Goal: Task Accomplishment & Management: Manage account settings

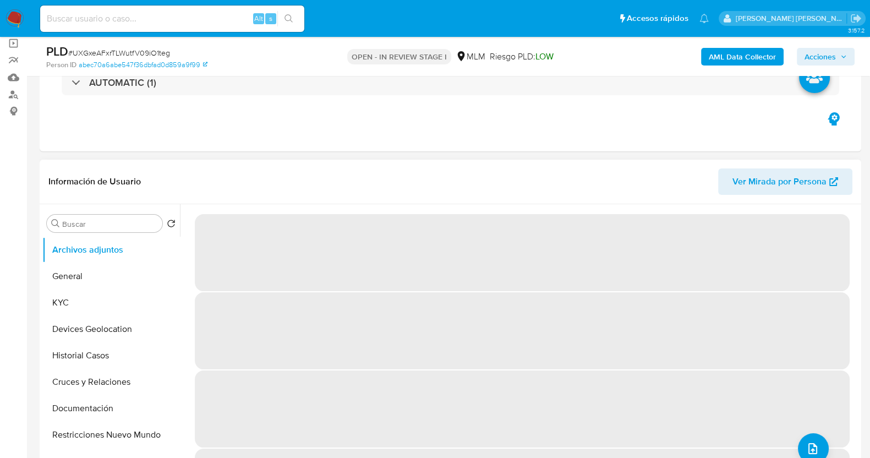
select select "10"
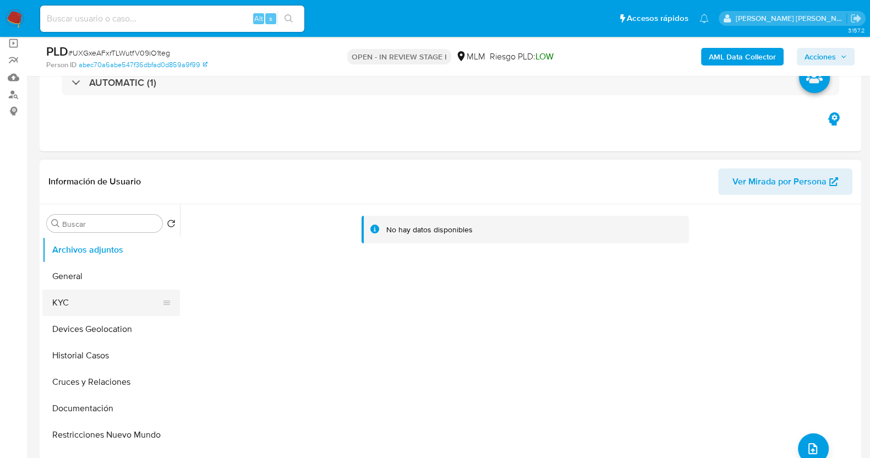
scroll to position [137, 0]
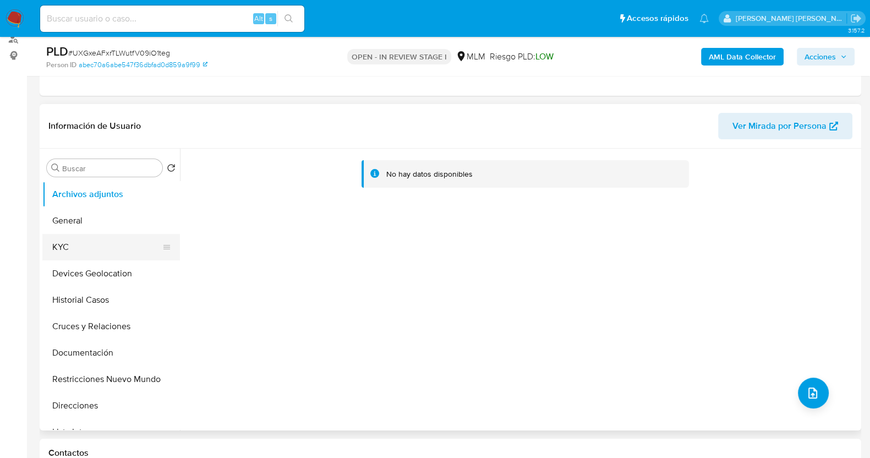
click at [74, 246] on button "KYC" at bounding box center [106, 247] width 129 height 26
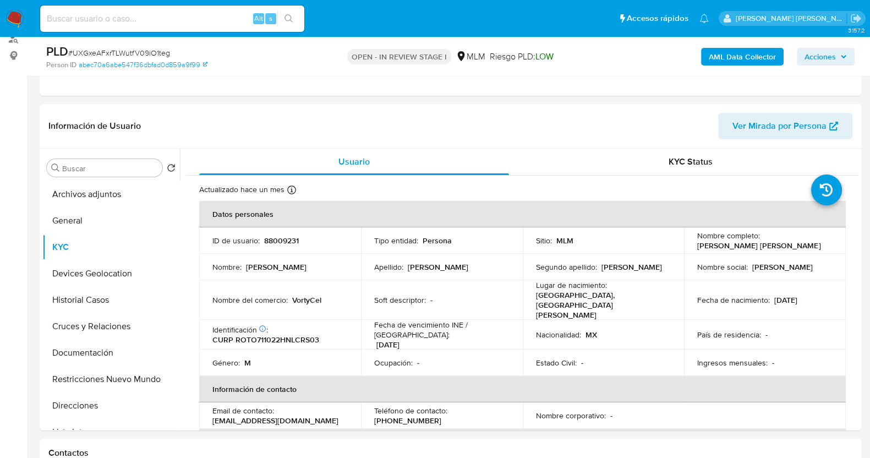
drag, startPoint x: 696, startPoint y: 246, endPoint x: 810, endPoint y: 254, distance: 114.2
click at [810, 254] on tbody "ID de usuario : 88009231 Tipo entidad : Persona Sitio : MLM Nombre completo : O…" at bounding box center [522, 301] width 647 height 149
drag, startPoint x: 799, startPoint y: 247, endPoint x: 782, endPoint y: 238, distance: 19.2
click at [800, 247] on div "Nombre completo : Oscar Francisco Rocha Torres" at bounding box center [764, 241] width 135 height 20
click at [701, 243] on p "Oscar Francisco Rocha Torres" at bounding box center [758, 246] width 123 height 10
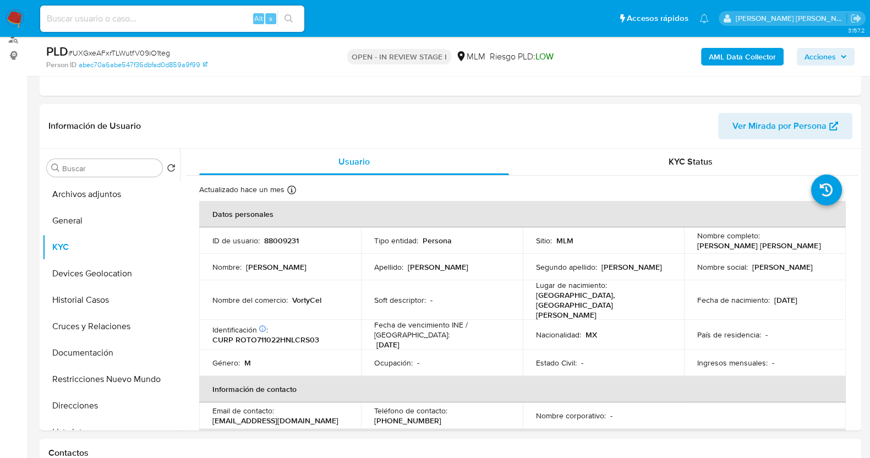
drag, startPoint x: 698, startPoint y: 242, endPoint x: 802, endPoint y: 242, distance: 104.6
click at [802, 242] on div "Nombre completo : Oscar Francisco Rocha Torres" at bounding box center [764, 241] width 135 height 20
copy p "Oscar Francisco Rocha Torres"
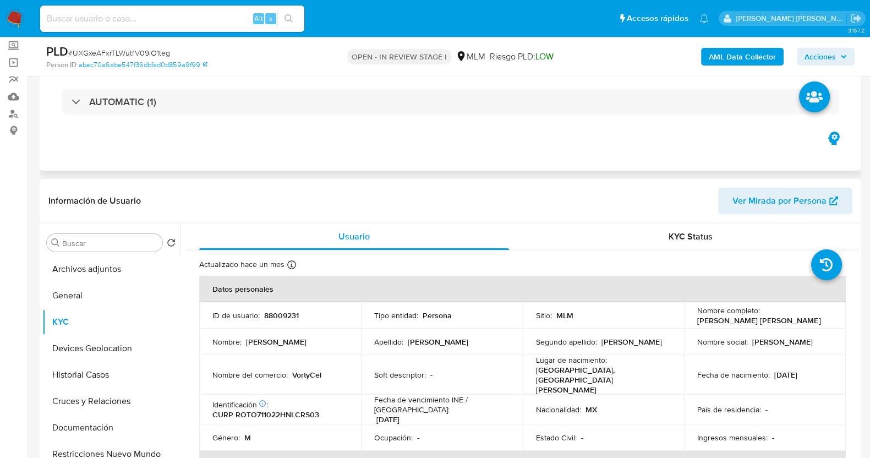
scroll to position [0, 0]
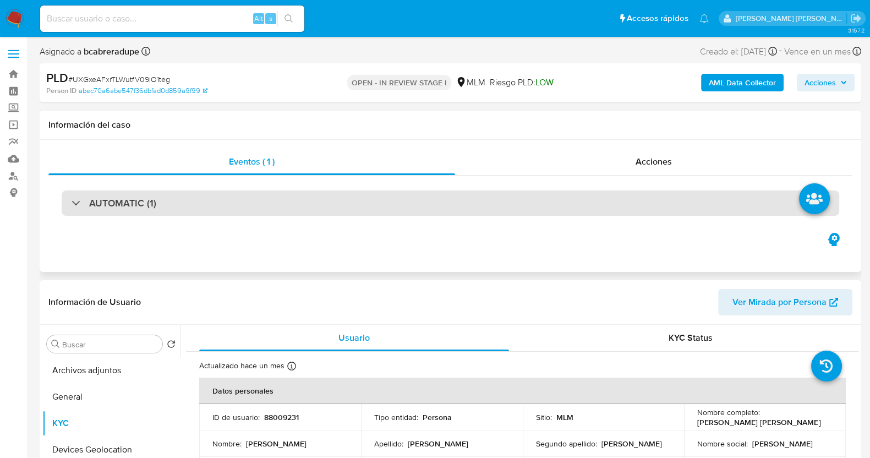
drag, startPoint x: 193, startPoint y: 205, endPoint x: 213, endPoint y: 201, distance: 20.1
click at [194, 205] on div "AUTOMATIC (1)" at bounding box center [451, 202] width 778 height 25
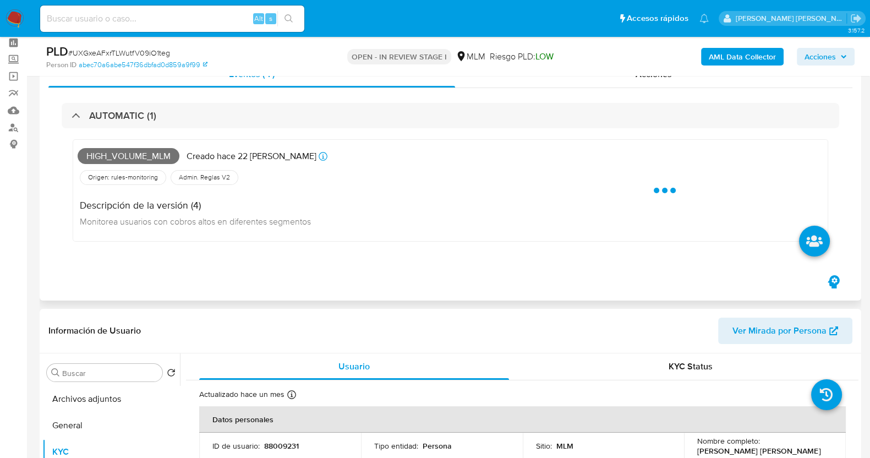
scroll to position [68, 0]
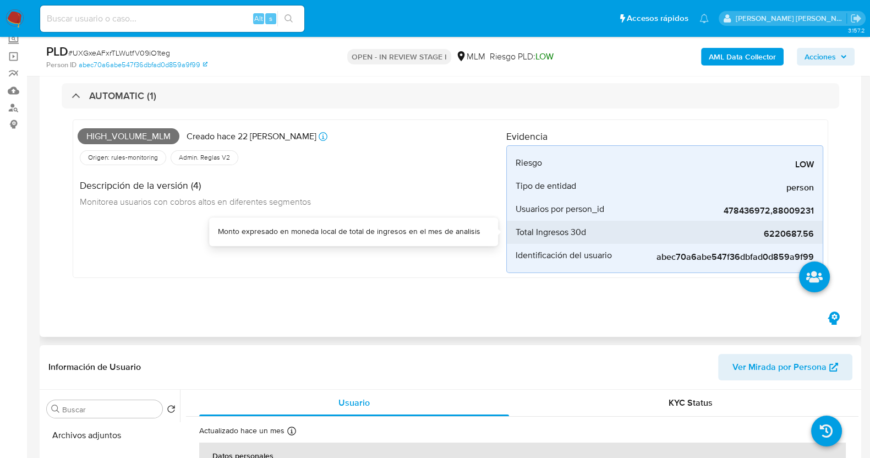
drag, startPoint x: 762, startPoint y: 235, endPoint x: 819, endPoint y: 235, distance: 56.7
click at [819, 235] on li "Total Ingresos 30d 6220687.56" at bounding box center [665, 232] width 316 height 23
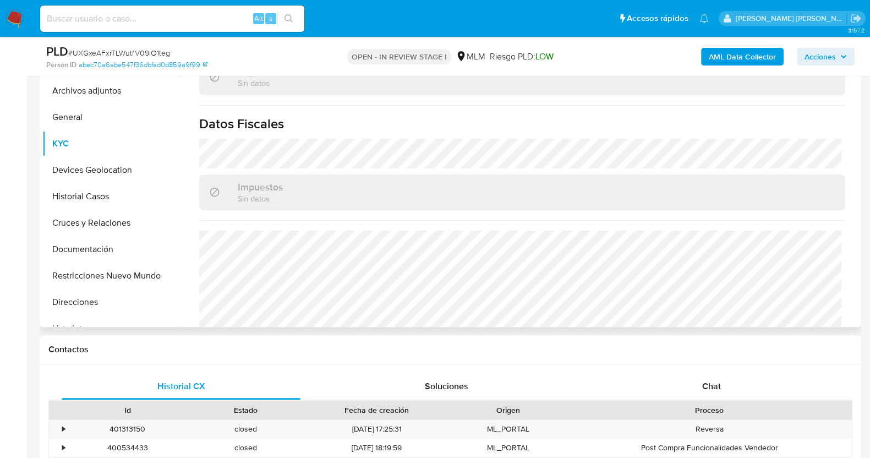
scroll to position [691, 0]
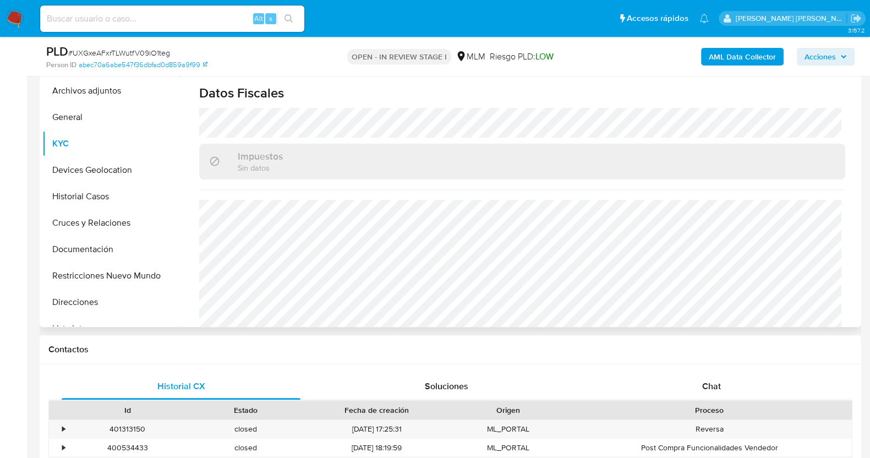
drag, startPoint x: 102, startPoint y: 169, endPoint x: 227, endPoint y: 168, distance: 124.9
click at [102, 168] on button "Devices Geolocation" at bounding box center [111, 170] width 138 height 26
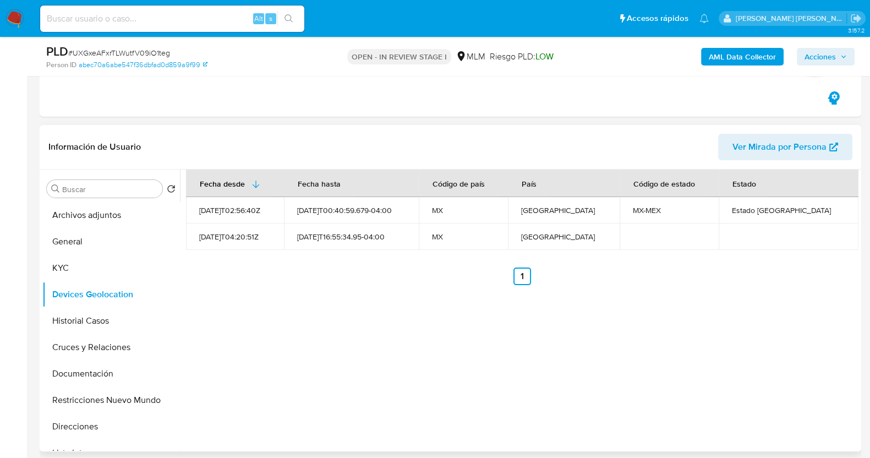
scroll to position [275, 0]
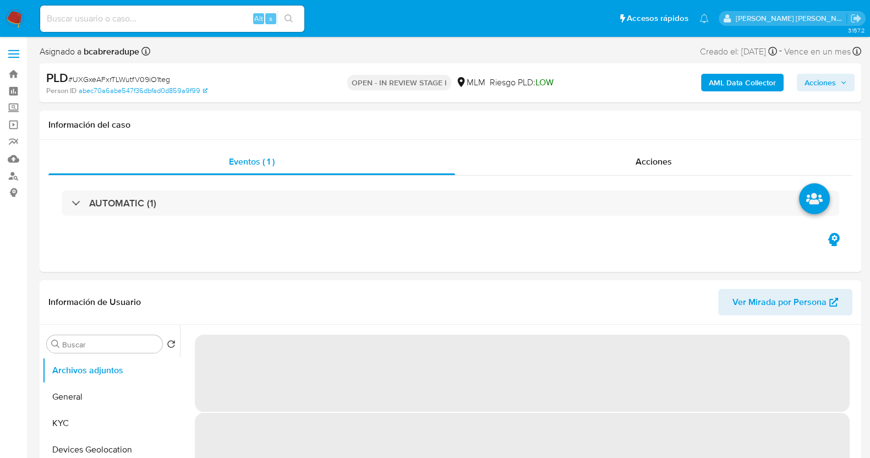
select select "10"
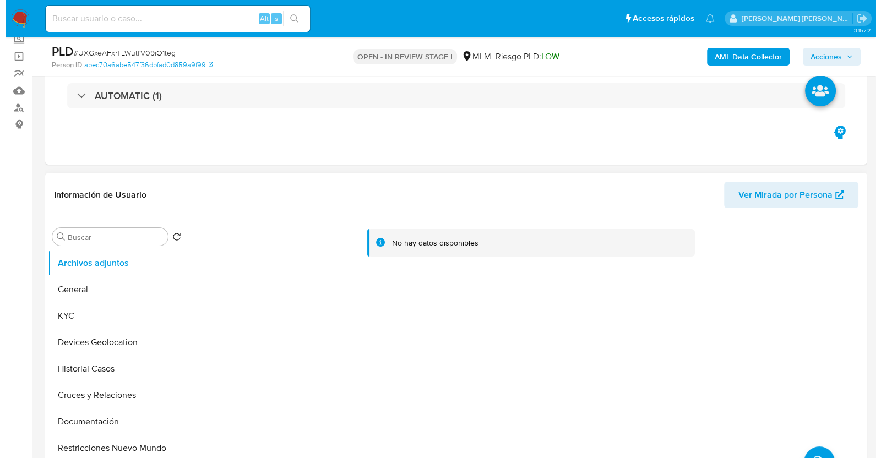
scroll to position [137, 0]
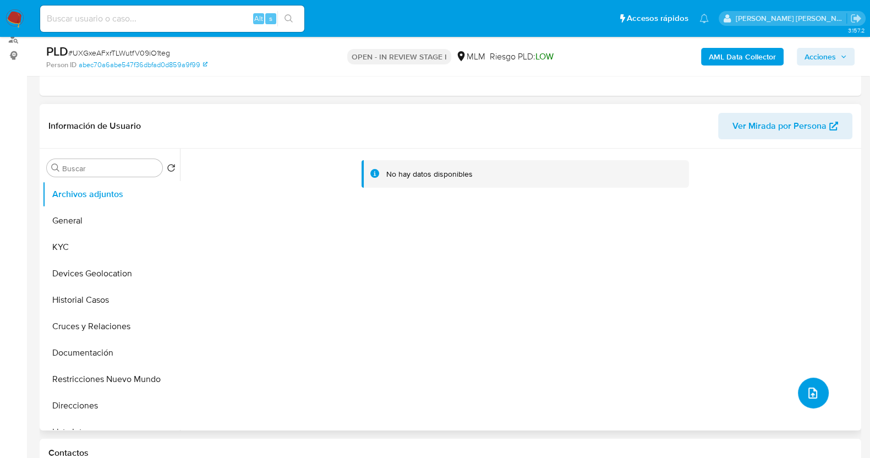
click at [813, 386] on span "upload-file" at bounding box center [812, 392] width 13 height 13
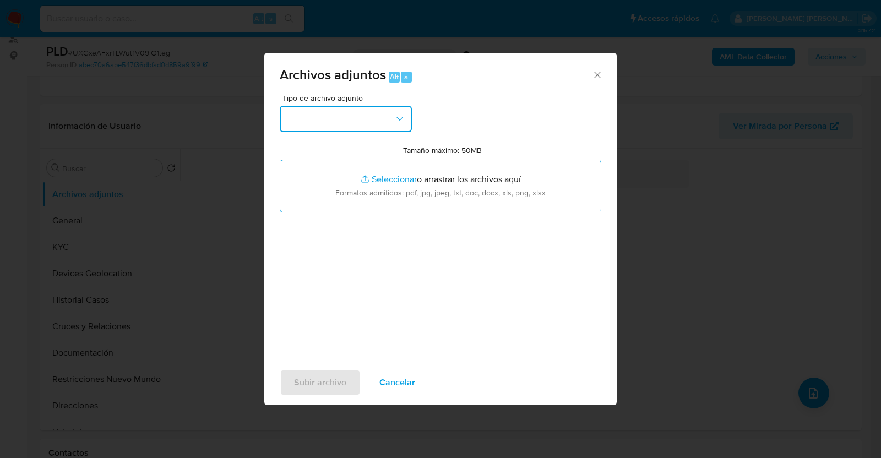
click at [398, 124] on button "button" at bounding box center [346, 119] width 132 height 26
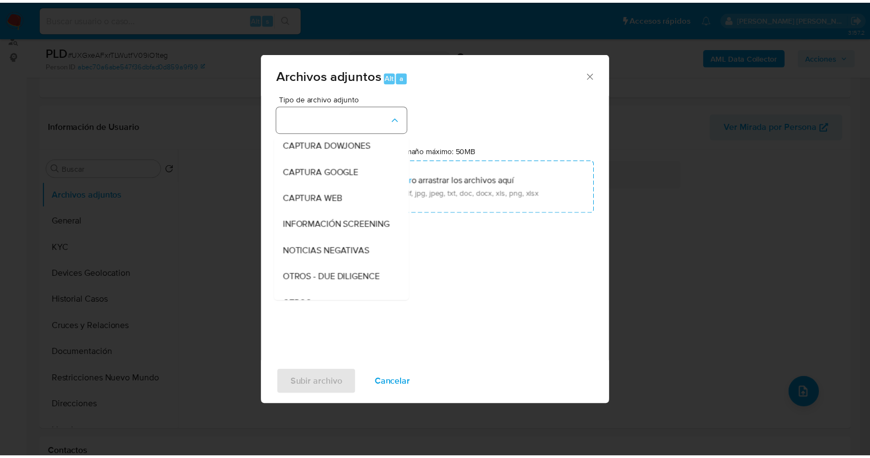
scroll to position [57, 0]
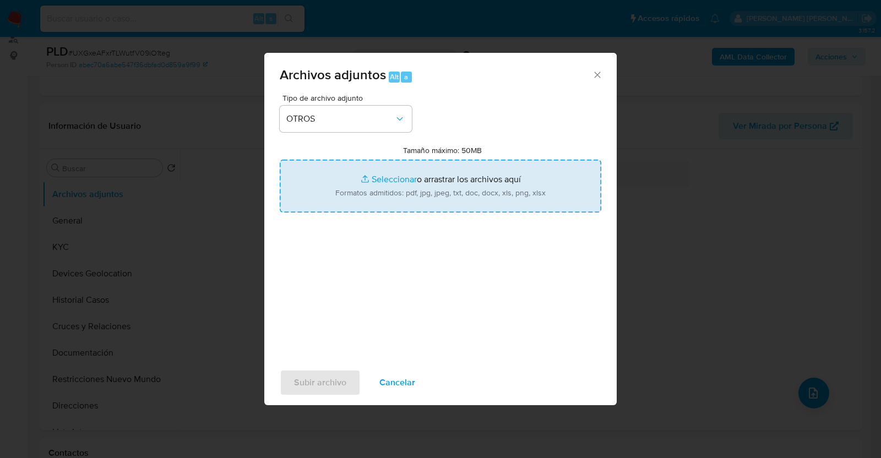
type input "C:\fakepath\88009231_OSCAR ROCHA_AGO2025.pdf"
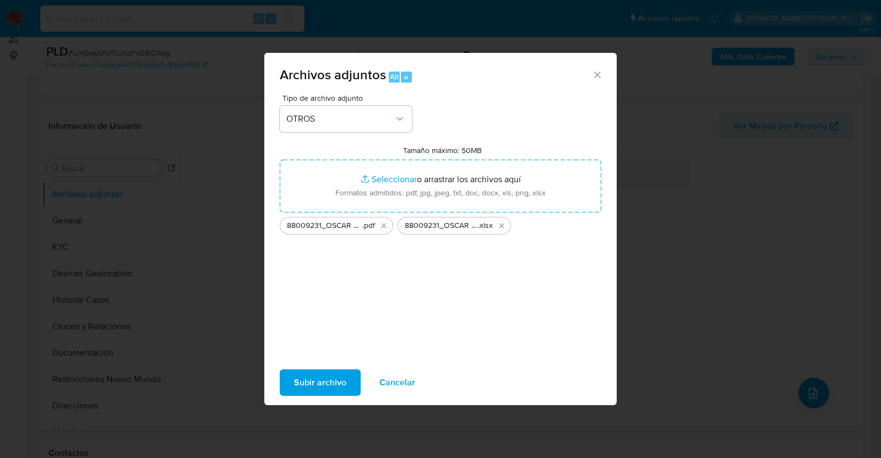
click at [332, 381] on span "Subir archivo" at bounding box center [320, 382] width 52 height 24
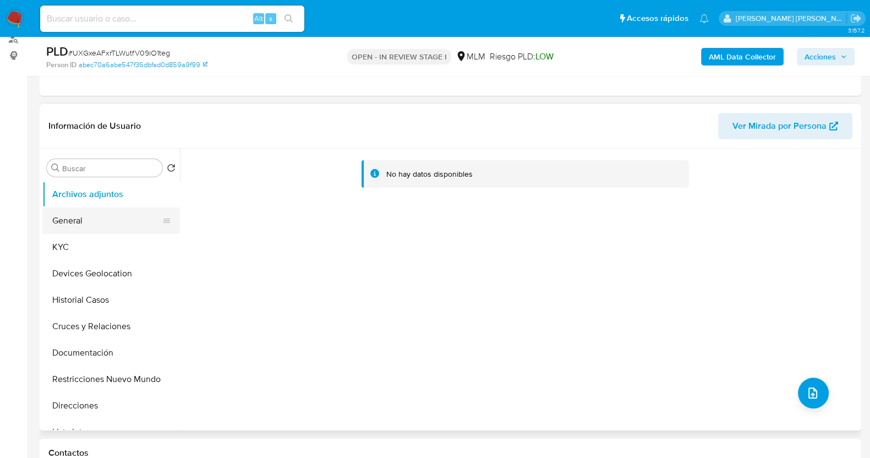
click at [69, 222] on button "General" at bounding box center [106, 220] width 129 height 26
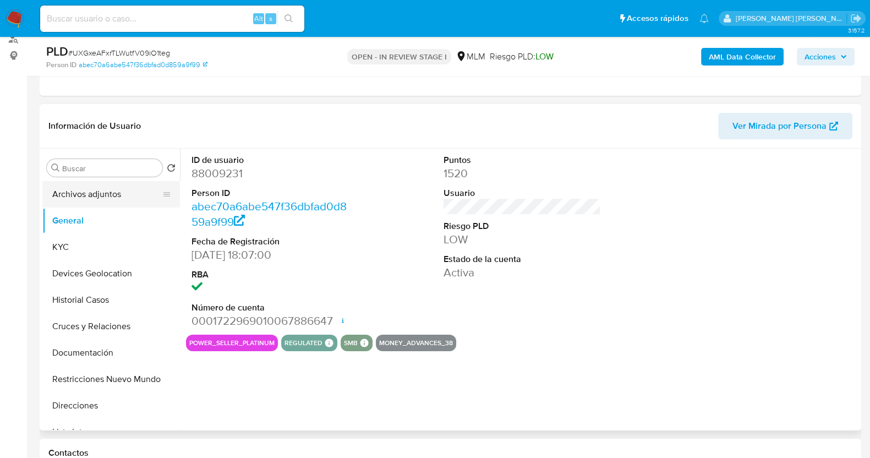
click at [91, 195] on button "Archivos adjuntos" at bounding box center [106, 194] width 129 height 26
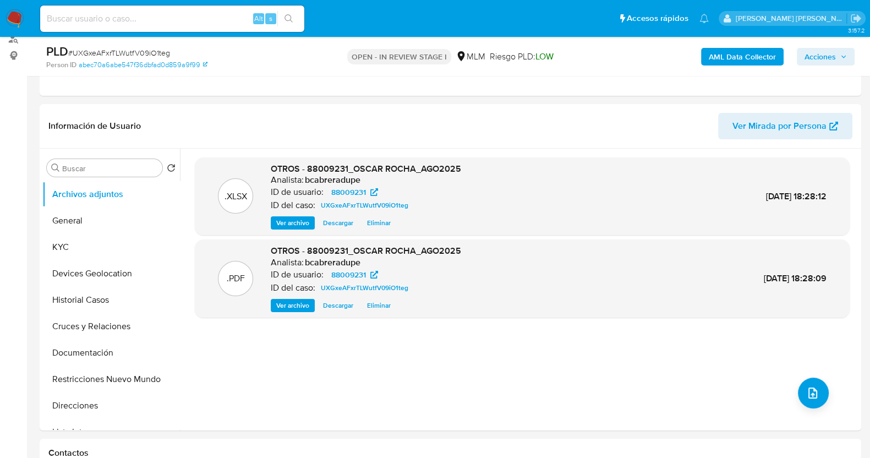
click at [133, 53] on span "# UXGxeAFxrTLWutfV09iO1teg" at bounding box center [119, 52] width 102 height 11
copy span "UXGxeAFxrTLWutfV09iO1teg"
click at [850, 51] on button "Acciones" at bounding box center [826, 57] width 58 height 18
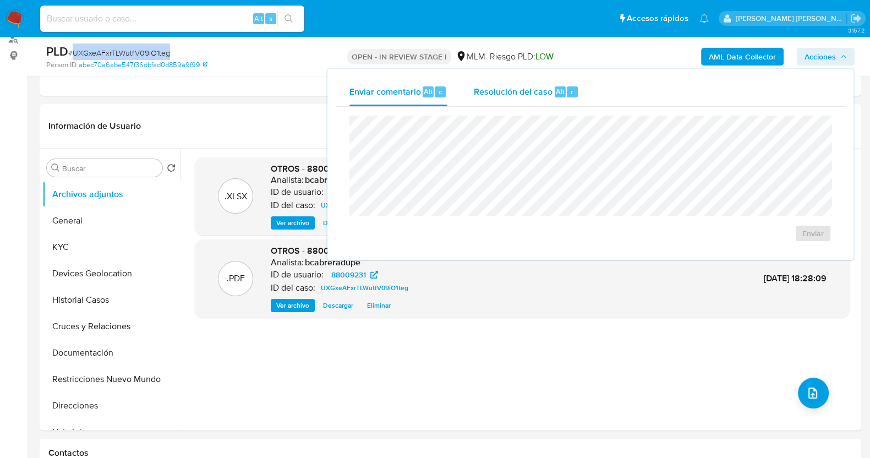
click at [542, 91] on span "Resolución del caso" at bounding box center [513, 91] width 79 height 13
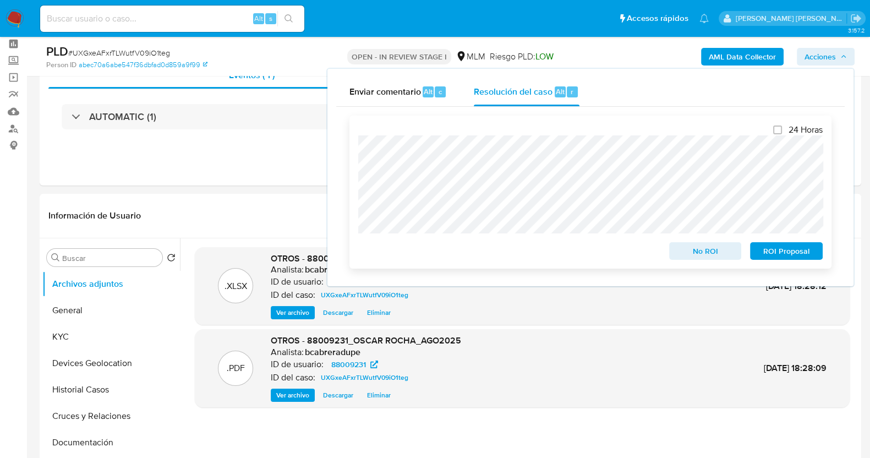
scroll to position [68, 0]
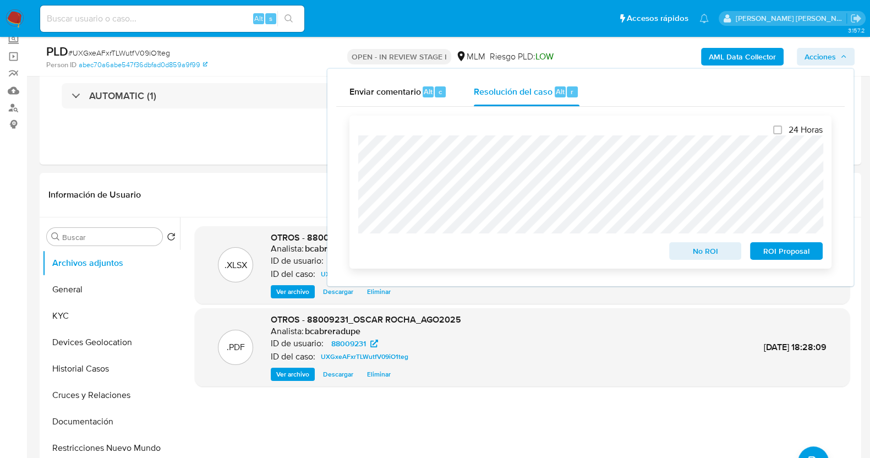
click at [693, 255] on span "No ROI" at bounding box center [705, 250] width 57 height 15
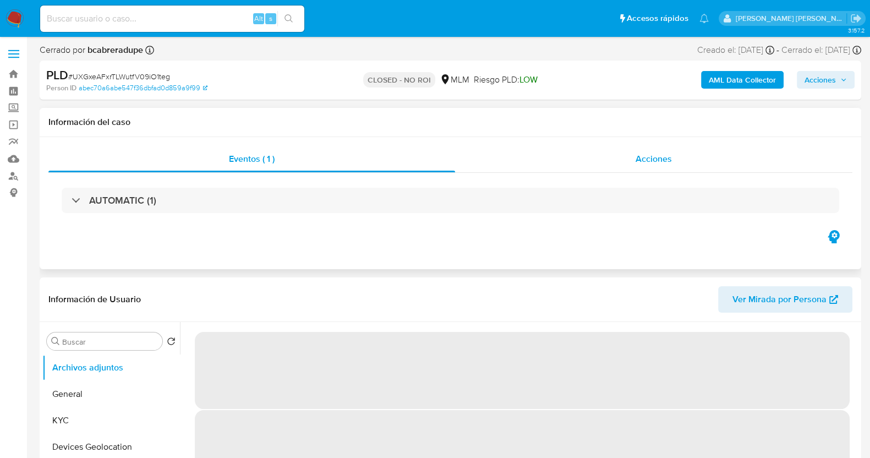
select select "10"
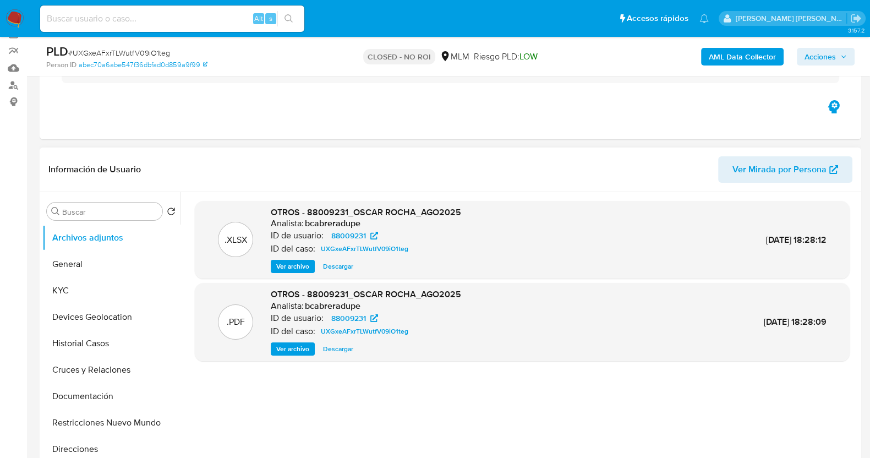
scroll to position [137, 0]
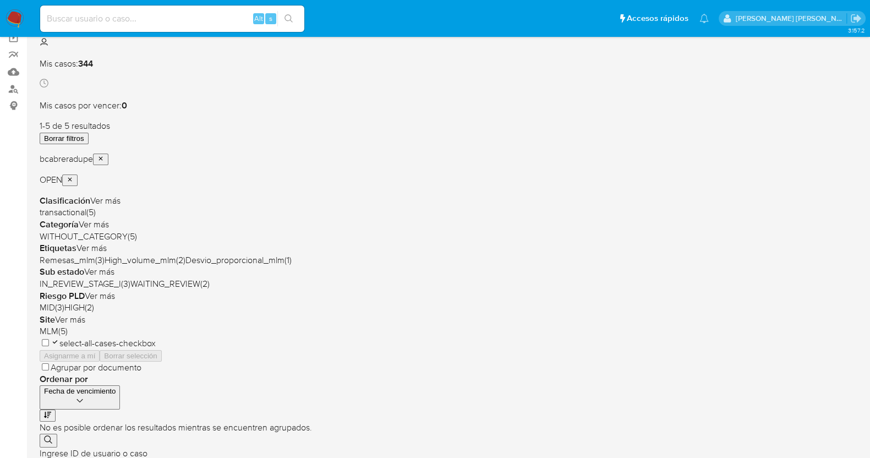
scroll to position [68, 0]
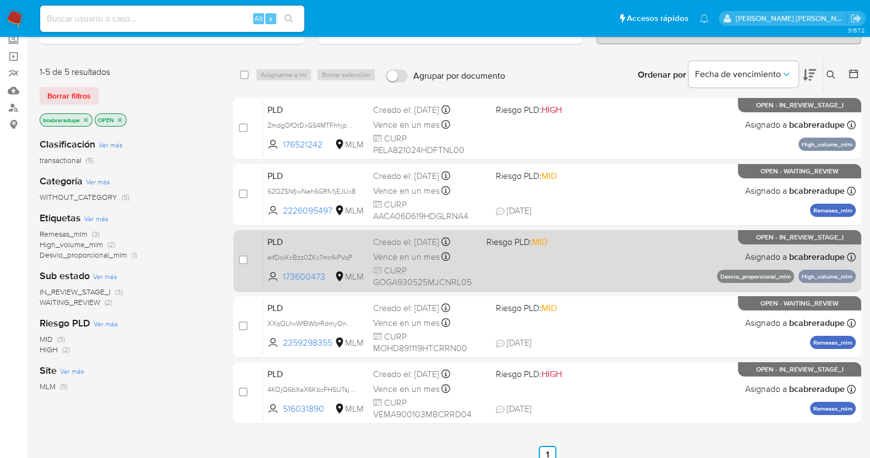
click at [387, 247] on div "PLD elfDoiKcBzz0ZKcTmnfkPVqP 173600473 MLM Riesgo PLD: MID Creado el: 12/08/202…" at bounding box center [559, 261] width 593 height 56
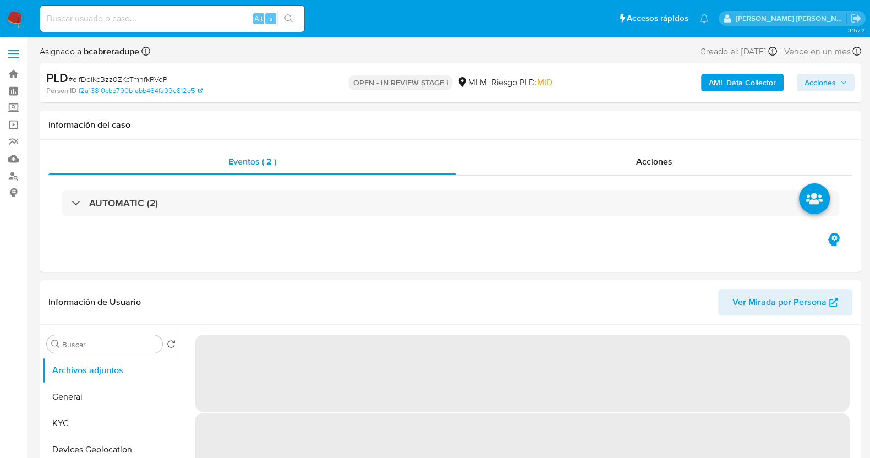
select select "10"
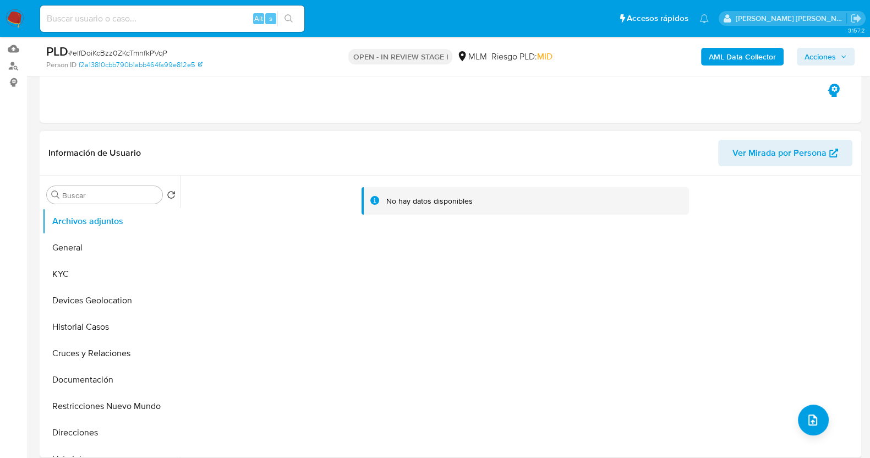
scroll to position [137, 0]
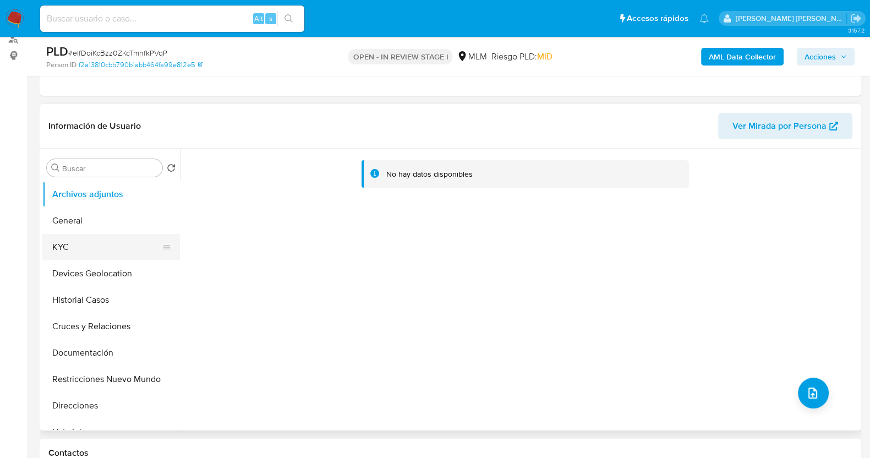
drag, startPoint x: 98, startPoint y: 253, endPoint x: 111, endPoint y: 252, distance: 13.3
click at [99, 253] on button "KYC" at bounding box center [106, 247] width 129 height 26
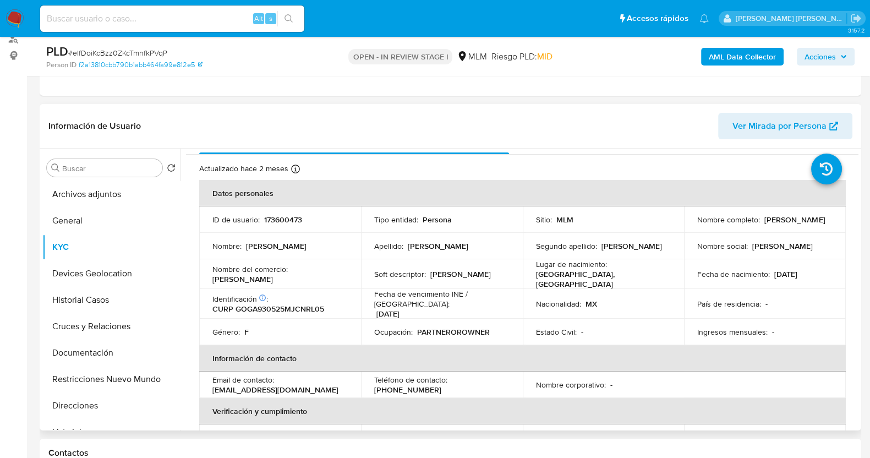
scroll to position [0, 0]
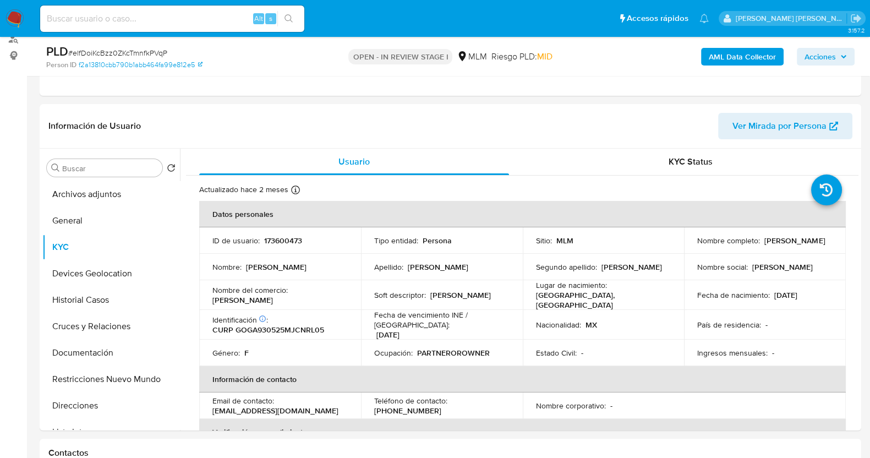
click at [143, 48] on span "# elfDoiKcBzz0ZKcTmnfkPVqP" at bounding box center [117, 52] width 99 height 11
copy span "elfDoiKcBzz0ZKcTmnfkPVqP"
click at [294, 239] on p "173600473" at bounding box center [283, 241] width 38 height 10
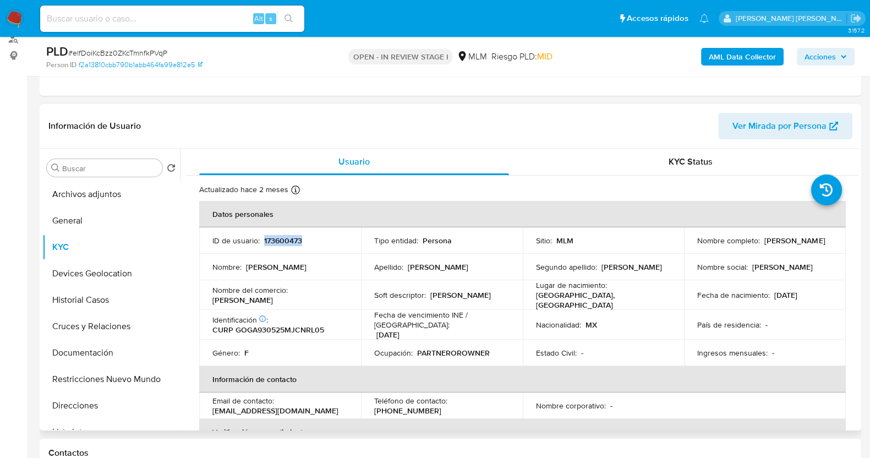
copy p "173600473"
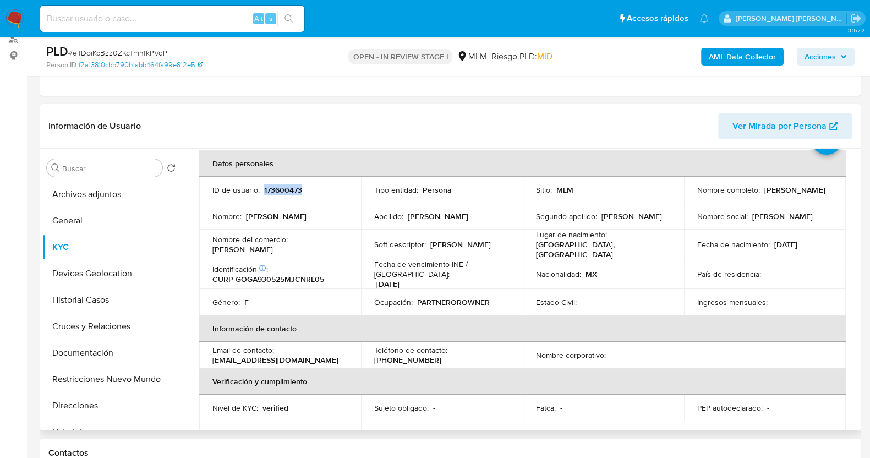
scroll to position [68, 0]
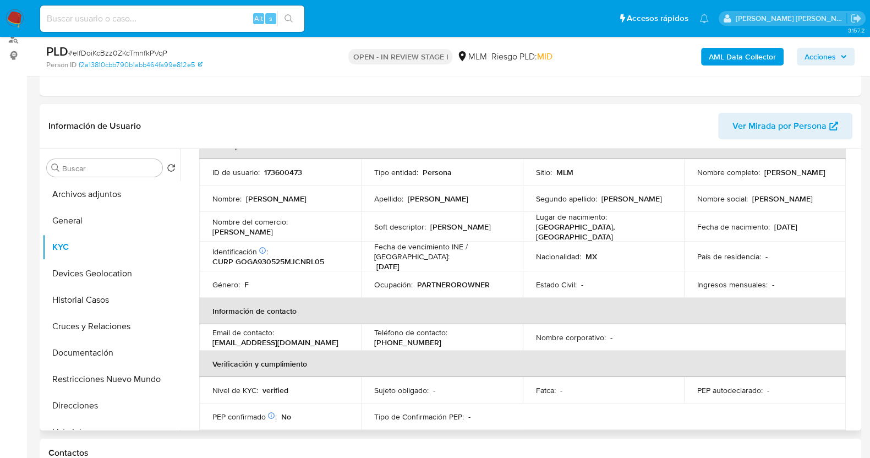
click at [470, 231] on td "Soft descriptor : [PERSON_NAME]" at bounding box center [442, 227] width 162 height 30
click at [99, 298] on button "Historial Casos" at bounding box center [106, 300] width 129 height 26
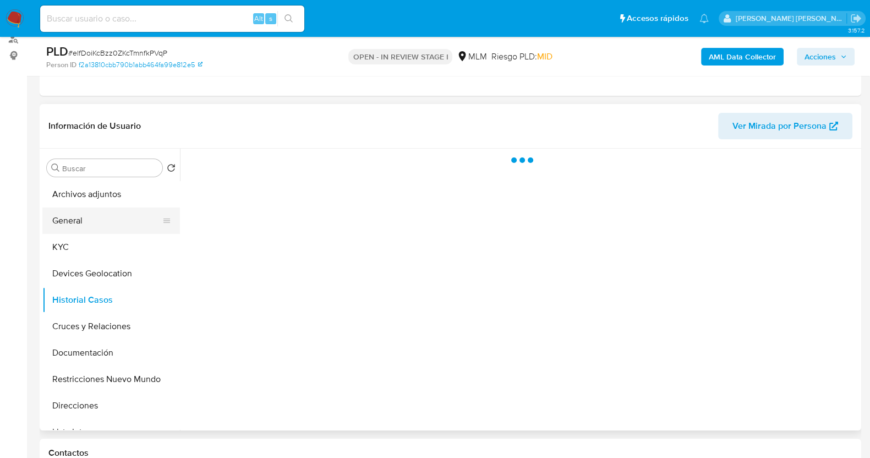
scroll to position [0, 0]
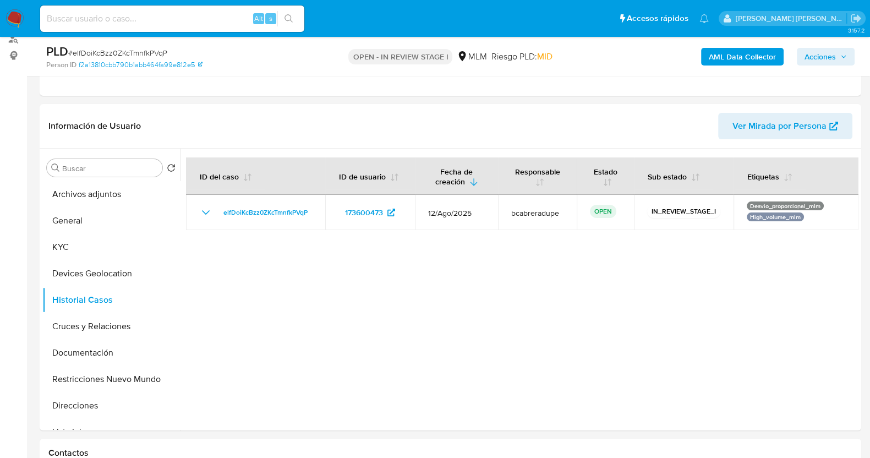
click at [150, 51] on span "# elfDoiKcBzz0ZKcTmnfkPVqP" at bounding box center [117, 52] width 99 height 11
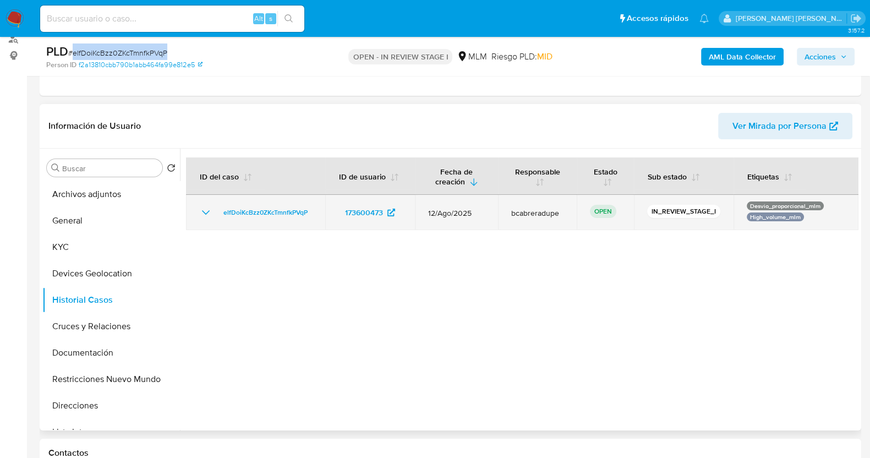
copy span "elfDoiKcBzz0ZKcTmnfkPVqP"
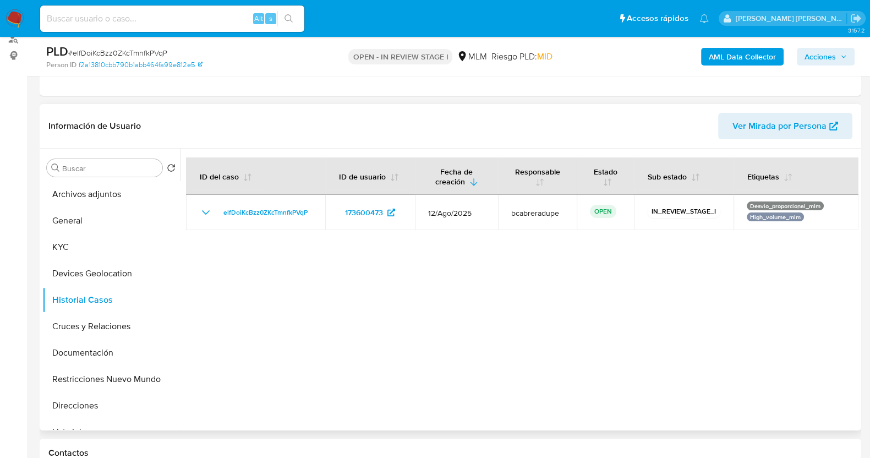
drag, startPoint x: 423, startPoint y: 278, endPoint x: 429, endPoint y: 280, distance: 6.3
click at [423, 278] on div at bounding box center [519, 290] width 679 height 282
click at [69, 245] on button "KYC" at bounding box center [106, 247] width 129 height 26
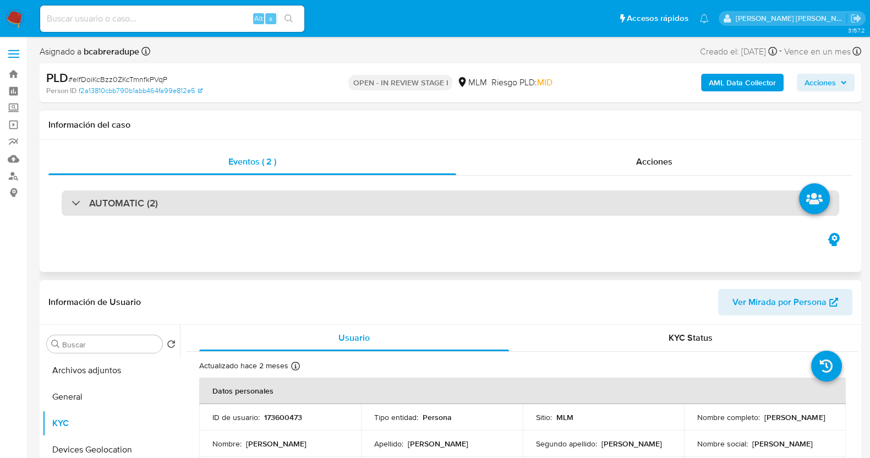
click at [156, 209] on h3 "AUTOMATIC (2)" at bounding box center [123, 203] width 69 height 12
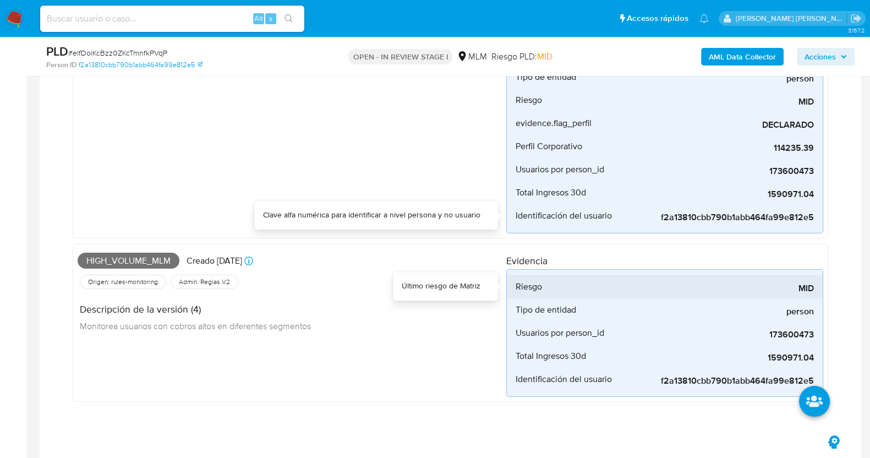
scroll to position [275, 0]
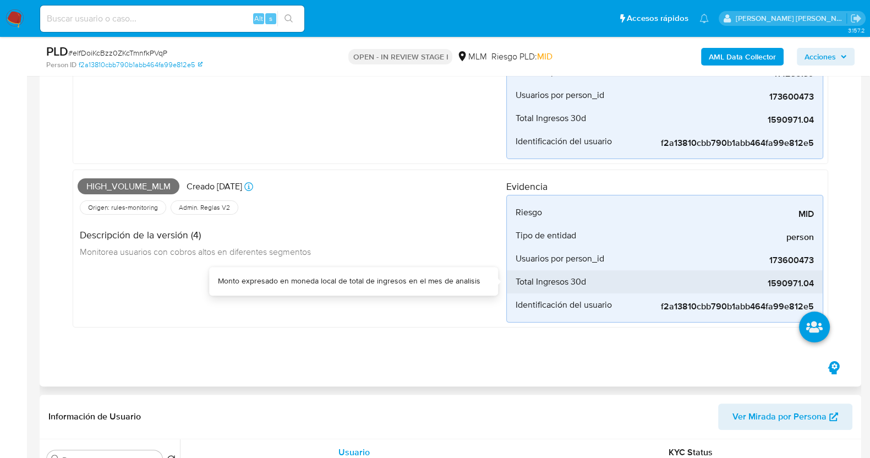
drag, startPoint x: 782, startPoint y: 285, endPoint x: 822, endPoint y: 285, distance: 40.2
click at [822, 285] on li "Total Ingresos 30d 1590971.04" at bounding box center [665, 281] width 316 height 23
drag, startPoint x: 769, startPoint y: 287, endPoint x: 815, endPoint y: 285, distance: 45.8
click at [815, 285] on li "Total Ingresos 30d 1590971.04" at bounding box center [665, 281] width 316 height 23
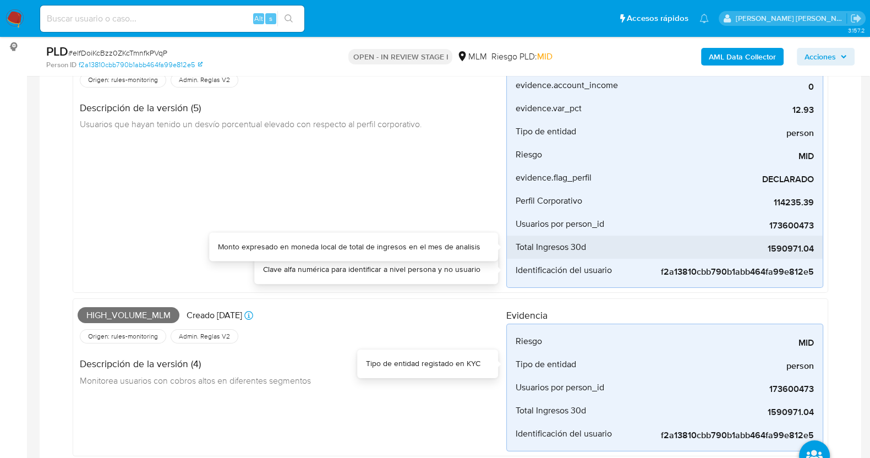
scroll to position [137, 0]
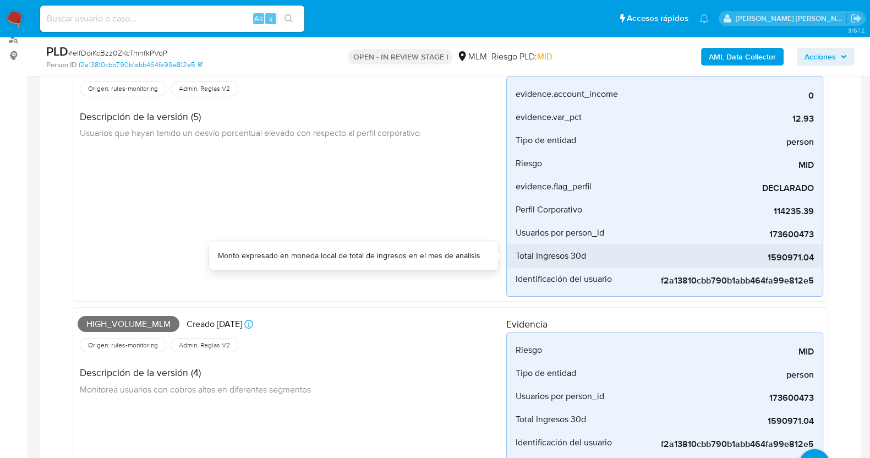
drag, startPoint x: 769, startPoint y: 257, endPoint x: 818, endPoint y: 263, distance: 49.4
click at [818, 263] on li "Total Ingresos 30d 1590971.04" at bounding box center [665, 255] width 316 height 23
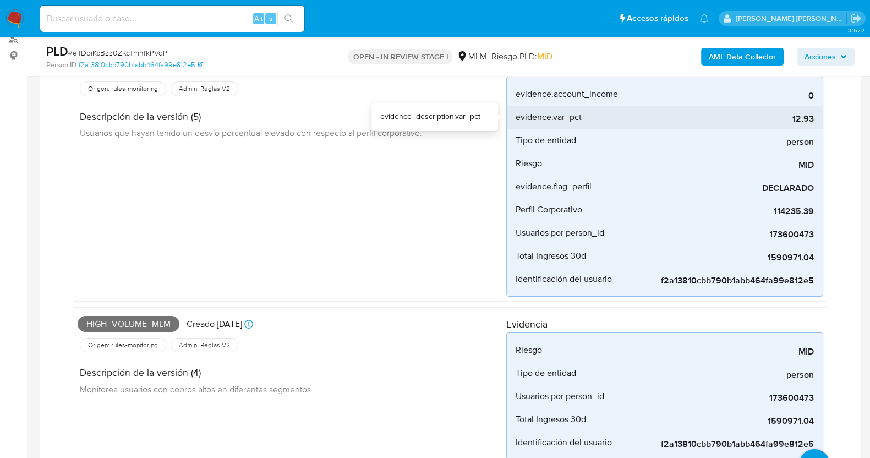
drag, startPoint x: 793, startPoint y: 115, endPoint x: 814, endPoint y: 116, distance: 21.5
click at [814, 116] on span "12.93" at bounding box center [731, 118] width 165 height 11
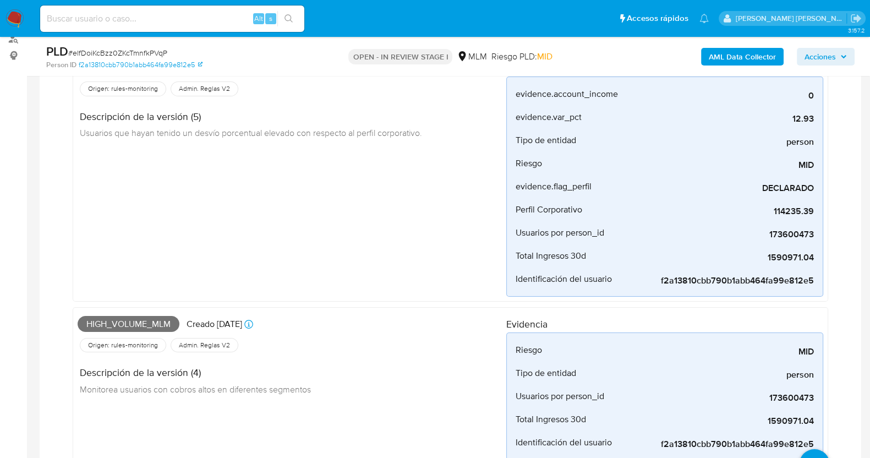
scroll to position [68, 0]
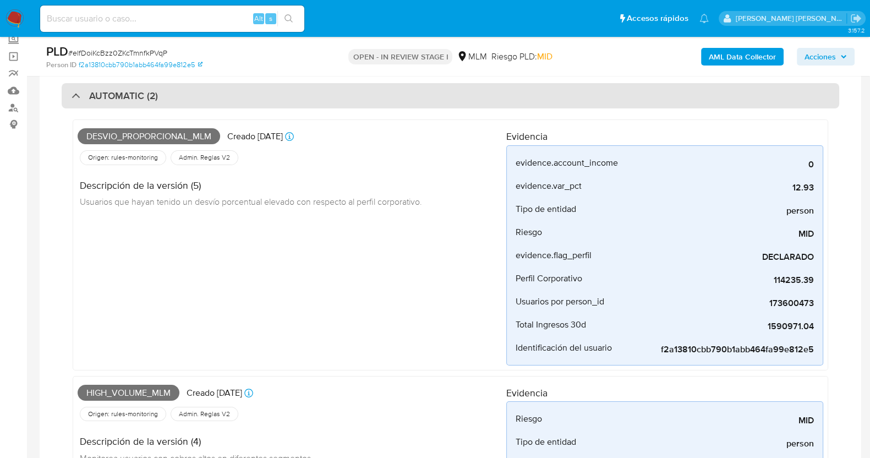
click at [91, 85] on div "AUTOMATIC (2)" at bounding box center [451, 95] width 778 height 25
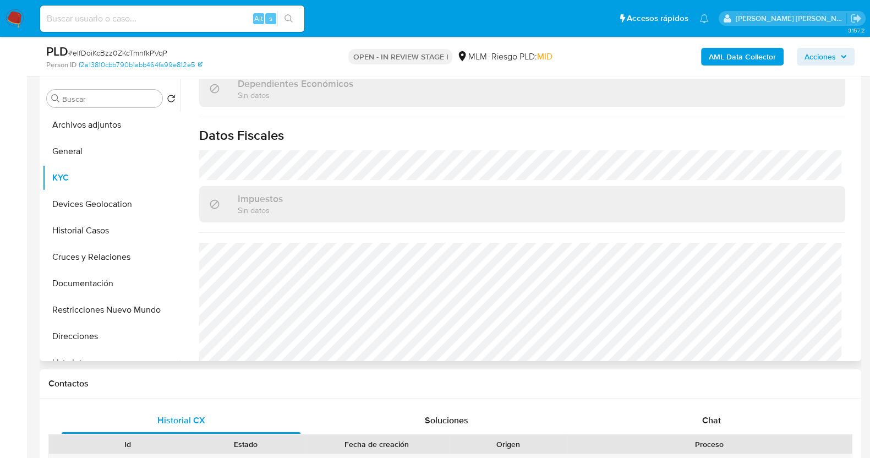
scroll to position [681, 0]
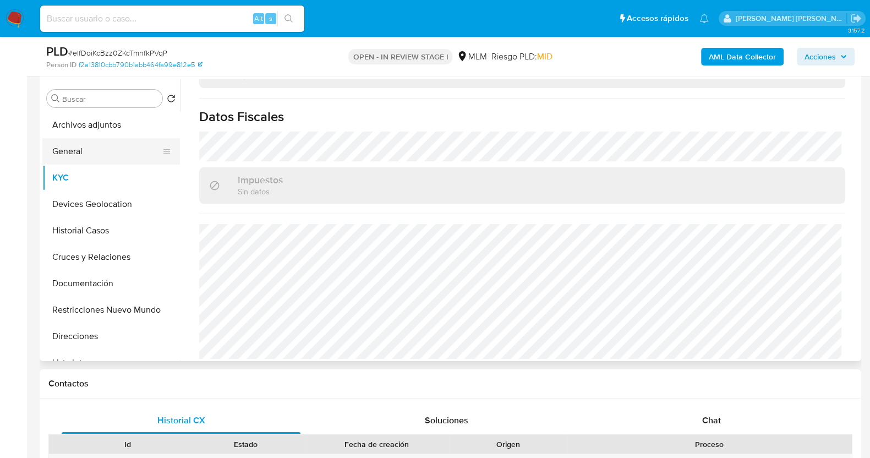
click at [87, 144] on button "General" at bounding box center [106, 151] width 129 height 26
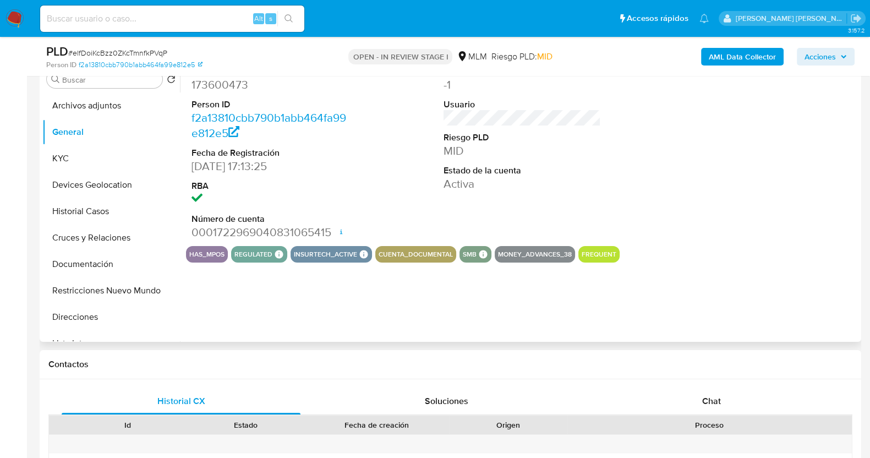
scroll to position [275, 0]
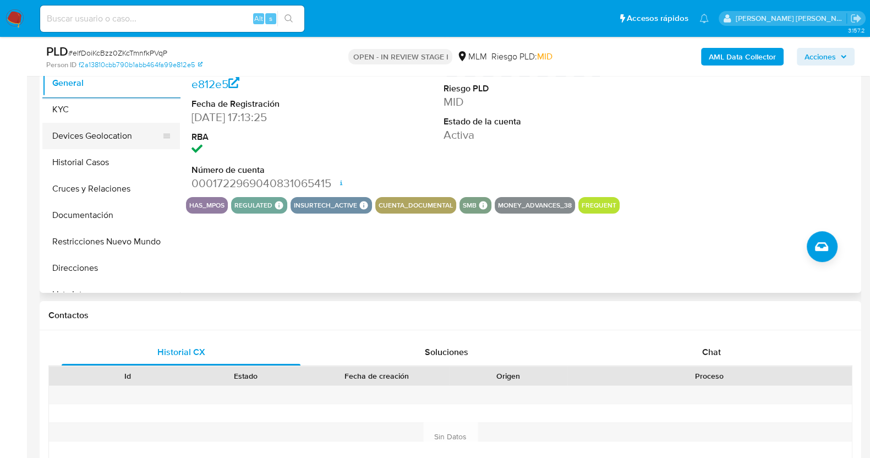
click at [92, 129] on button "Devices Geolocation" at bounding box center [106, 136] width 129 height 26
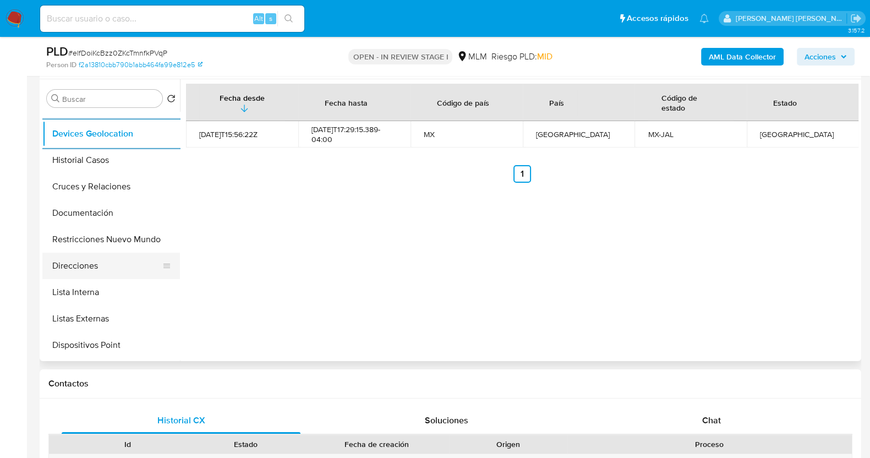
scroll to position [137, 0]
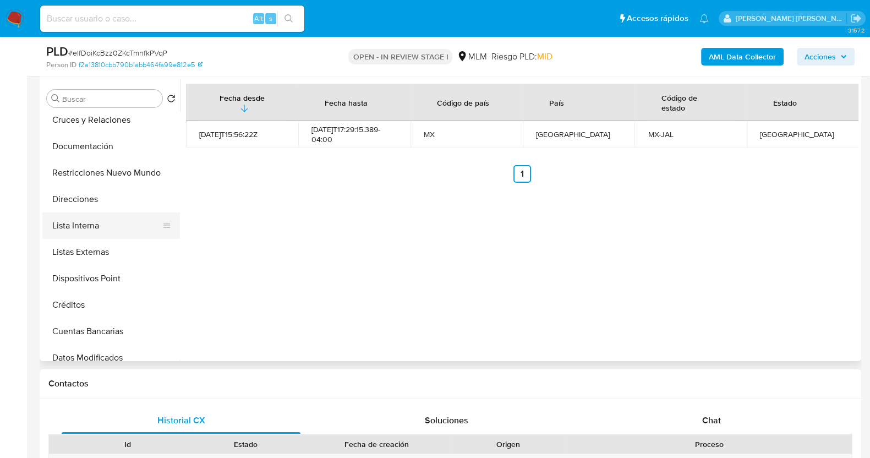
click at [85, 230] on button "Lista Interna" at bounding box center [106, 225] width 129 height 26
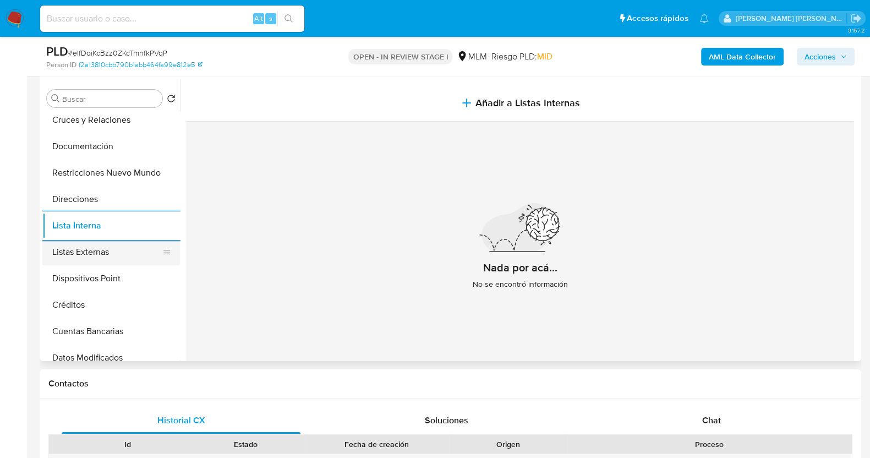
click at [95, 244] on button "Listas Externas" at bounding box center [106, 252] width 129 height 26
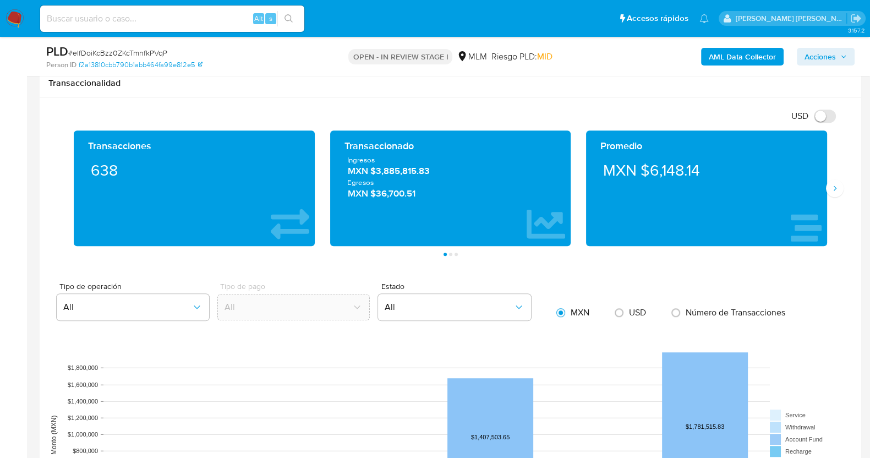
scroll to position [807, 0]
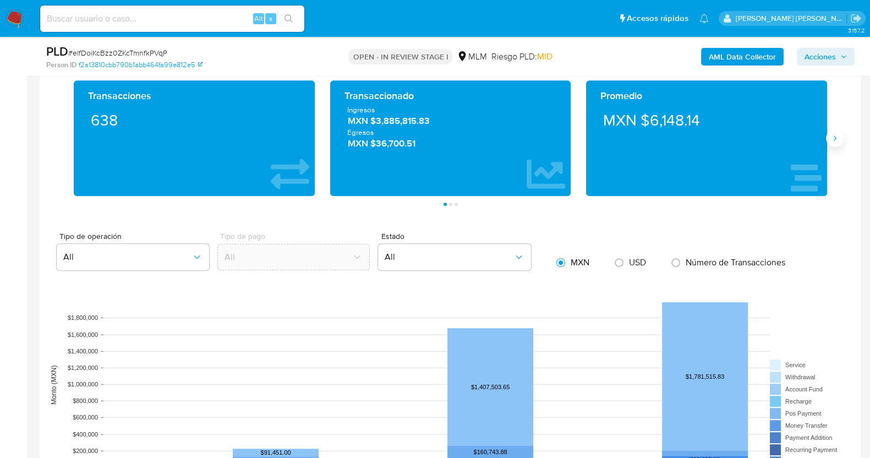
click at [831, 139] on icon "Siguiente" at bounding box center [835, 138] width 9 height 9
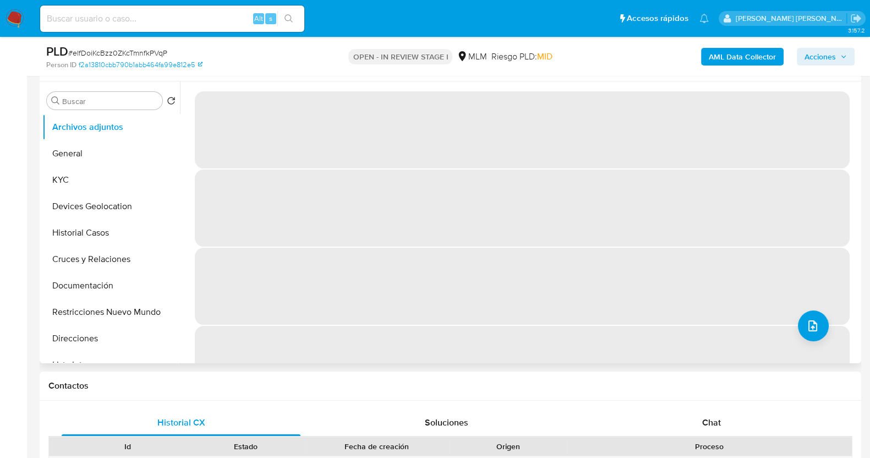
scroll to position [206, 0]
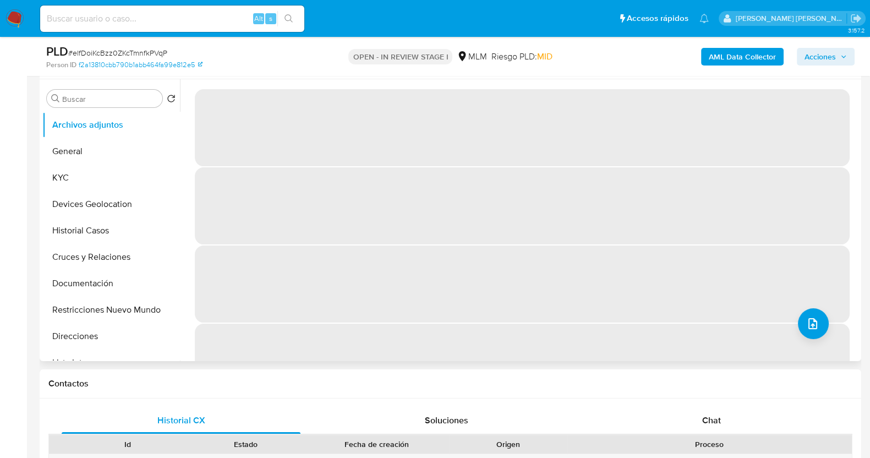
select select "10"
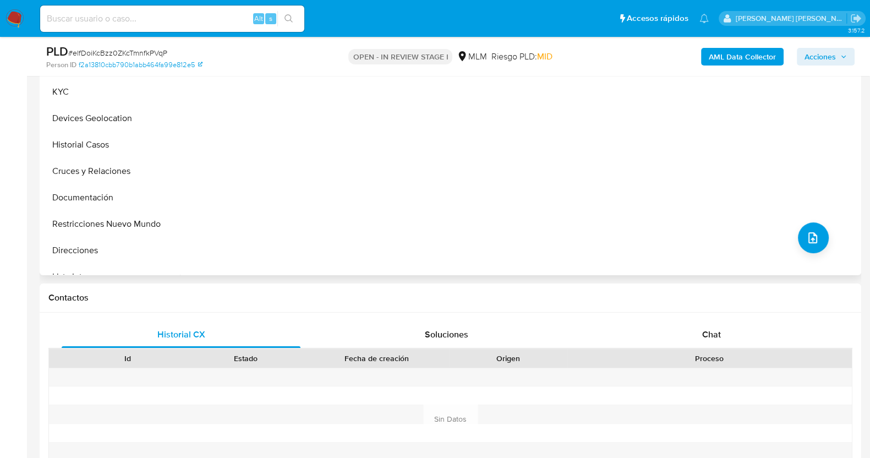
scroll to position [413, 0]
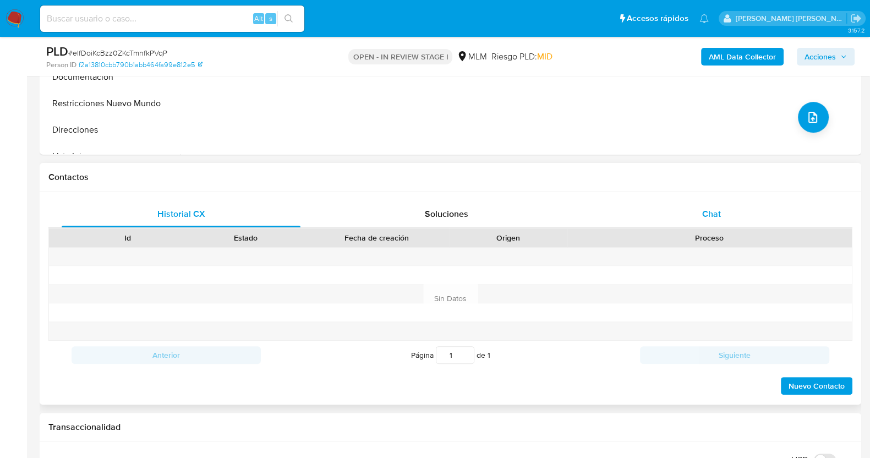
click at [721, 203] on div "Chat" at bounding box center [711, 214] width 239 height 26
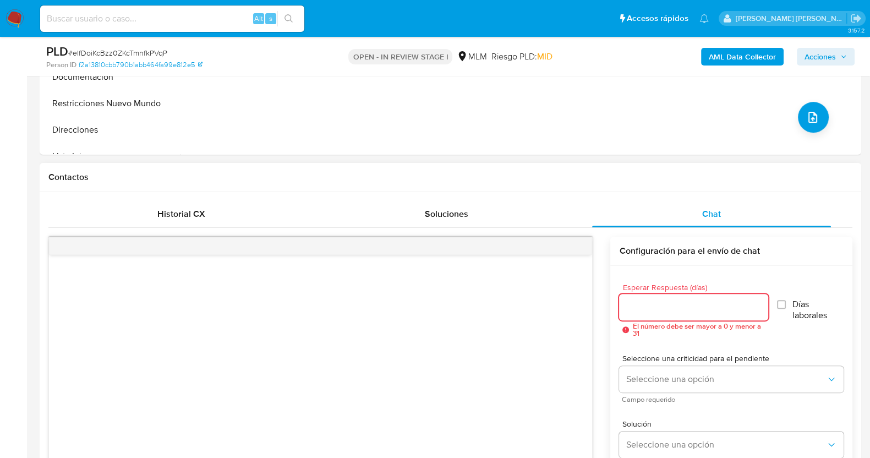
click at [668, 310] on input "Esperar Respuesta (días)" at bounding box center [693, 307] width 149 height 14
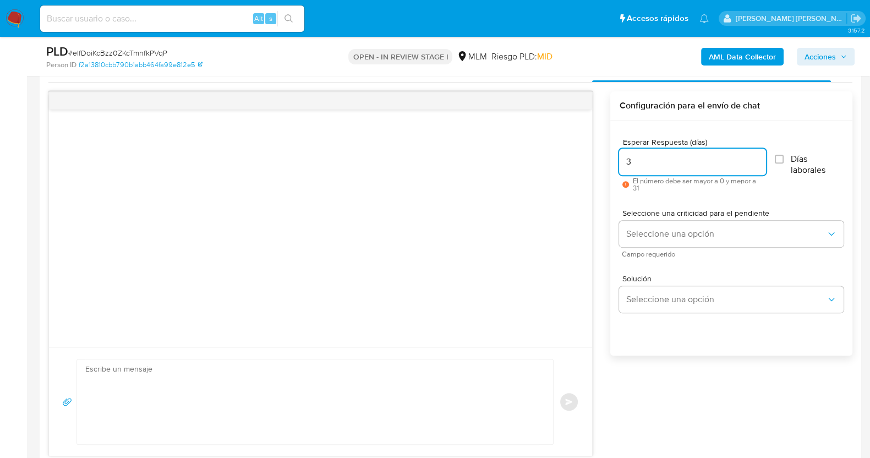
scroll to position [619, 0]
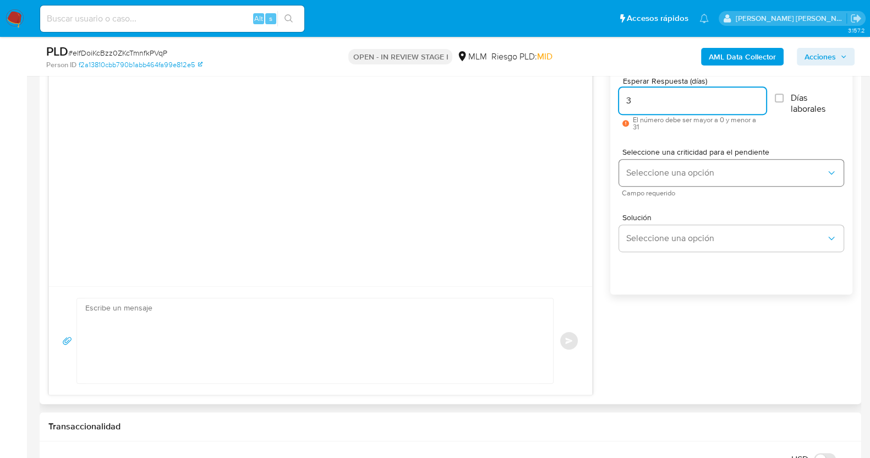
type input "3"
click at [681, 170] on span "Seleccione una opción" at bounding box center [726, 172] width 200 height 11
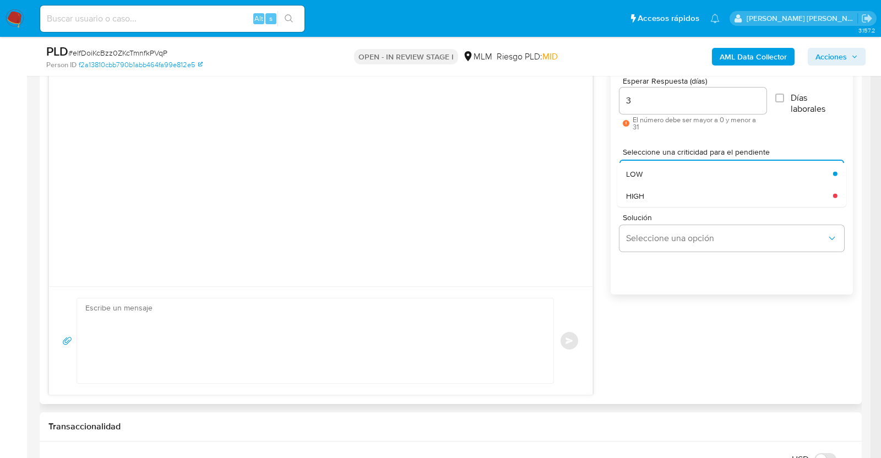
click at [685, 200] on div "HIGH" at bounding box center [726, 195] width 200 height 22
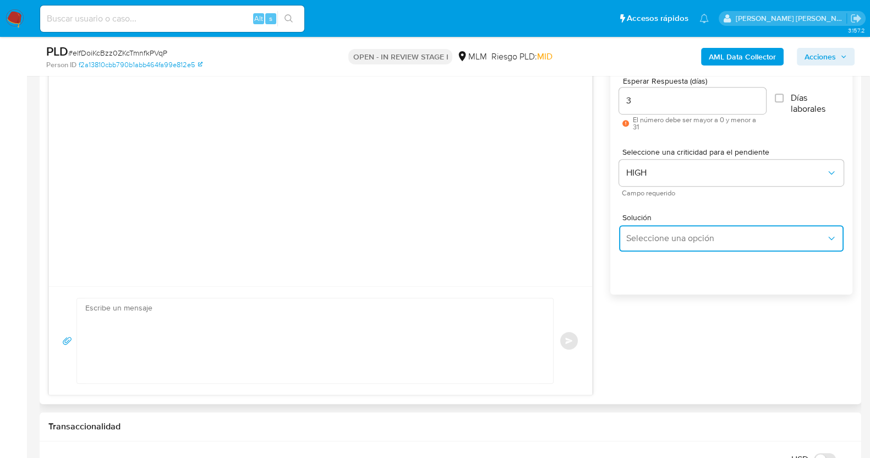
click at [688, 240] on span "Seleccione una opción" at bounding box center [726, 238] width 200 height 11
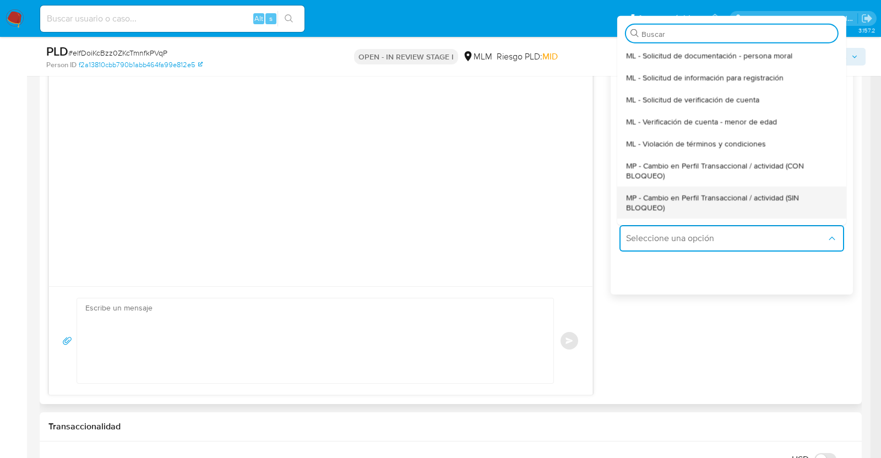
click at [674, 200] on span "MP - Cambio en Perfil Transaccional / actividad (SIN BLOQUEO)" at bounding box center [728, 202] width 205 height 20
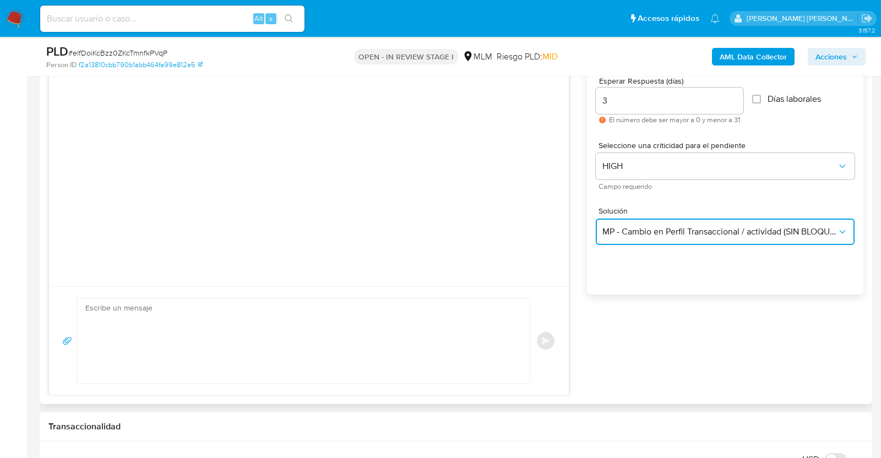
type textarea "Estimado ,Te comunicamos que se ha identificado un cambio en el uso habitual de…"
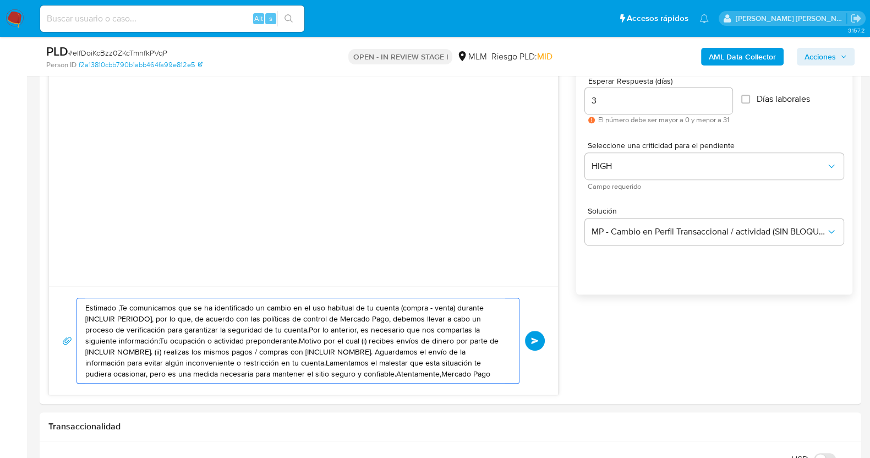
drag, startPoint x: 422, startPoint y: 359, endPoint x: 26, endPoint y: 253, distance: 409.7
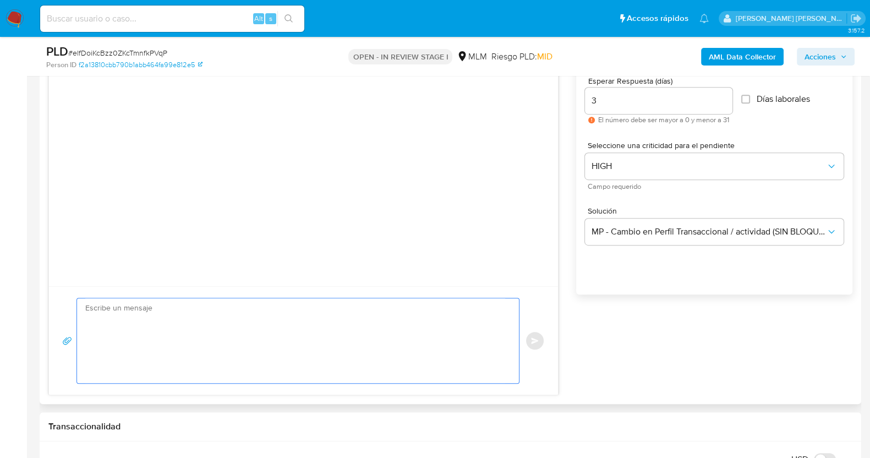
click at [364, 323] on textarea at bounding box center [295, 340] width 420 height 85
paste textarea "Estimado Alexis, Te comunicamos que se ha identificado un cambio en el uso habi…"
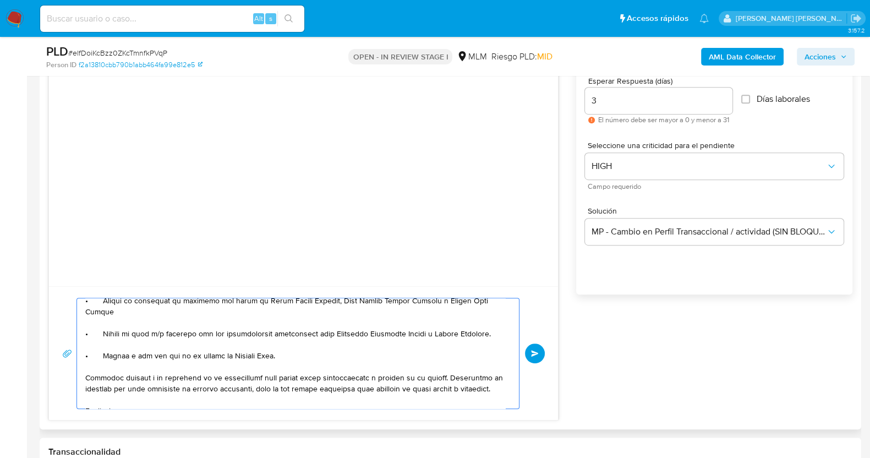
scroll to position [162, 0]
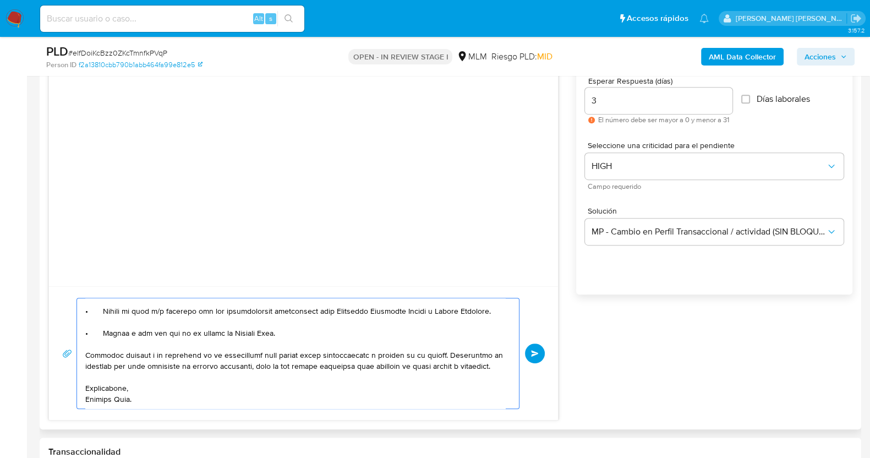
drag, startPoint x: 446, startPoint y: 344, endPoint x: 259, endPoint y: 345, distance: 186.6
click at [259, 345] on textarea at bounding box center [295, 353] width 420 height 110
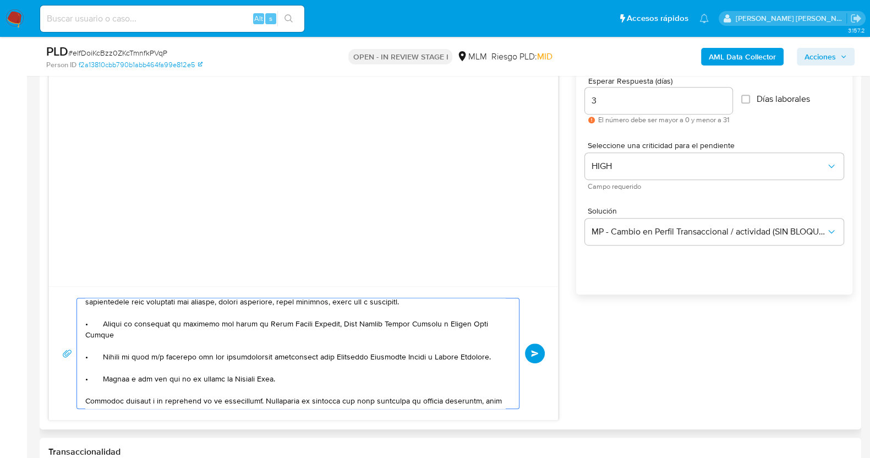
scroll to position [137, 0]
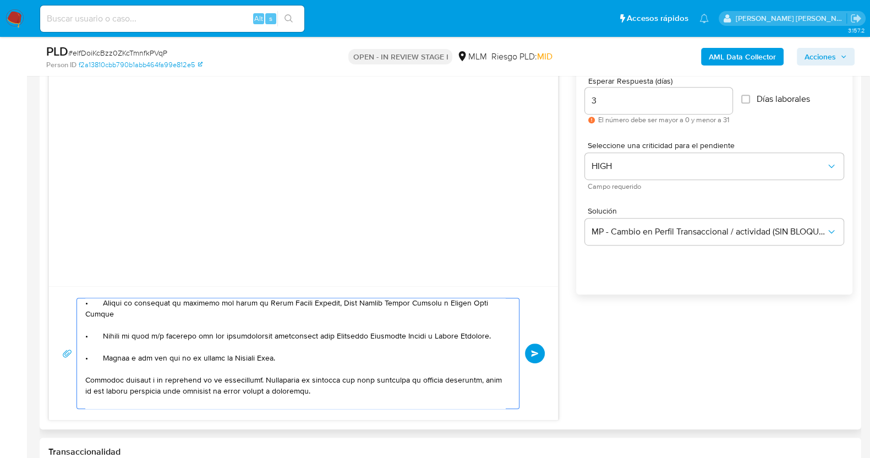
drag, startPoint x: 483, startPoint y: 323, endPoint x: 433, endPoint y: 323, distance: 50.1
click at [433, 323] on textarea at bounding box center [295, 353] width 420 height 110
paste textarea "Sebastian Murguia"
click at [456, 323] on textarea at bounding box center [295, 353] width 420 height 110
click at [278, 342] on textarea at bounding box center [295, 353] width 420 height 110
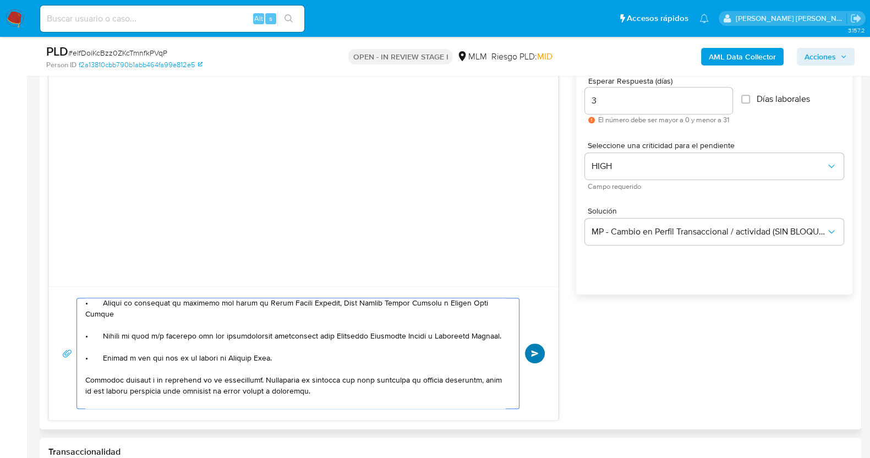
type textarea "Estimado Alexis, Te comunicamos que se ha identificado un cambio en el uso habi…"
click at [536, 353] on span "Enviar" at bounding box center [535, 353] width 8 height 7
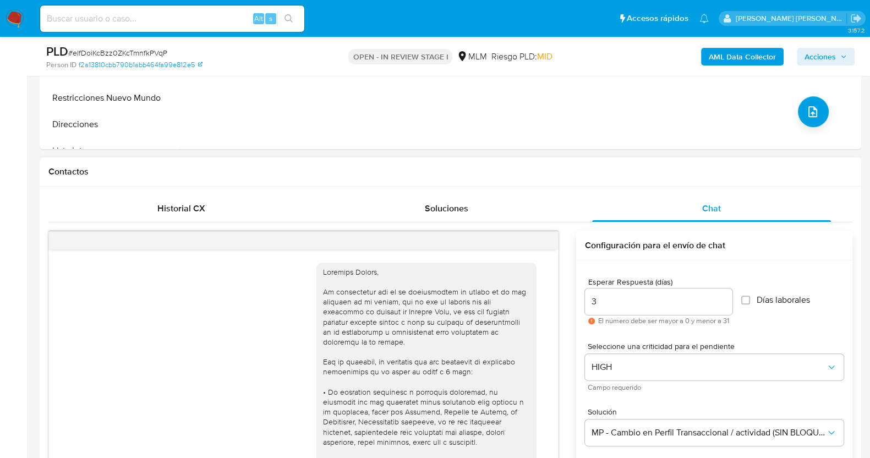
scroll to position [413, 0]
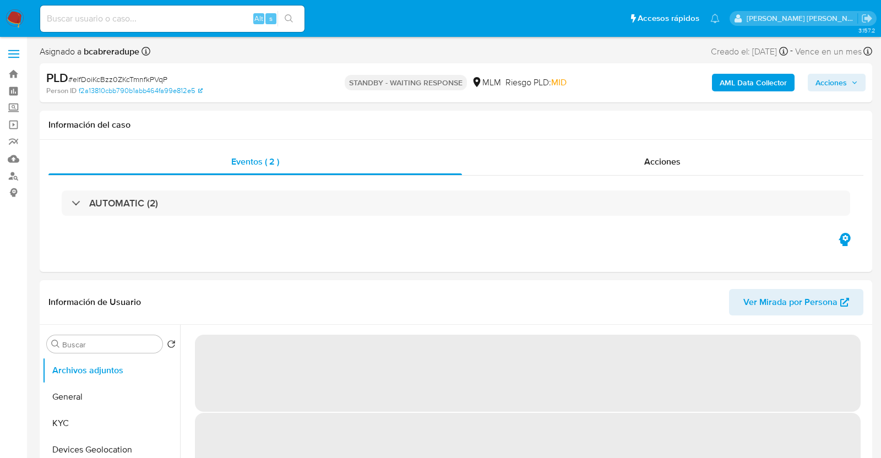
select select "10"
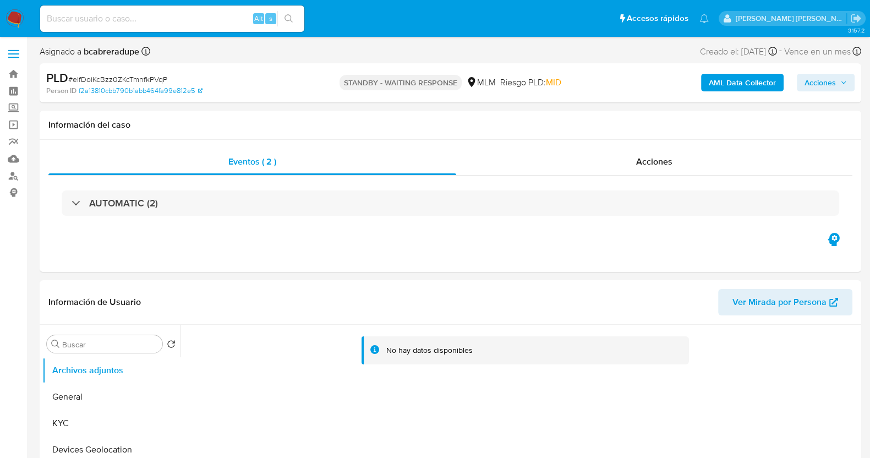
click at [15, 18] on img at bounding box center [15, 18] width 19 height 19
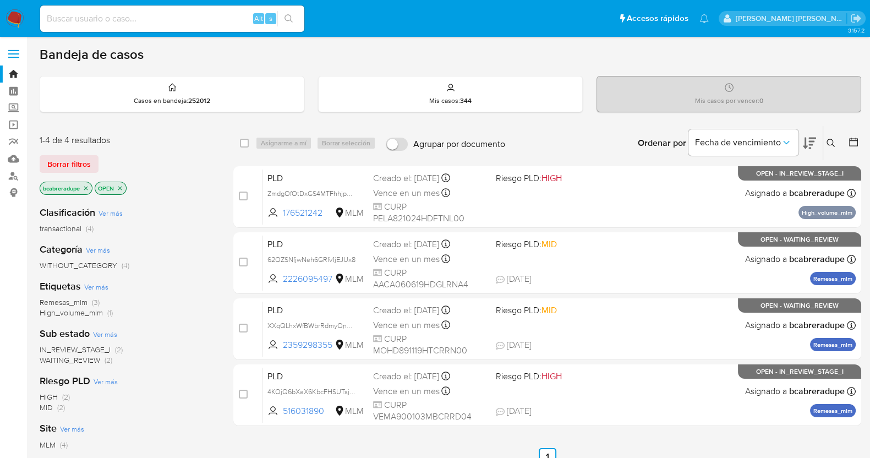
click at [85, 188] on icon "close-filter" at bounding box center [86, 188] width 7 height 7
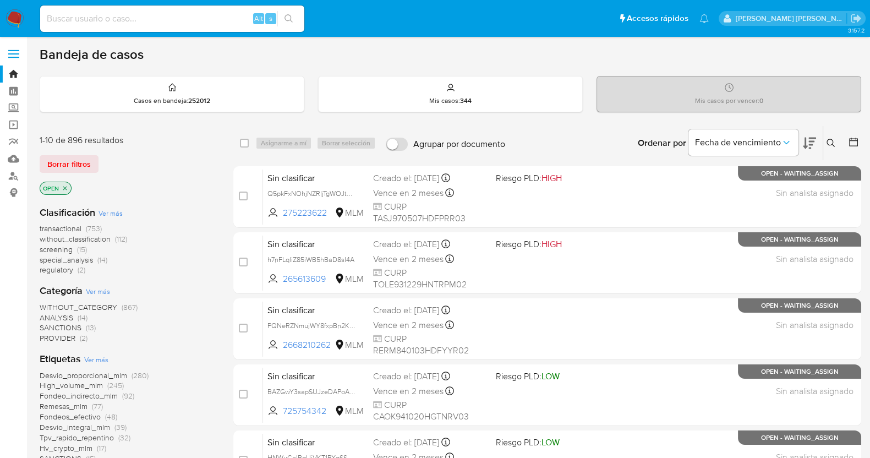
click at [828, 140] on icon at bounding box center [831, 143] width 9 height 9
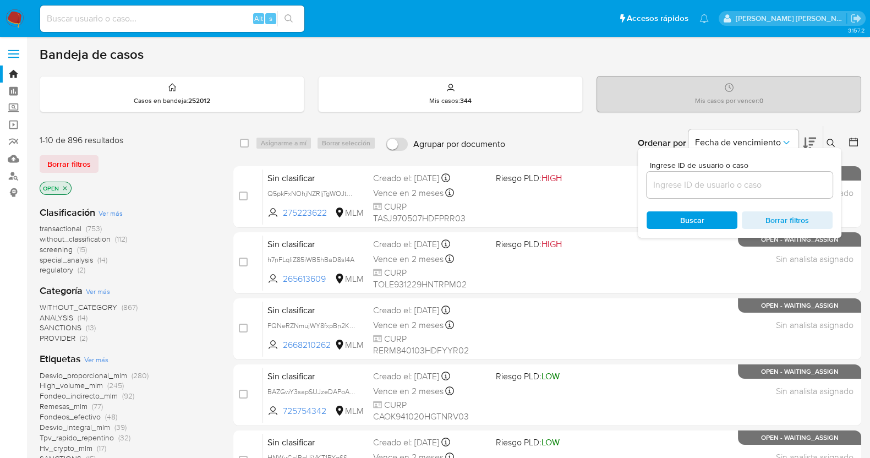
click at [689, 184] on input at bounding box center [740, 185] width 186 height 14
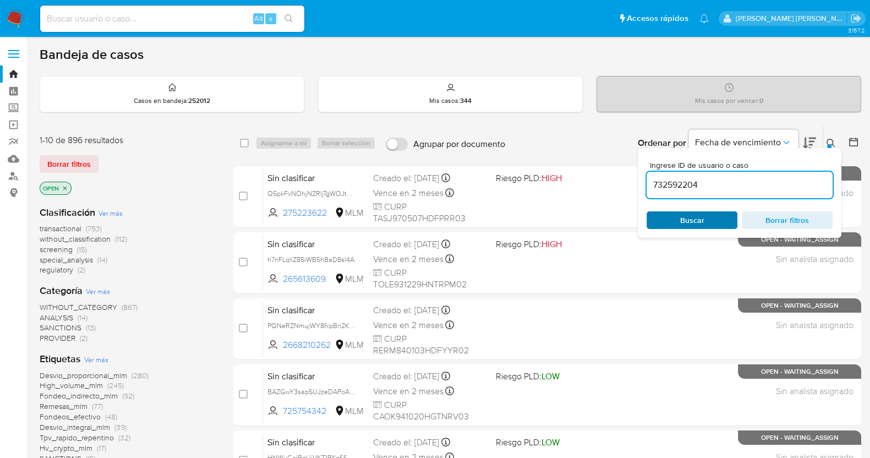
type input "732592204"
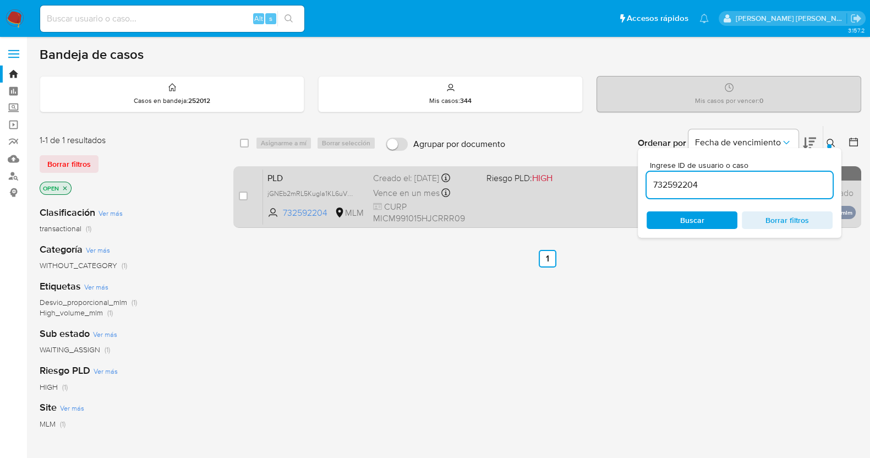
drag, startPoint x: 242, startPoint y: 197, endPoint x: 260, endPoint y: 184, distance: 22.9
click at [242, 197] on input "checkbox" at bounding box center [243, 196] width 9 height 9
checkbox input "true"
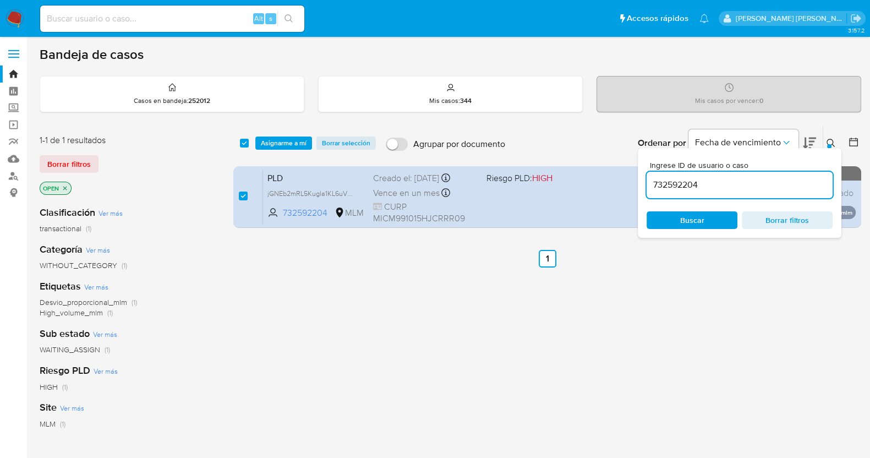
click at [452, 352] on div "select-all-cases-checkbox Asignarme a mí Borrar selección Agrupar por documento…" at bounding box center [547, 374] width 628 height 499
click at [680, 185] on input "732592204" at bounding box center [740, 185] width 186 height 14
paste input "127632699"
type input "1276326994"
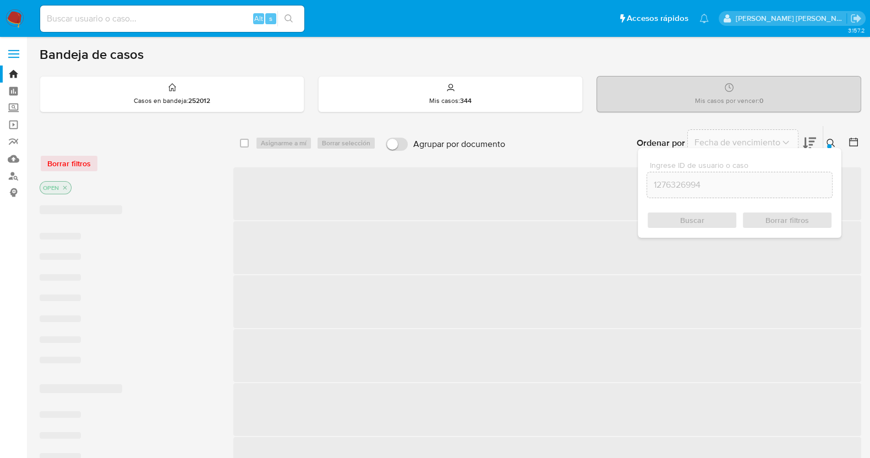
checkbox input "false"
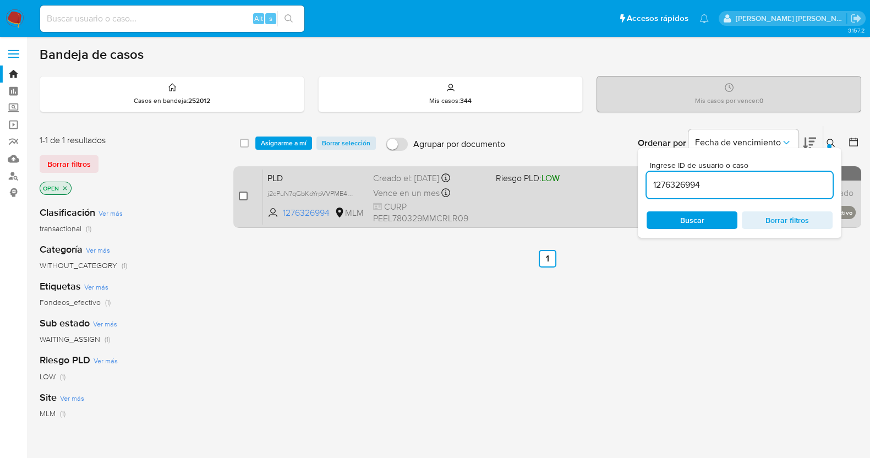
click at [241, 194] on input "checkbox" at bounding box center [243, 196] width 9 height 9
checkbox input "true"
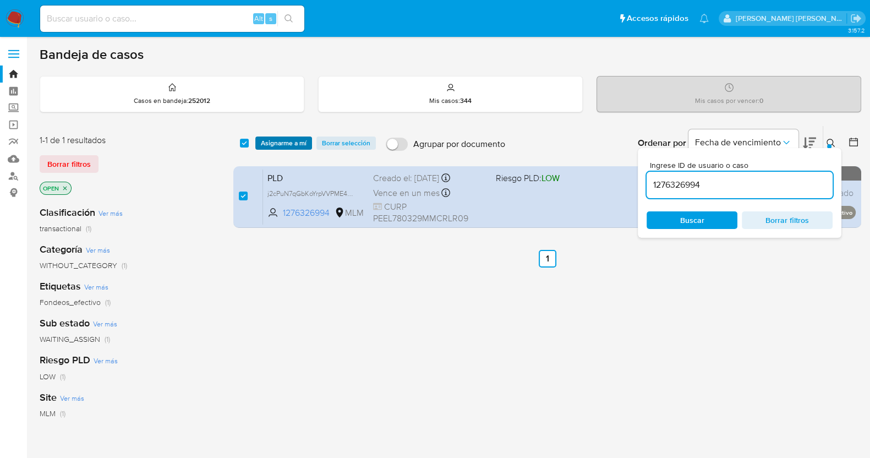
click at [294, 138] on span "Asignarme a mí" at bounding box center [284, 143] width 46 height 11
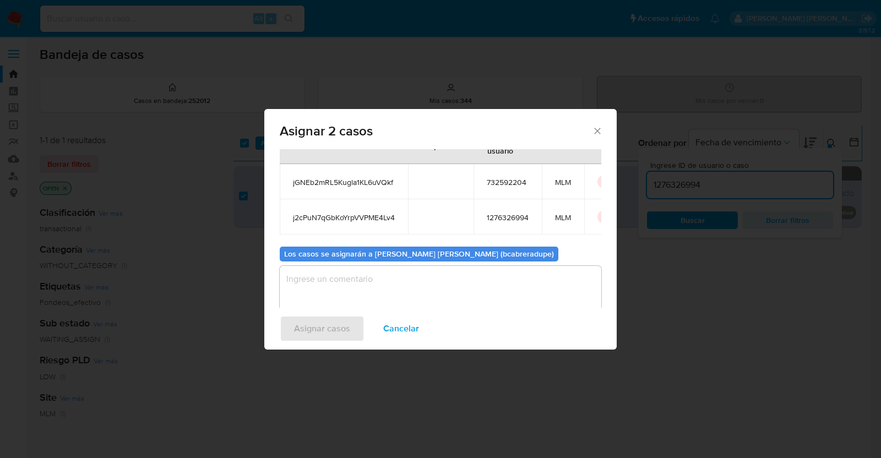
scroll to position [64, 0]
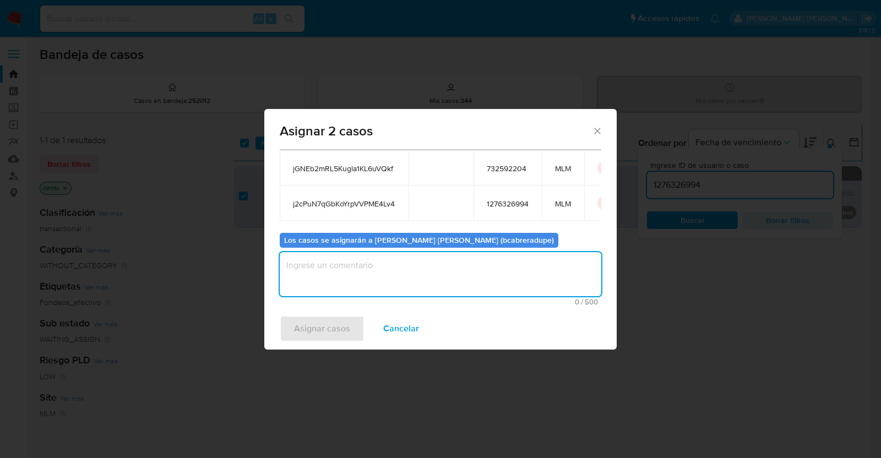
click at [443, 274] on textarea "assign-modal" at bounding box center [440, 274] width 321 height 44
type textarea "BJCD"
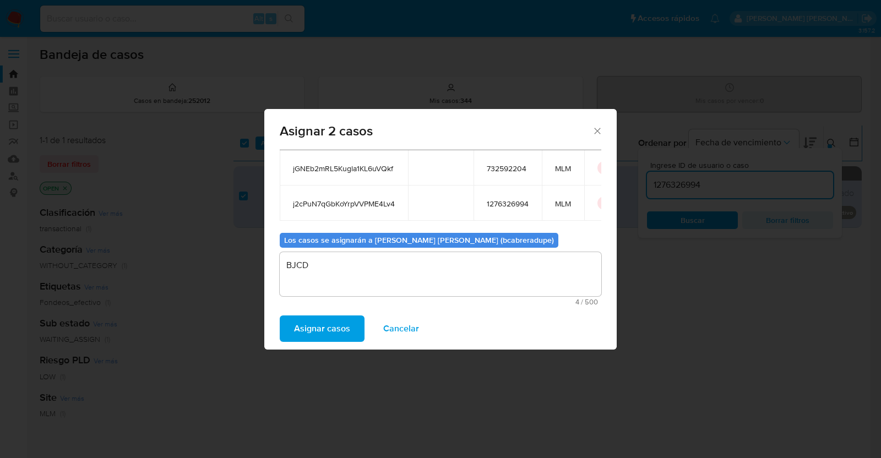
click at [331, 323] on span "Asignar casos" at bounding box center [322, 328] width 56 height 24
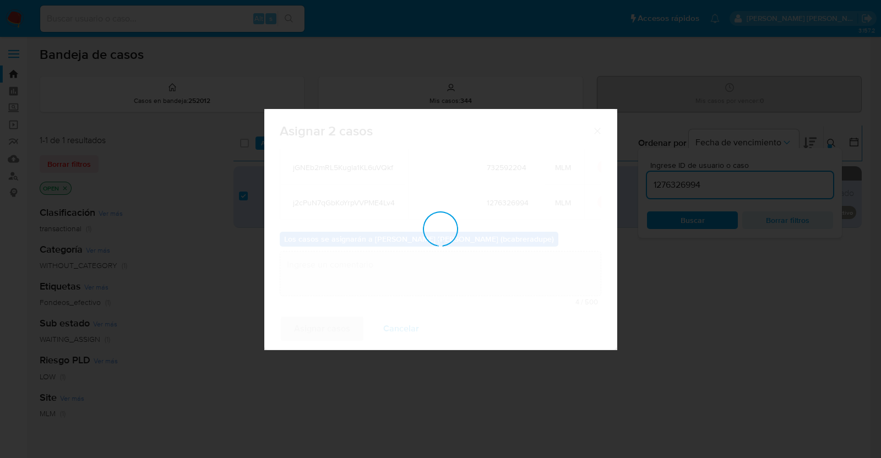
checkbox input "false"
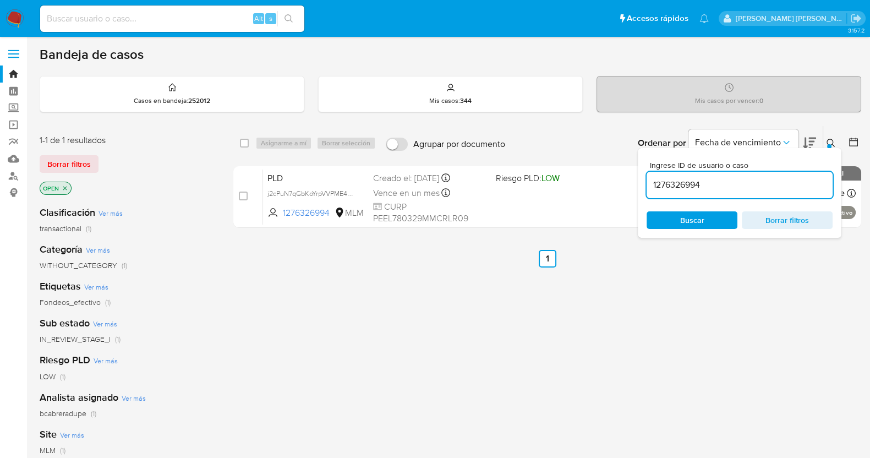
click at [679, 180] on input "1276326994" at bounding box center [740, 185] width 186 height 14
paste input "29381507"
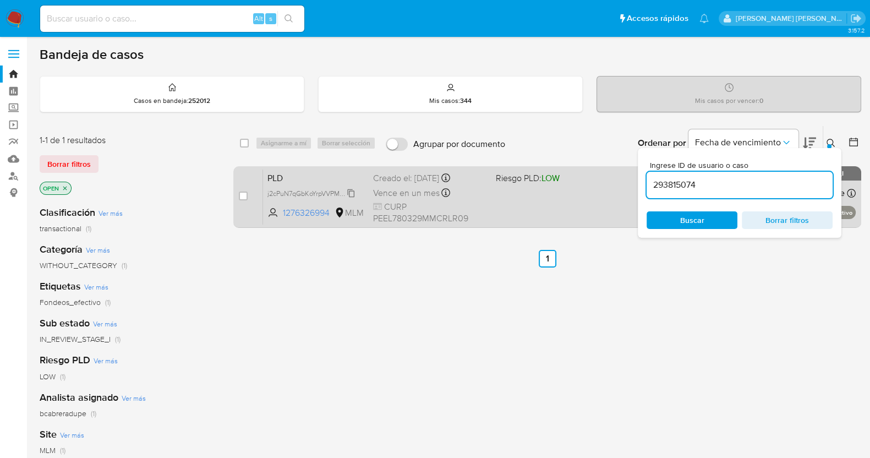
type input "293815074"
click at [242, 194] on input "checkbox" at bounding box center [243, 196] width 9 height 9
checkbox input "true"
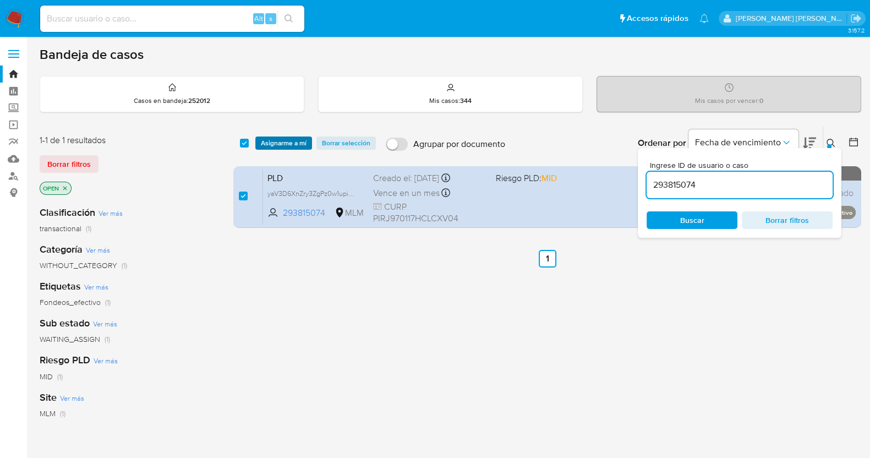
click at [289, 146] on span "Asignarme a mí" at bounding box center [284, 143] width 46 height 11
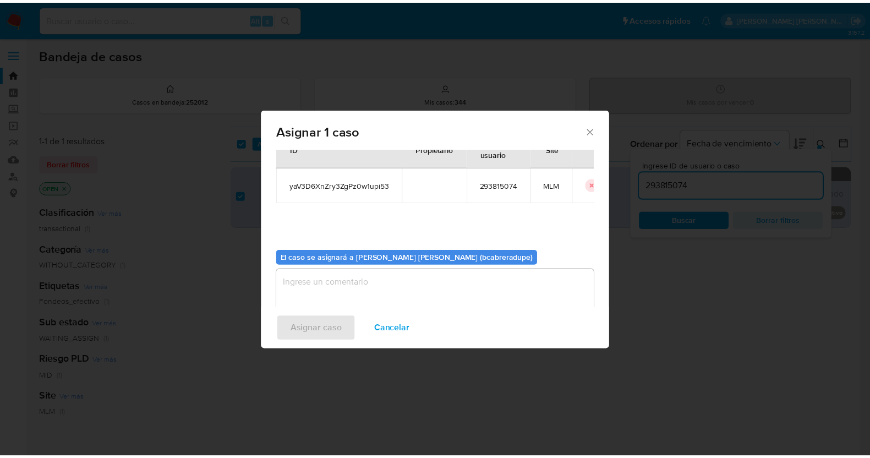
scroll to position [57, 0]
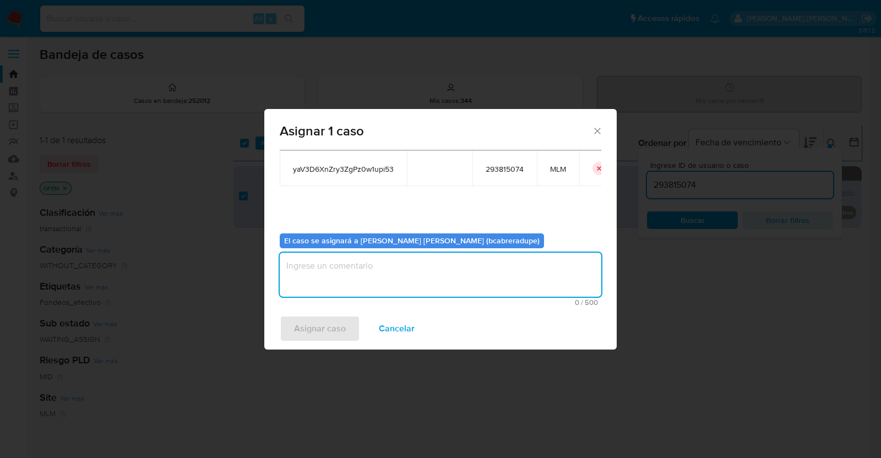
click at [451, 276] on textarea "assign-modal" at bounding box center [440, 275] width 321 height 44
type textarea "BJCD"
click at [311, 326] on span "Asignar caso" at bounding box center [320, 328] width 52 height 24
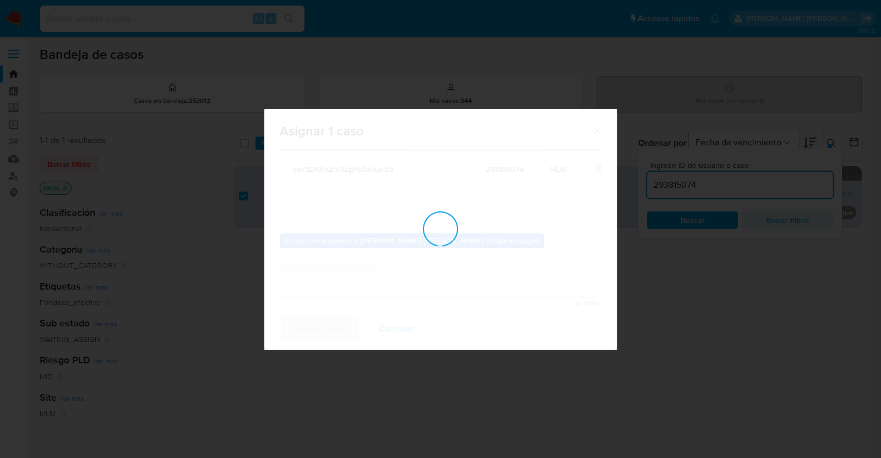
checkbox input "false"
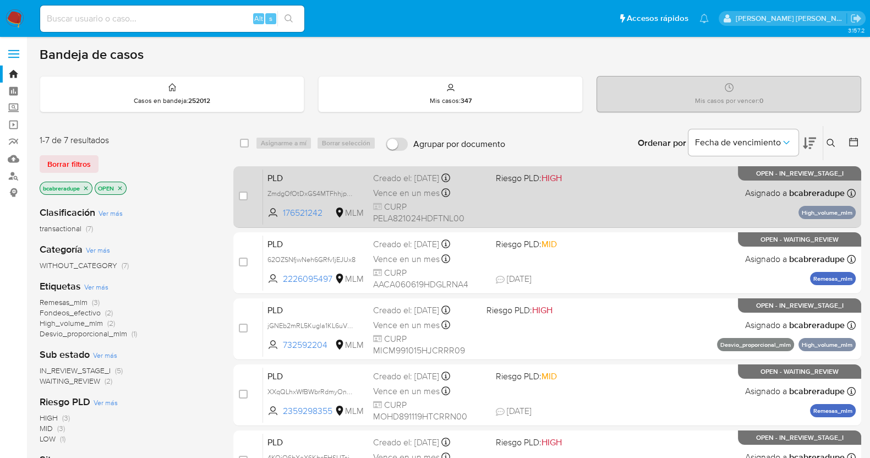
scroll to position [212, 0]
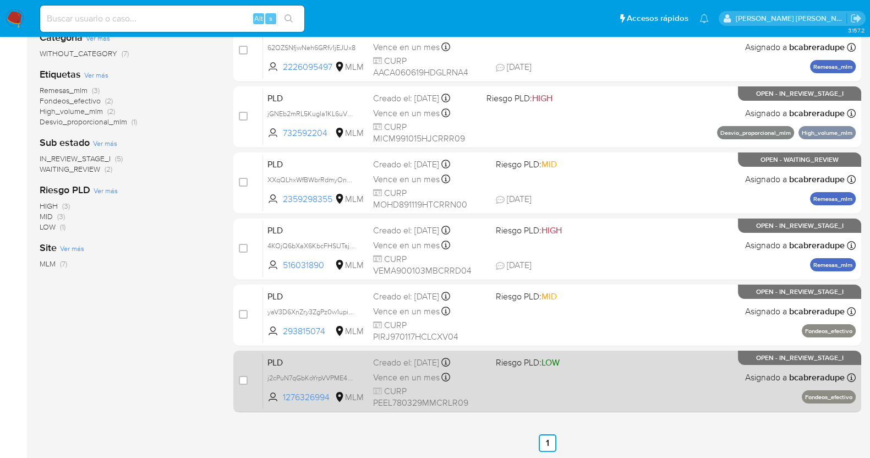
click at [424, 389] on span "CURP PEEL780329MMCRLR09" at bounding box center [430, 397] width 114 height 24
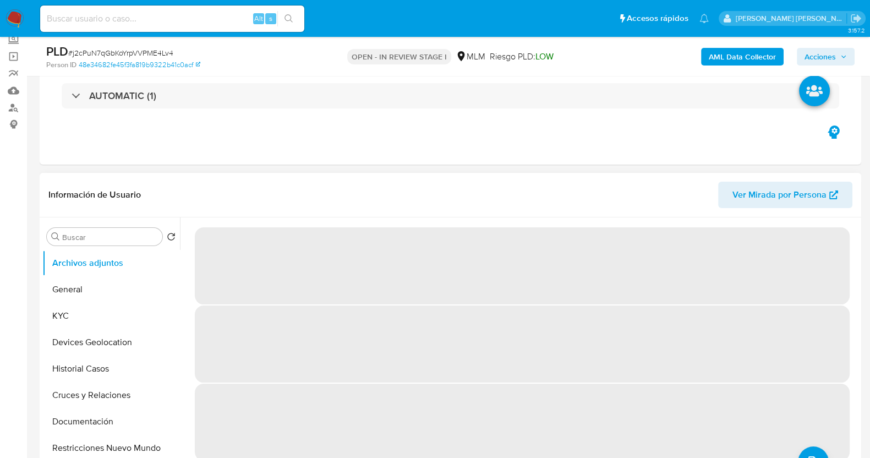
scroll to position [137, 0]
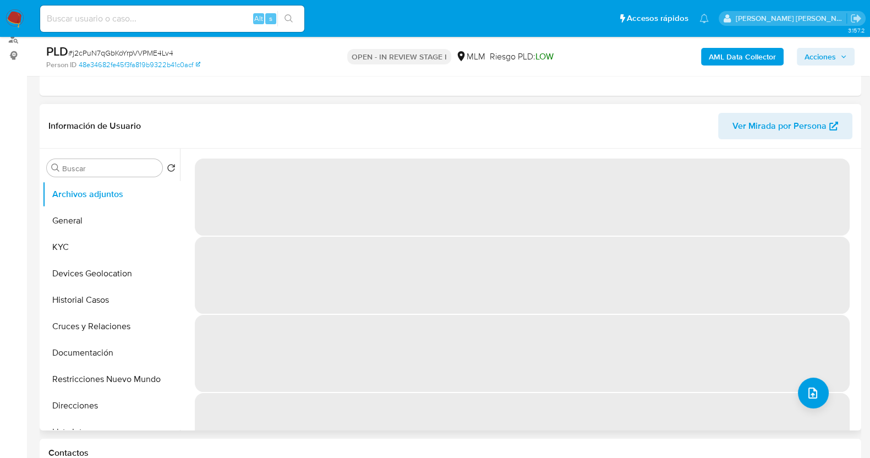
select select "10"
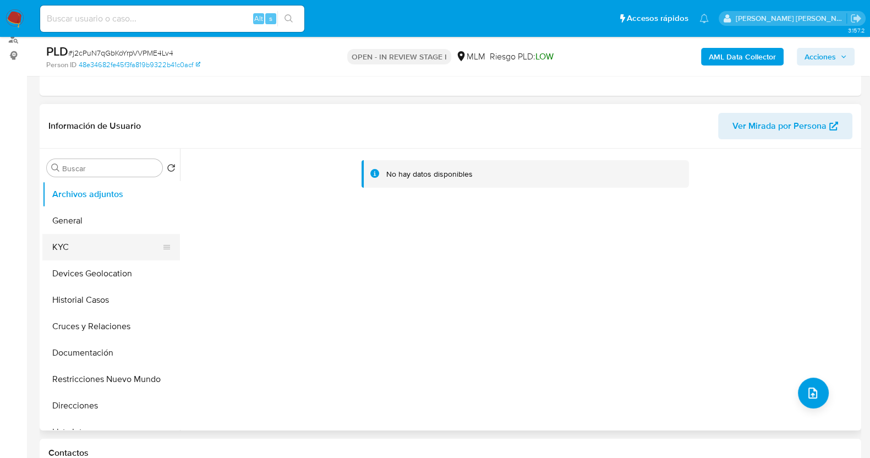
click at [101, 246] on button "KYC" at bounding box center [106, 247] width 129 height 26
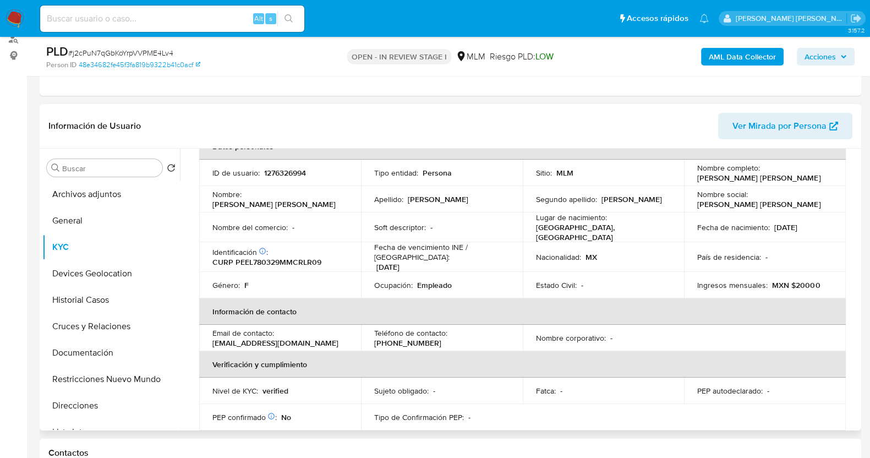
scroll to position [0, 0]
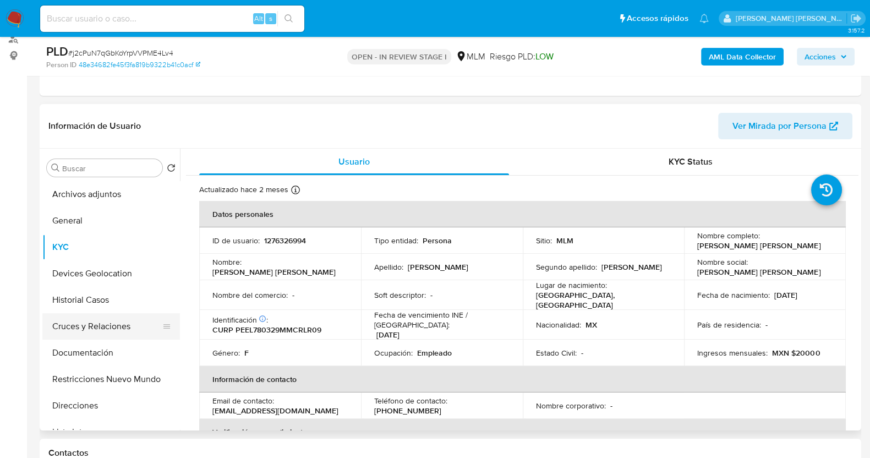
click at [101, 321] on button "Cruces y Relaciones" at bounding box center [106, 326] width 129 height 26
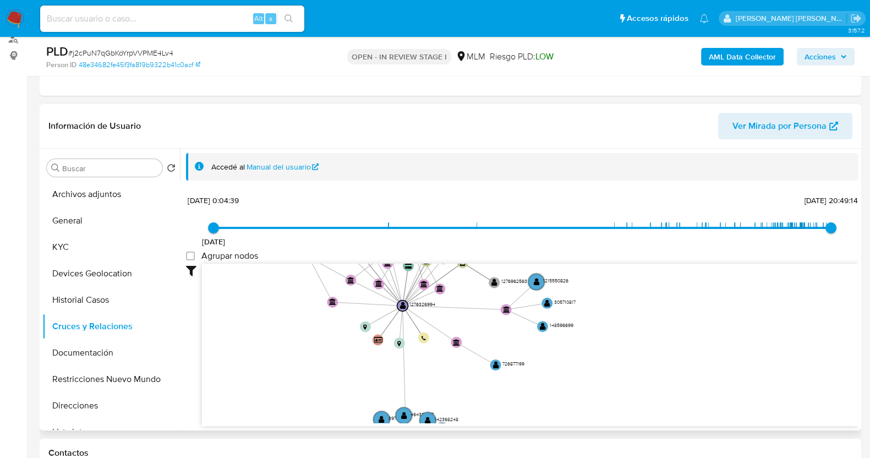
drag, startPoint x: 697, startPoint y: 351, endPoint x: 638, endPoint y: 414, distance: 86.5
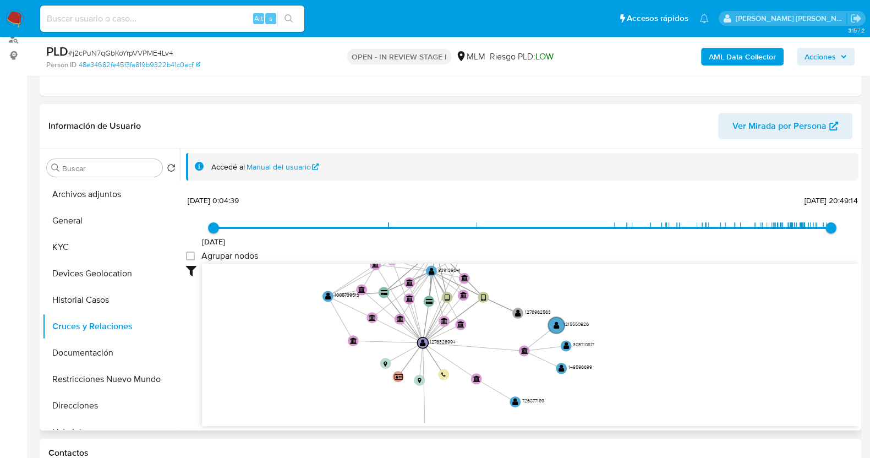
drag, startPoint x: 608, startPoint y: 297, endPoint x: 611, endPoint y: 292, distance: 6.2
click at [611, 295] on icon "user-1276962563  1276962563 user-1276326994  1276326994 user-811063455  8110…" at bounding box center [530, 344] width 657 height 160
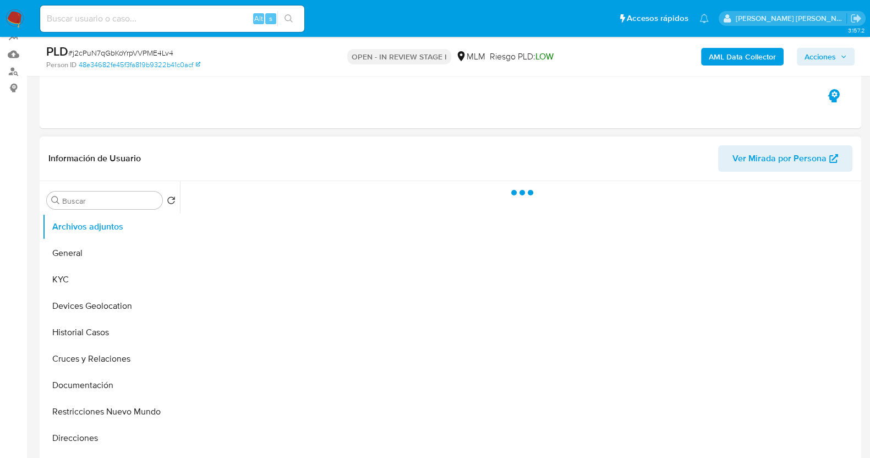
scroll to position [206, 0]
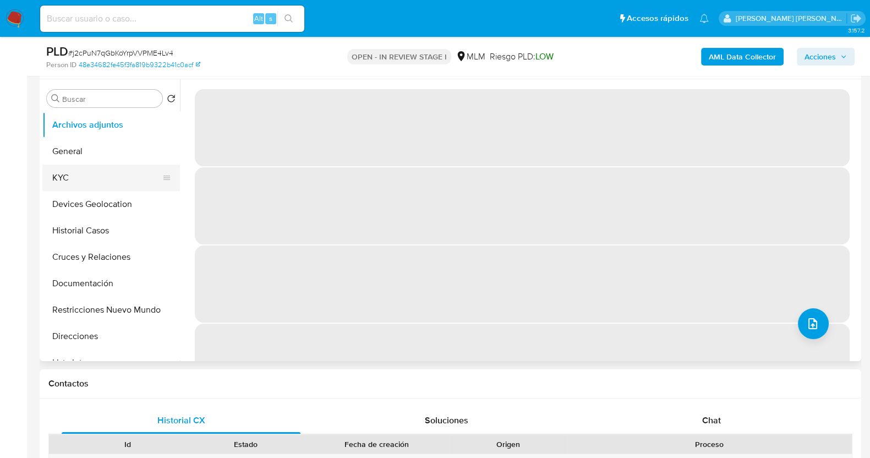
select select "10"
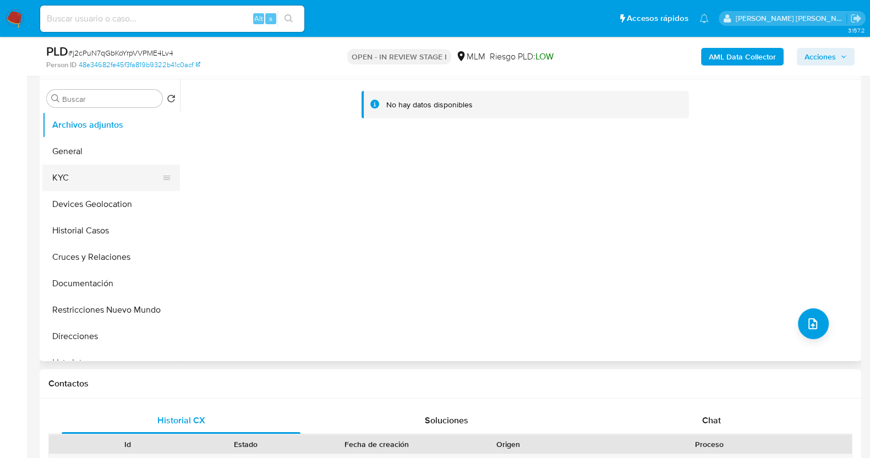
click at [107, 180] on button "KYC" at bounding box center [106, 178] width 129 height 26
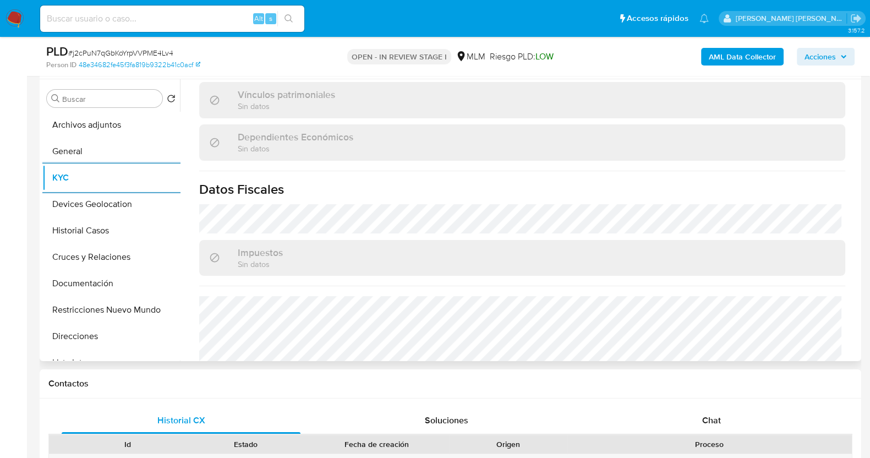
scroll to position [688, 0]
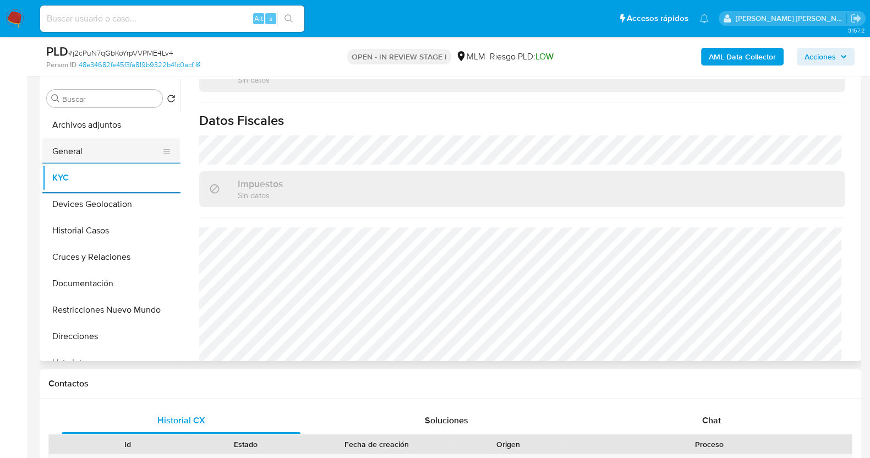
click at [107, 144] on button "General" at bounding box center [106, 151] width 129 height 26
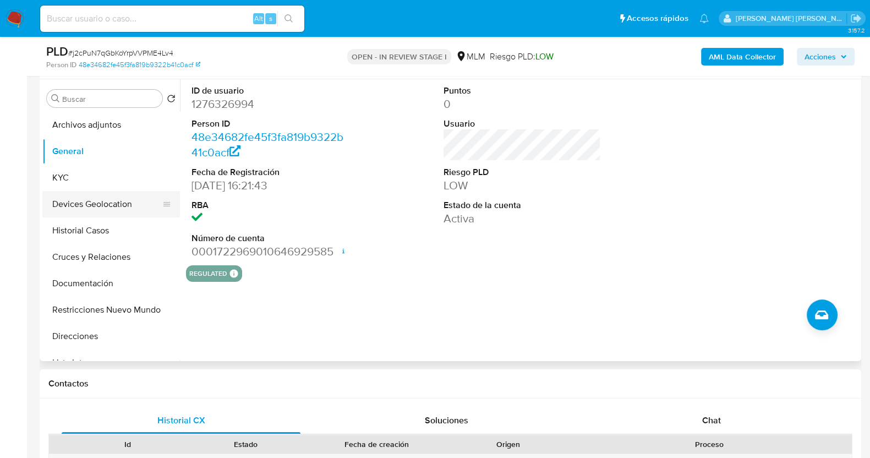
click at [103, 204] on button "Devices Geolocation" at bounding box center [106, 204] width 129 height 26
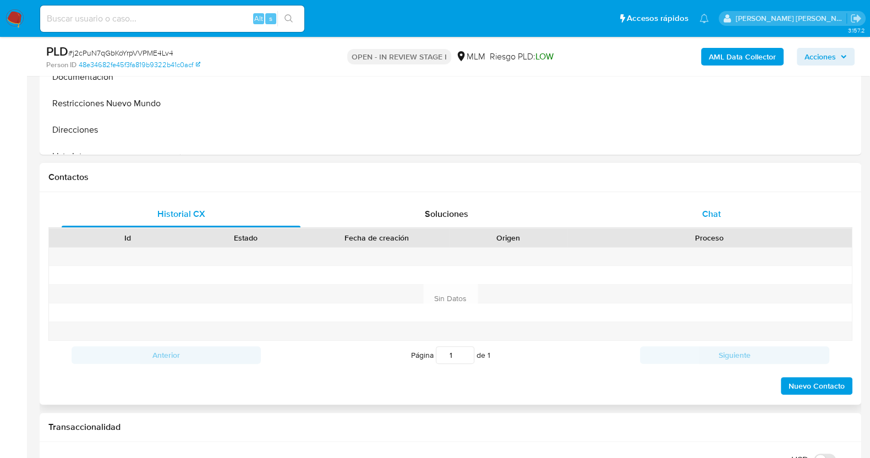
click at [711, 204] on div "Chat" at bounding box center [711, 214] width 239 height 26
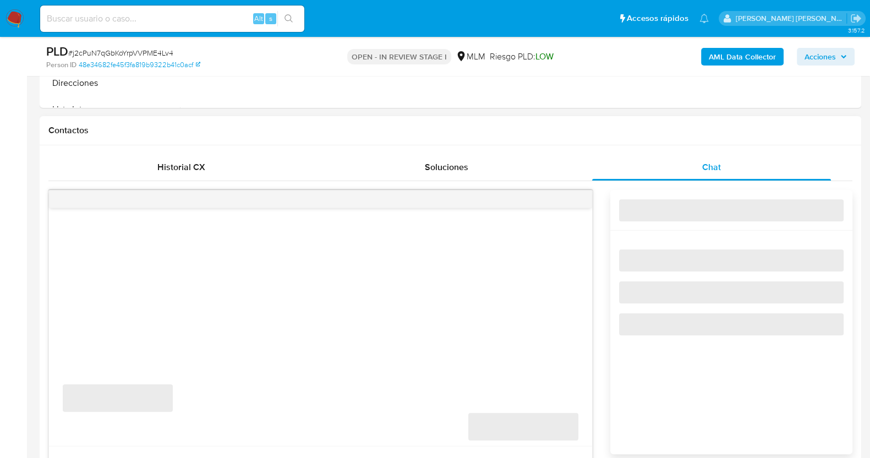
scroll to position [481, 0]
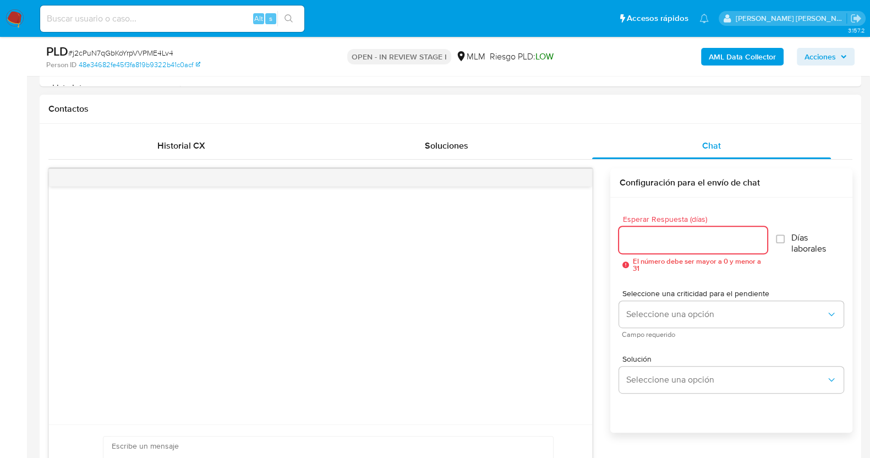
click at [674, 239] on input "Esperar Respuesta (días)" at bounding box center [693, 240] width 148 height 14
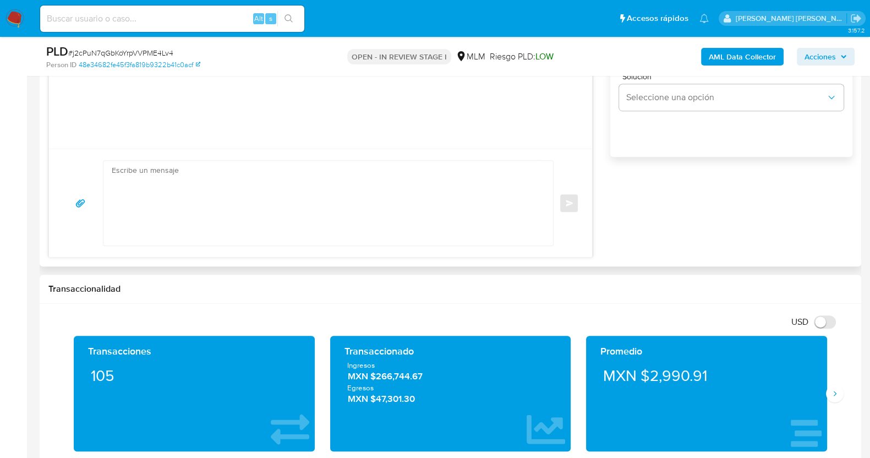
scroll to position [619, 0]
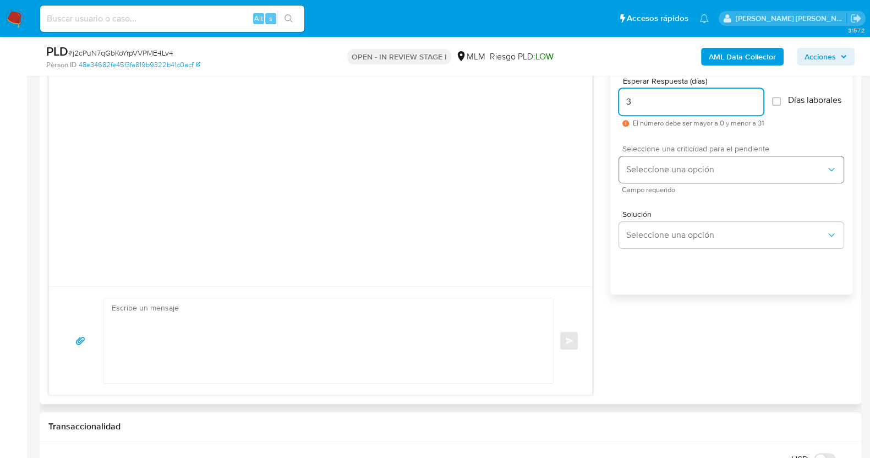
type input "3"
click at [706, 172] on span "Seleccione una opción" at bounding box center [726, 169] width 200 height 11
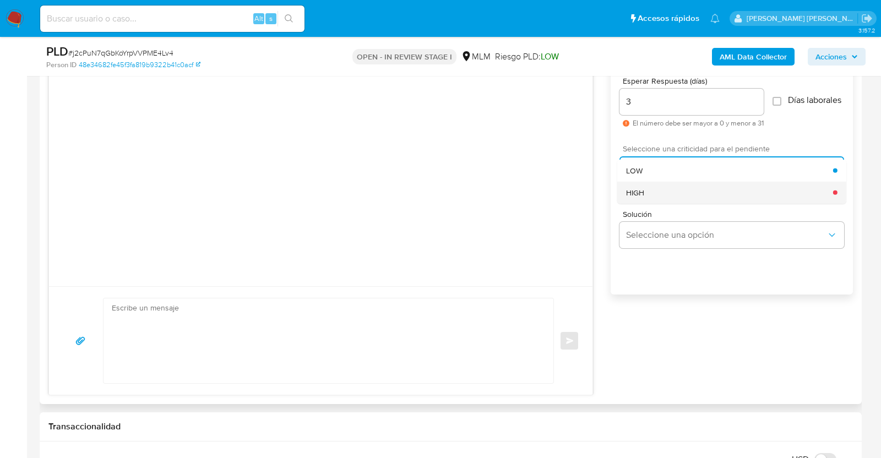
click at [671, 203] on div "HIGH" at bounding box center [729, 192] width 207 height 22
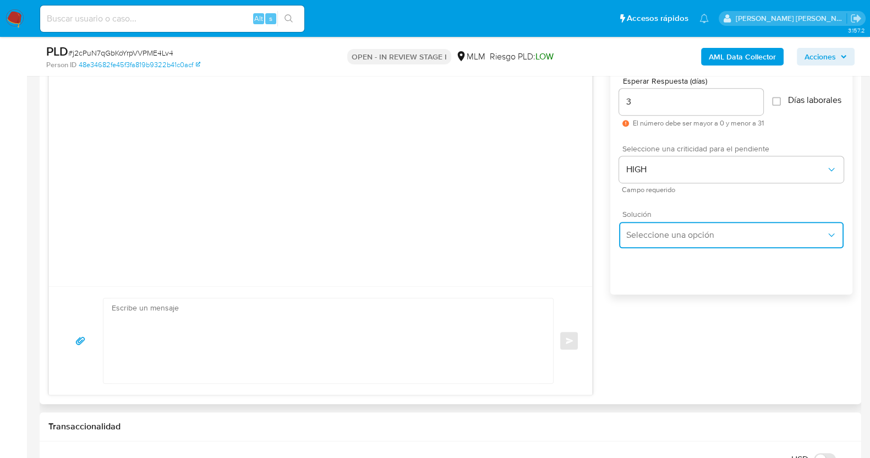
click at [675, 247] on button "Seleccione una opción" at bounding box center [731, 235] width 225 height 26
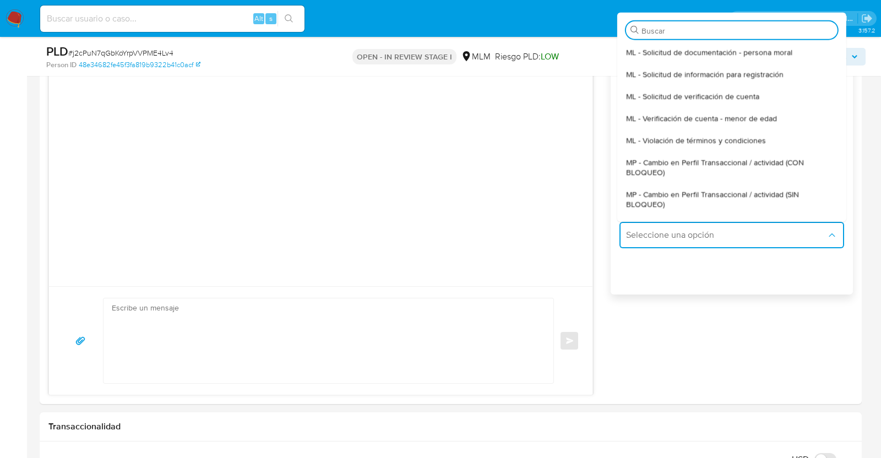
click at [686, 200] on span "MP - Cambio en Perfil Transaccional / actividad (SIN BLOQUEO)" at bounding box center [731, 199] width 211 height 20
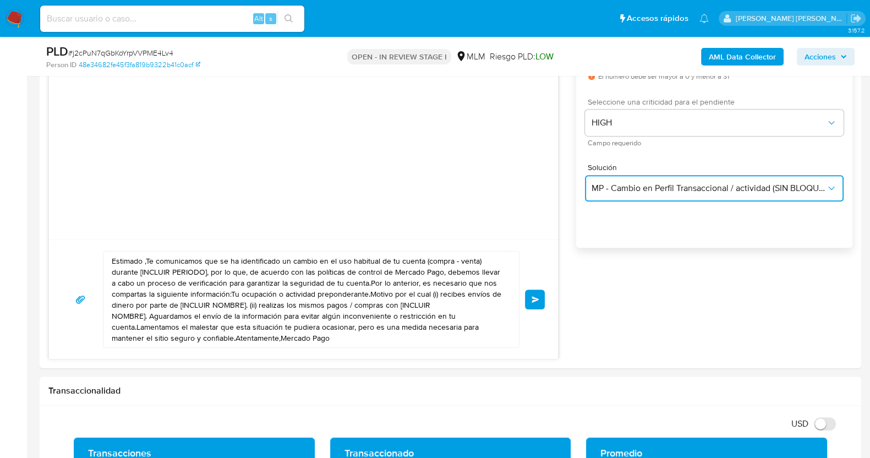
scroll to position [688, 0]
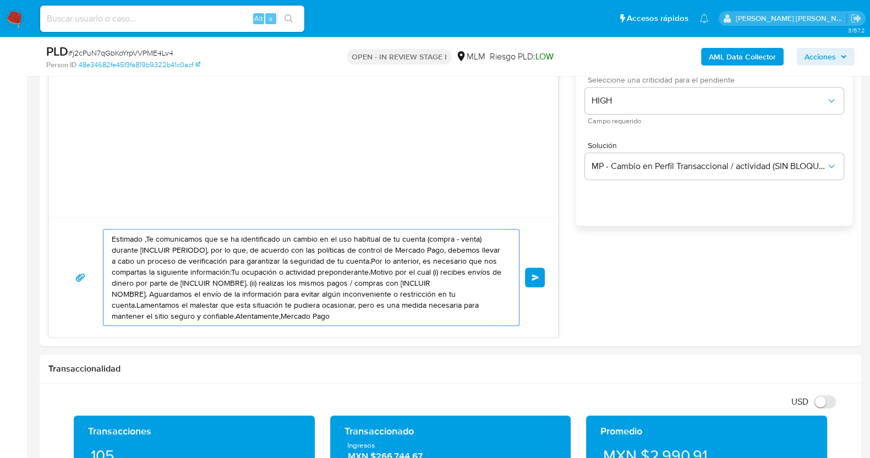
drag, startPoint x: 331, startPoint y: 316, endPoint x: 101, endPoint y: 230, distance: 246.3
click at [101, 230] on div "Estimado ,Te comunicamos que se ha identificado un cambio en el uso habitual de…" at bounding box center [303, 277] width 483 height 97
paste textarea "a Lorena, Te comunicamos que se ha identificado un cambio en el uso habitual de…"
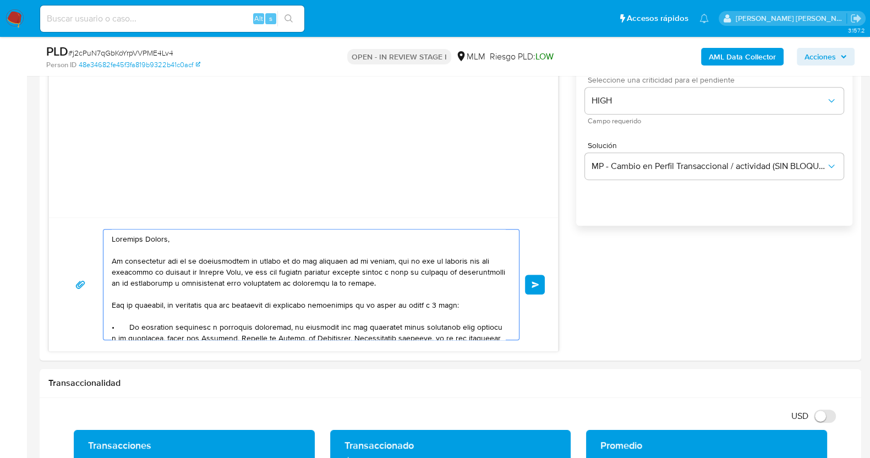
scroll to position [68, 0]
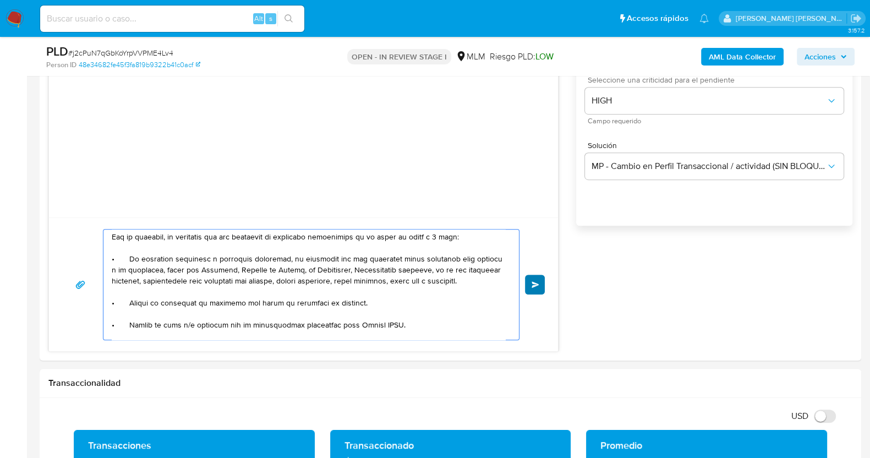
type textarea "Estimada Lorena, Te comunicamos que se ha identificado un cambio en el uso habi…"
click at [537, 278] on button "Enviar" at bounding box center [535, 285] width 20 height 20
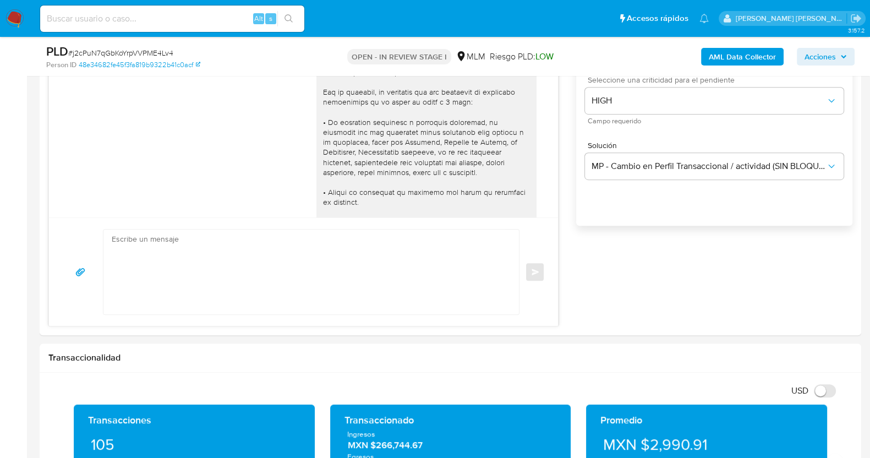
scroll to position [0, 0]
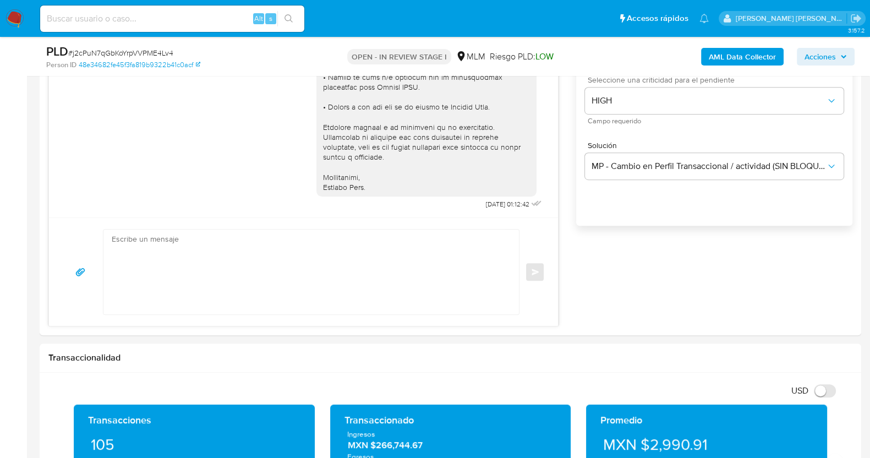
click at [139, 52] on span "# j2cPuN7qGbKoYrpVVPME4Lv4" at bounding box center [120, 52] width 105 height 11
copy span "j2cPuN7qGbKoYrpVVPME4Lv4"
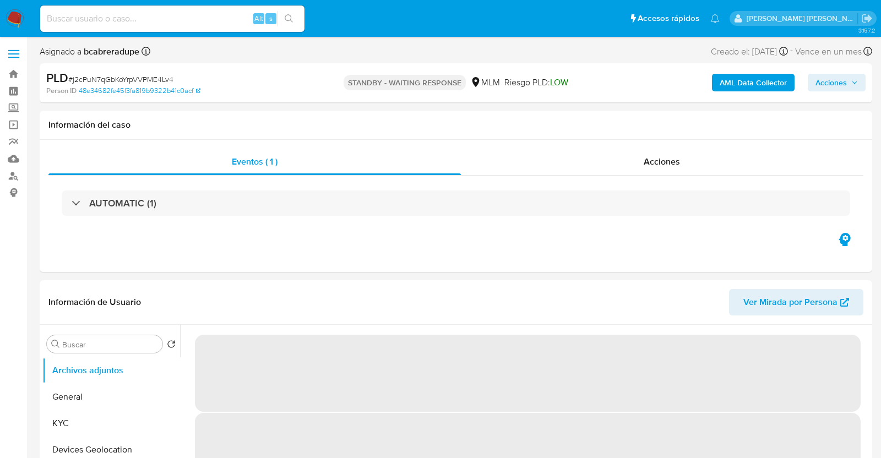
select select "10"
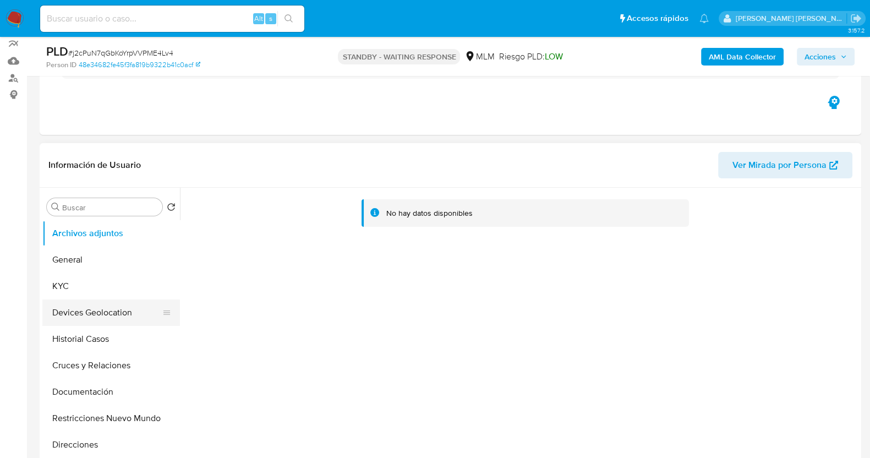
scroll to position [137, 0]
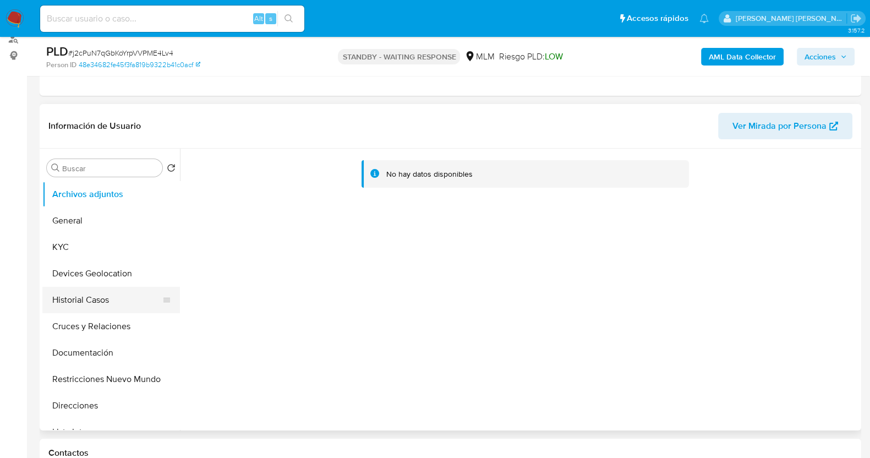
click at [98, 297] on button "Historial Casos" at bounding box center [106, 300] width 129 height 26
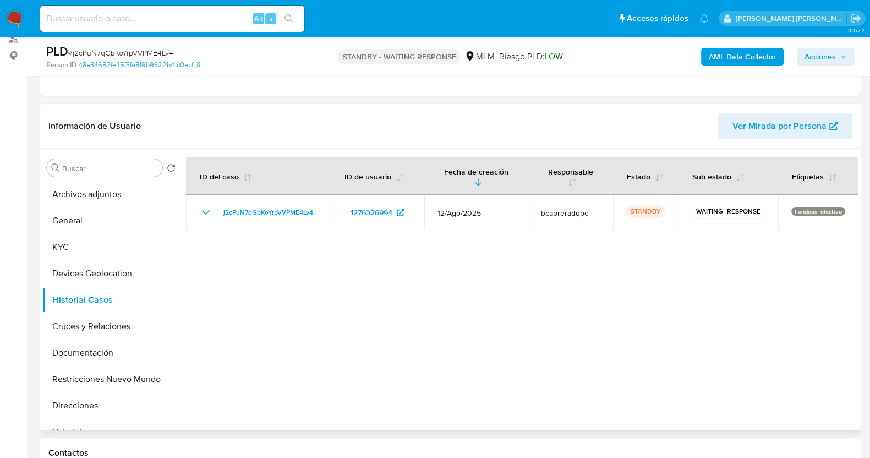
click at [376, 285] on div at bounding box center [519, 290] width 679 height 282
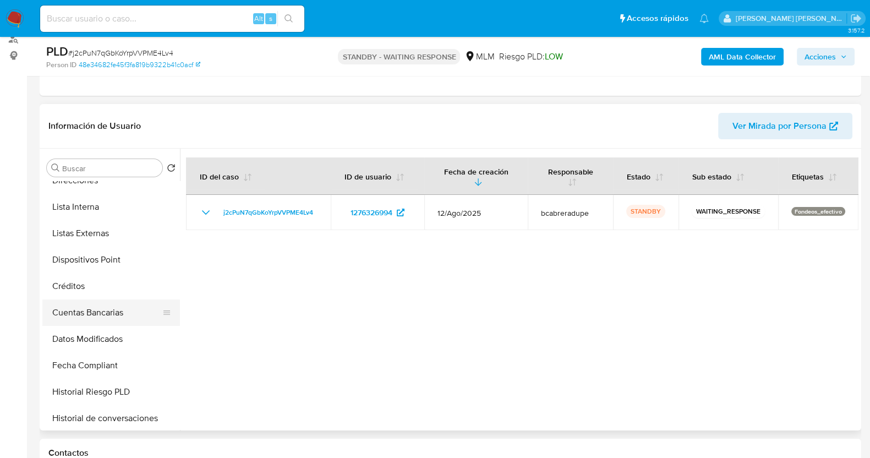
scroll to position [206, 0]
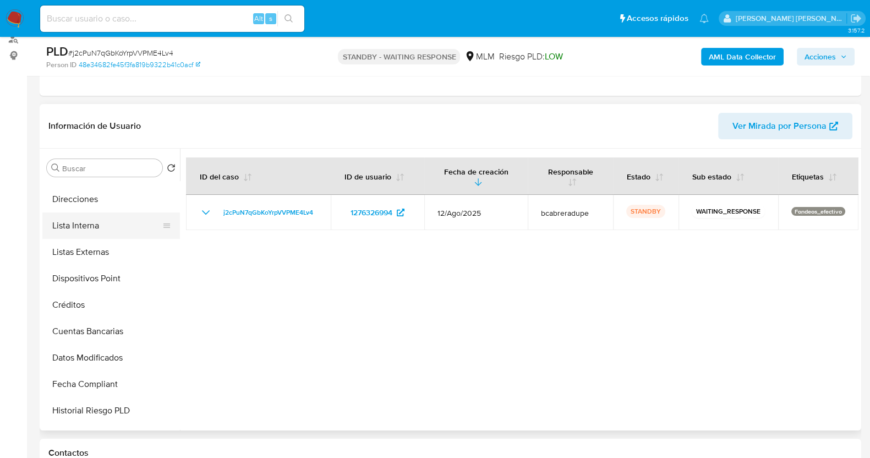
click at [89, 232] on button "Lista Interna" at bounding box center [106, 225] width 129 height 26
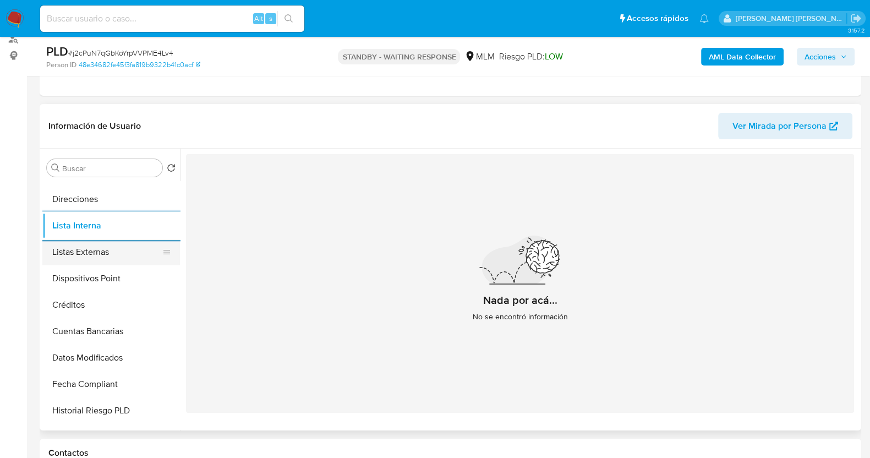
click at [89, 249] on button "Listas Externas" at bounding box center [106, 252] width 129 height 26
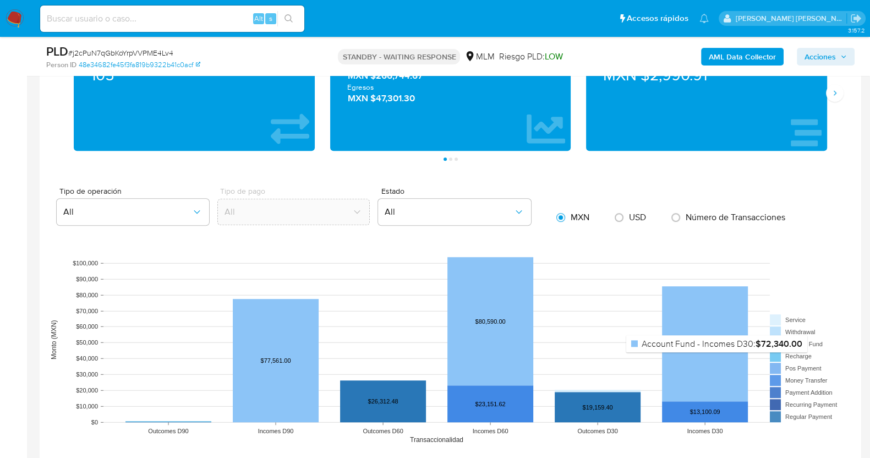
scroll to position [757, 0]
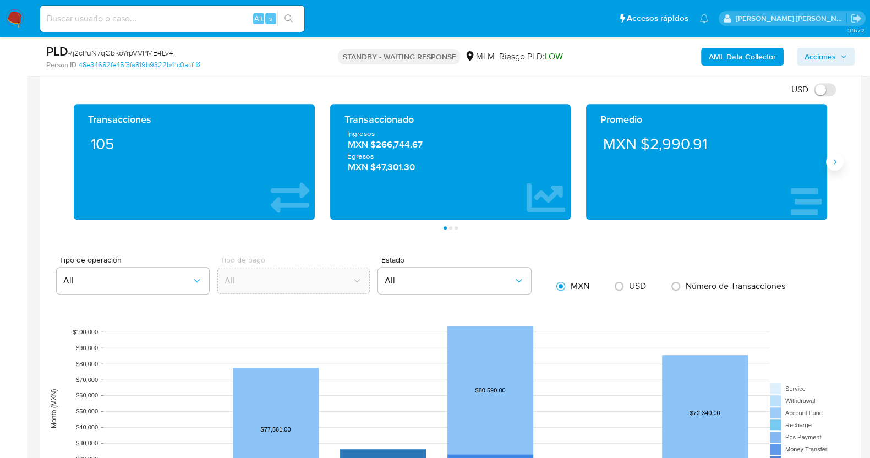
click at [826, 155] on div "Promedio MXN $2,990.91" at bounding box center [706, 162] width 241 height 116
click at [834, 166] on button "Siguiente" at bounding box center [835, 162] width 18 height 18
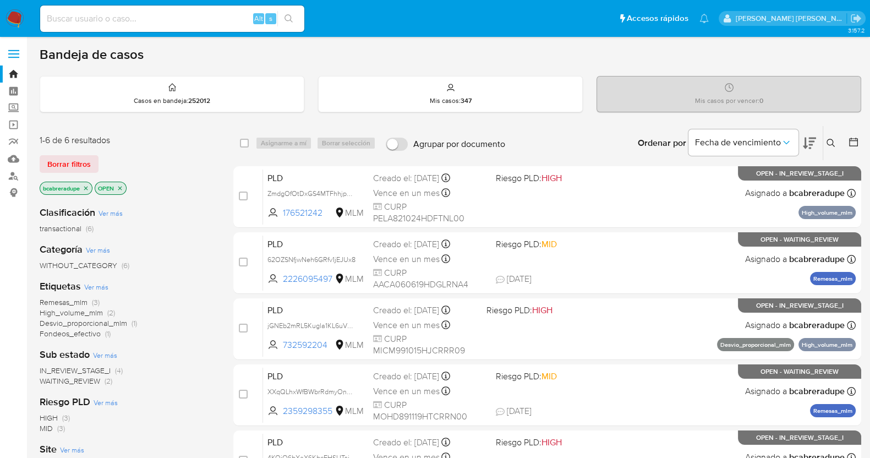
click at [89, 187] on icon "close-filter" at bounding box center [86, 188] width 7 height 7
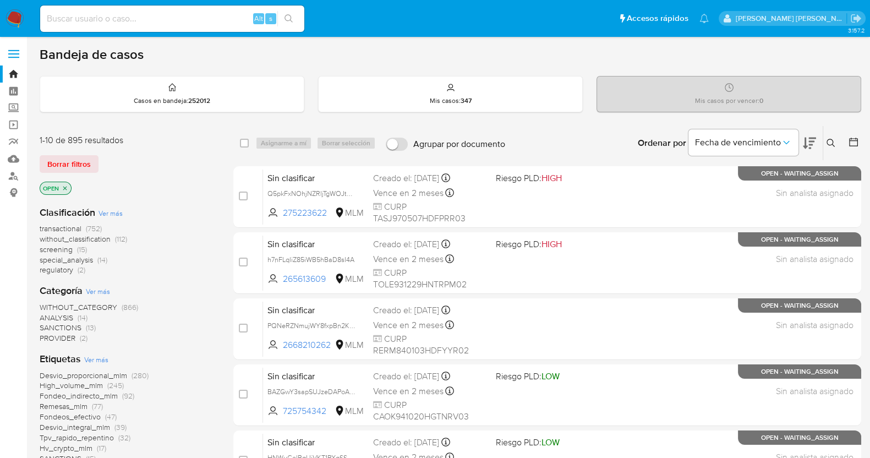
click at [829, 141] on icon at bounding box center [831, 143] width 9 height 9
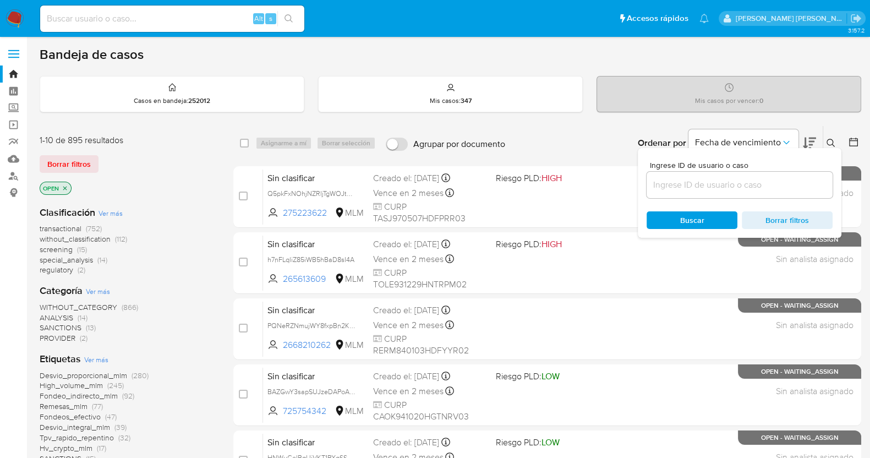
click at [673, 185] on input at bounding box center [740, 185] width 186 height 14
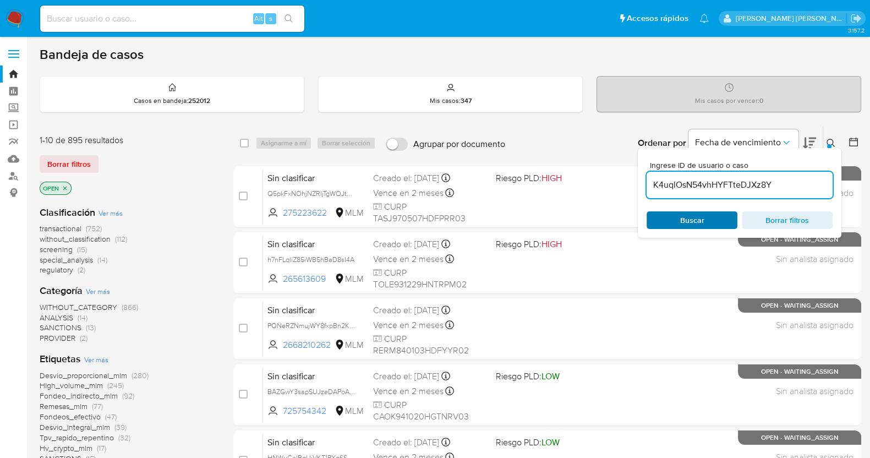
type input "K4uqlOsN54vhHYFTteDJXz8Y"
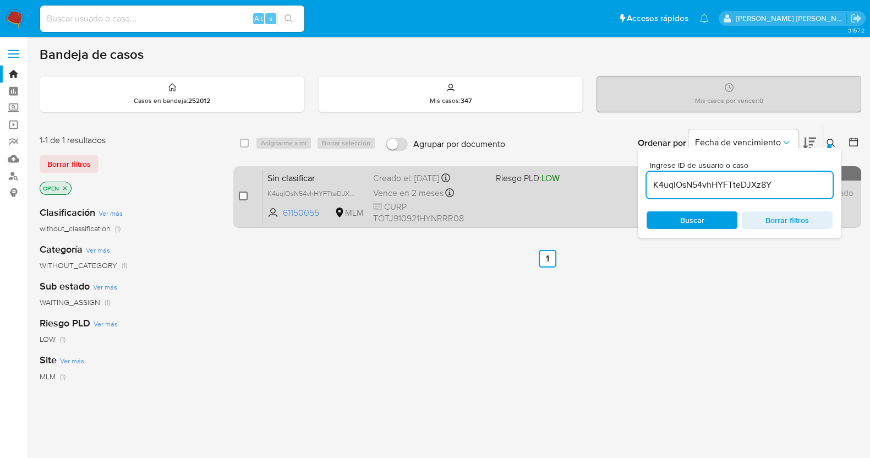
click at [245, 192] on input "checkbox" at bounding box center [243, 196] width 9 height 9
checkbox input "true"
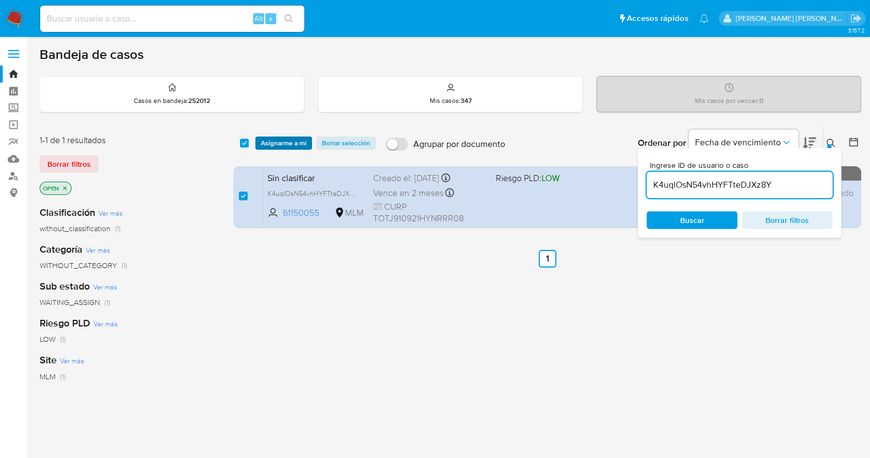
click at [301, 144] on span "Asignarme a mí" at bounding box center [284, 143] width 46 height 11
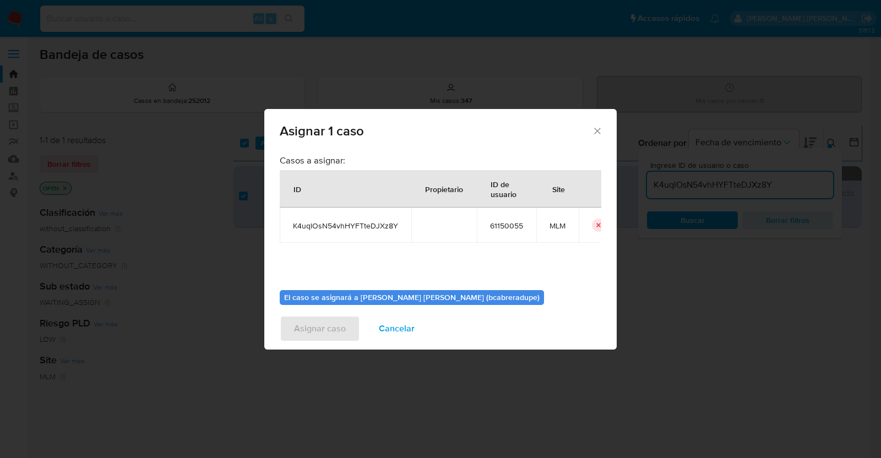
scroll to position [57, 0]
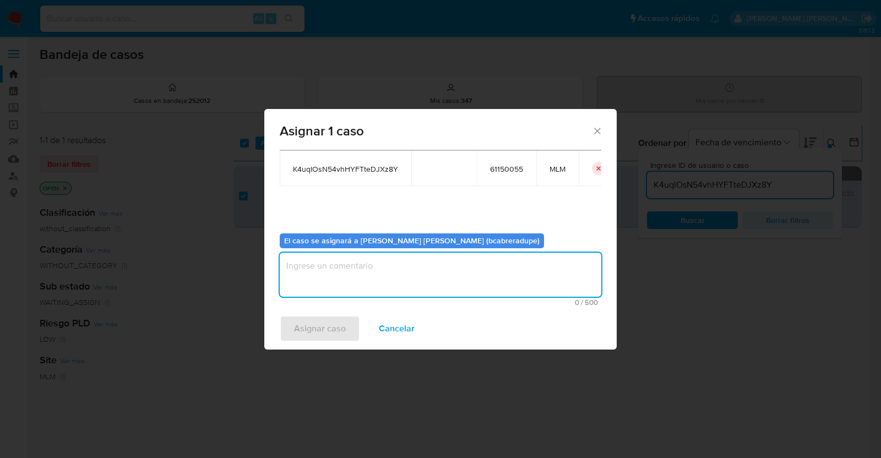
drag, startPoint x: 483, startPoint y: 261, endPoint x: 484, endPoint y: 272, distance: 11.7
click at [484, 273] on textarea "assign-modal" at bounding box center [440, 275] width 321 height 44
type textarea "BJCD"
click at [329, 322] on span "Asignar caso" at bounding box center [320, 328] width 52 height 24
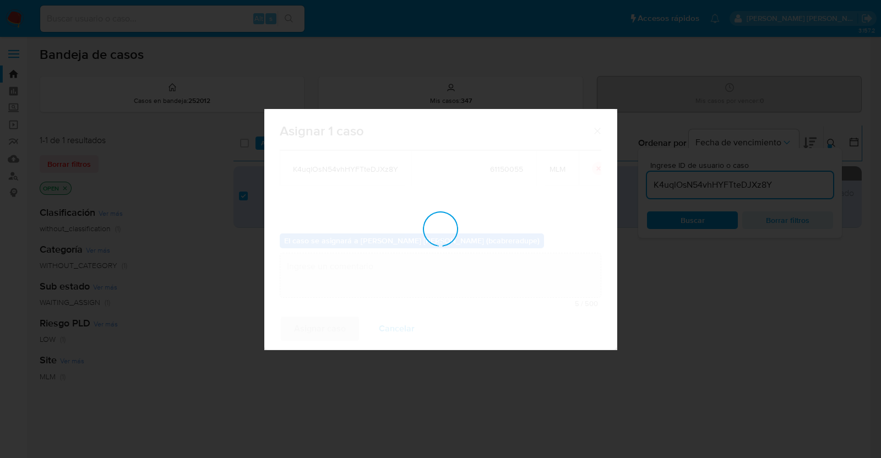
checkbox input "false"
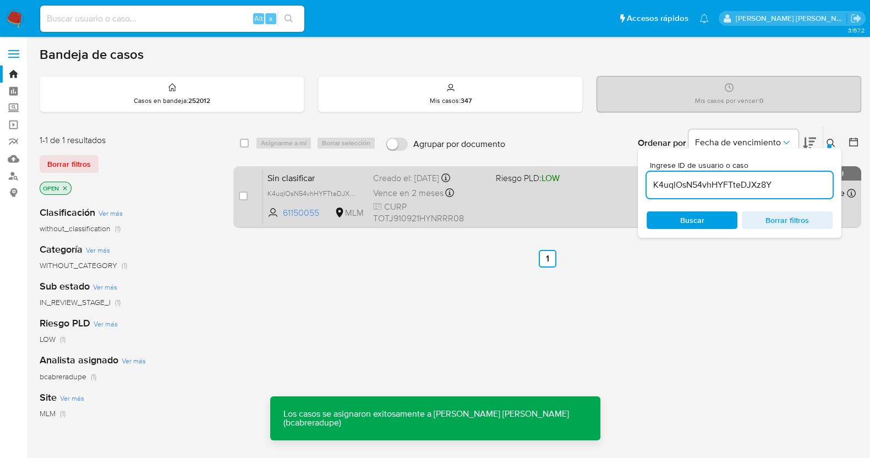
click at [407, 182] on div "Creado el: [DATE] Creado el: [DATE] 22:31:55" at bounding box center [430, 178] width 114 height 12
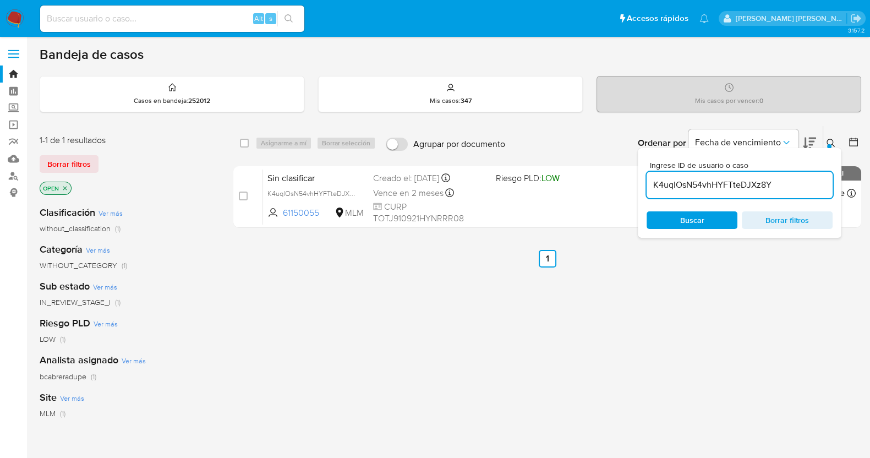
click at [745, 182] on input "K4uqlOsN54vhHYFTteDJXz8Y" at bounding box center [740, 185] width 186 height 14
paste input "hsGCl7MJIEEG2w3RqZb0F2PN"
type input "hsGCl7MJIEEG2w3RqZb0F2PN"
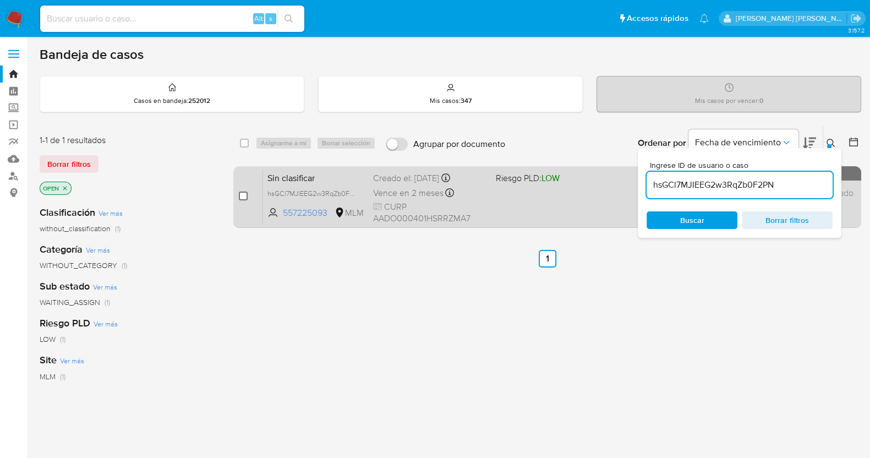
click at [245, 192] on input "checkbox" at bounding box center [243, 196] width 9 height 9
checkbox input "true"
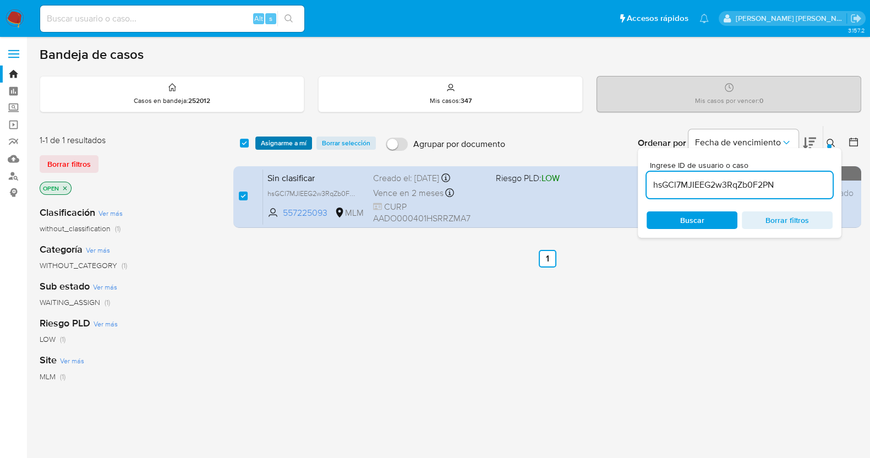
click at [298, 144] on span "Asignarme a mí" at bounding box center [284, 143] width 46 height 11
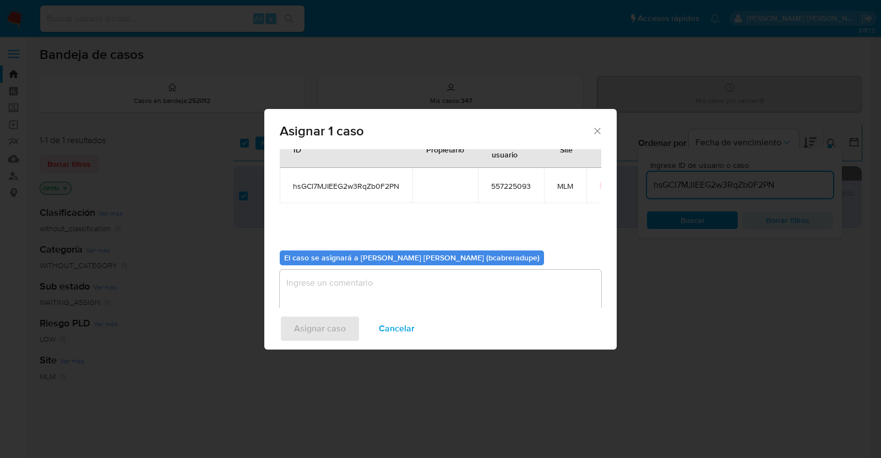
scroll to position [57, 0]
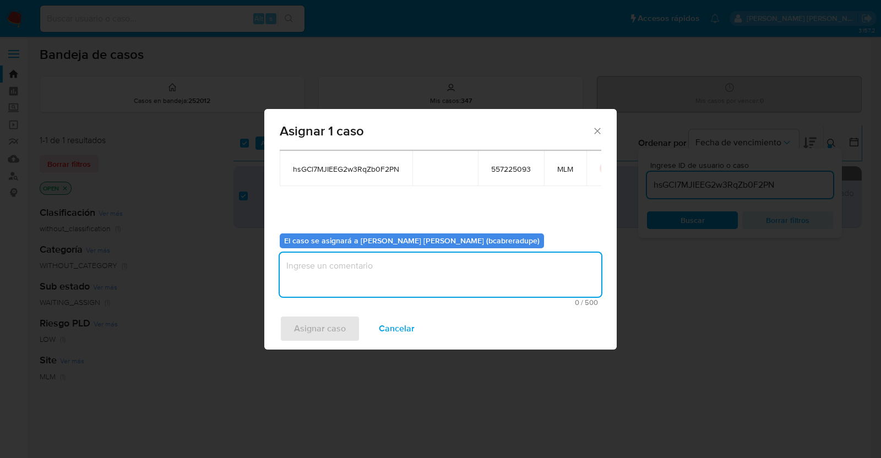
click at [473, 275] on textarea "assign-modal" at bounding box center [440, 275] width 321 height 44
type textarea "J"
type textarea "BJCD"
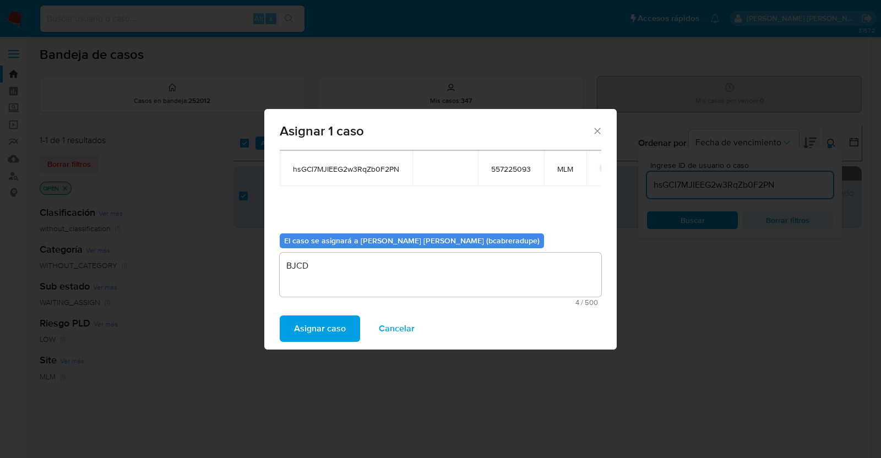
click at [328, 325] on span "Asignar caso" at bounding box center [320, 328] width 52 height 24
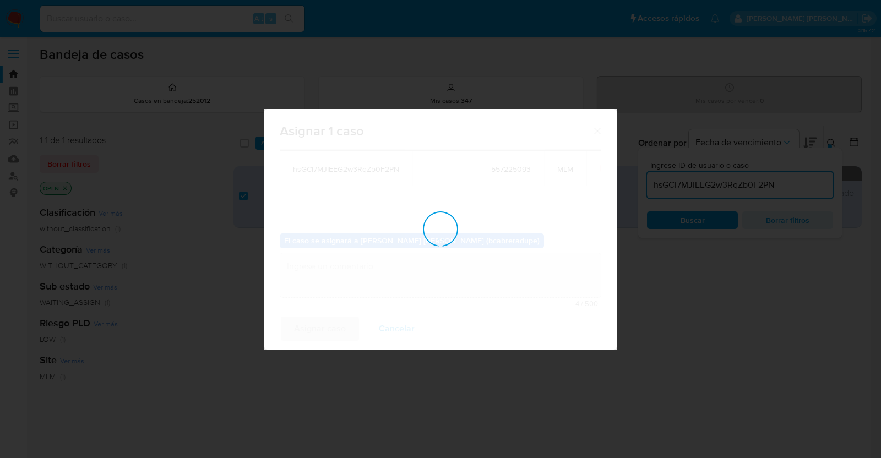
checkbox input "false"
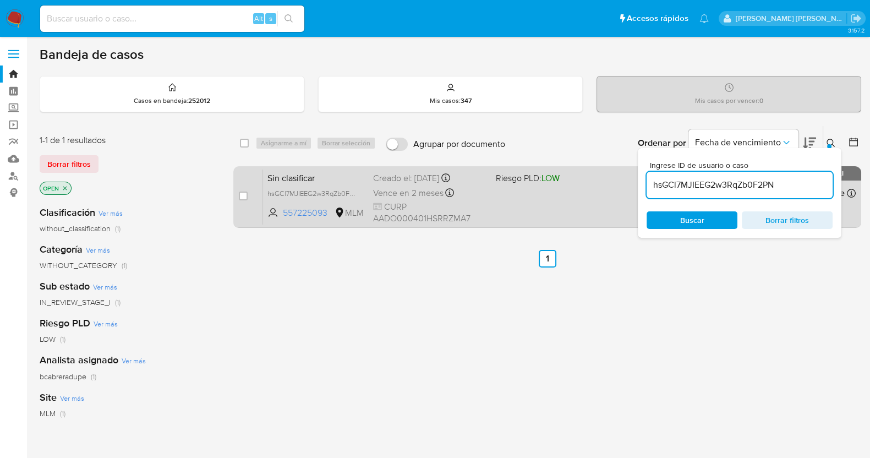
click at [396, 187] on span "Vence en 2 meses" at bounding box center [408, 193] width 70 height 12
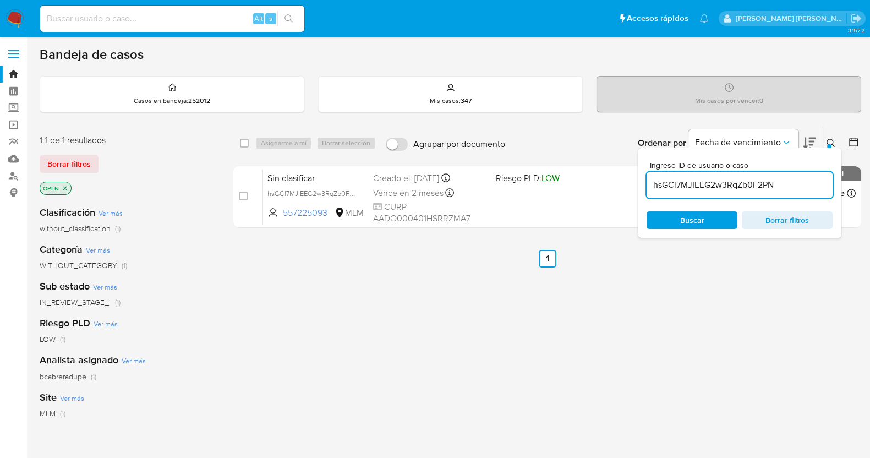
click at [755, 185] on input "hsGCl7MJIEEG2w3RqZb0F2PN" at bounding box center [740, 185] width 186 height 14
paste input "eC9t2zvhpfQGQn4bYigO83ET"
type input "eC9t2zvhpfQGQn4bYigO83ET"
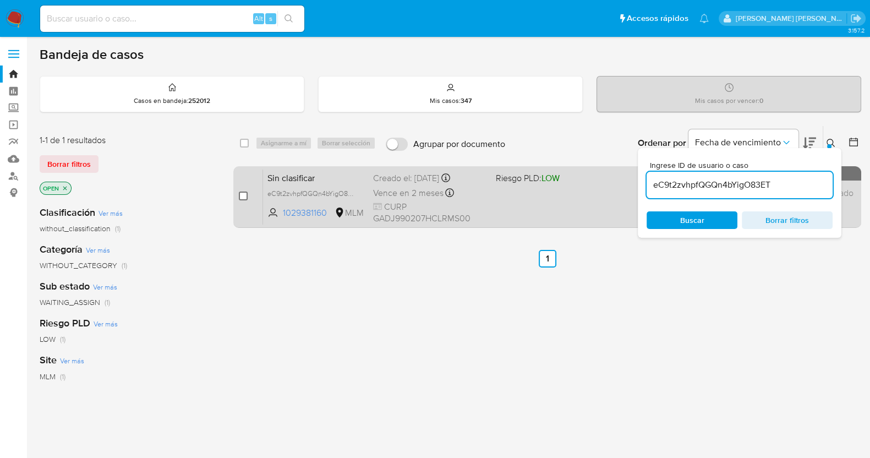
click at [245, 195] on input "checkbox" at bounding box center [243, 196] width 9 height 9
checkbox input "true"
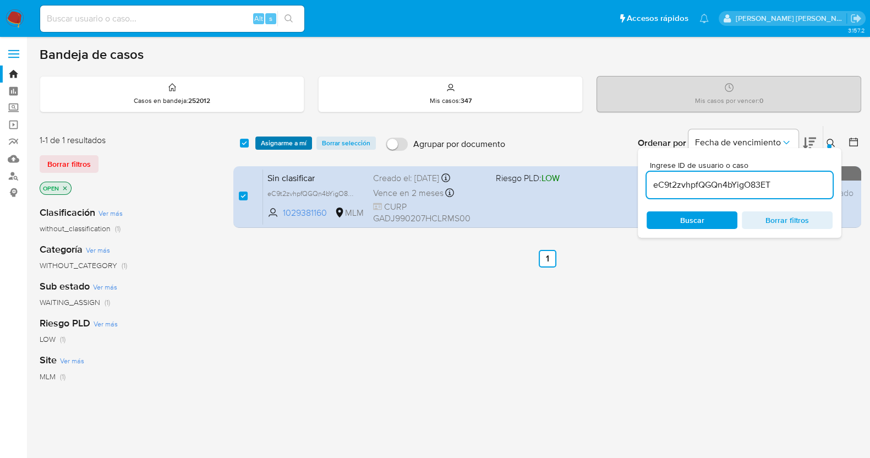
click at [285, 140] on span "Asignarme a mí" at bounding box center [284, 143] width 46 height 11
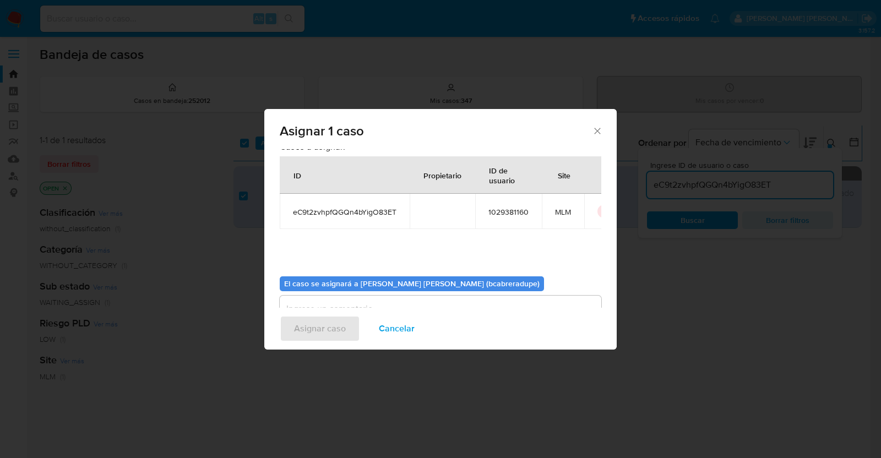
scroll to position [57, 0]
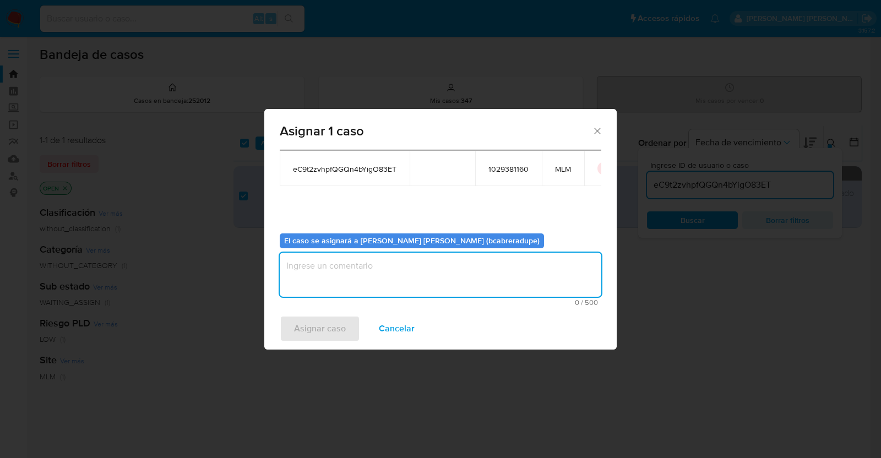
click at [486, 274] on textarea "assign-modal" at bounding box center [440, 275] width 321 height 44
type textarea "BJCD"
click at [326, 331] on span "Asignar caso" at bounding box center [320, 328] width 52 height 24
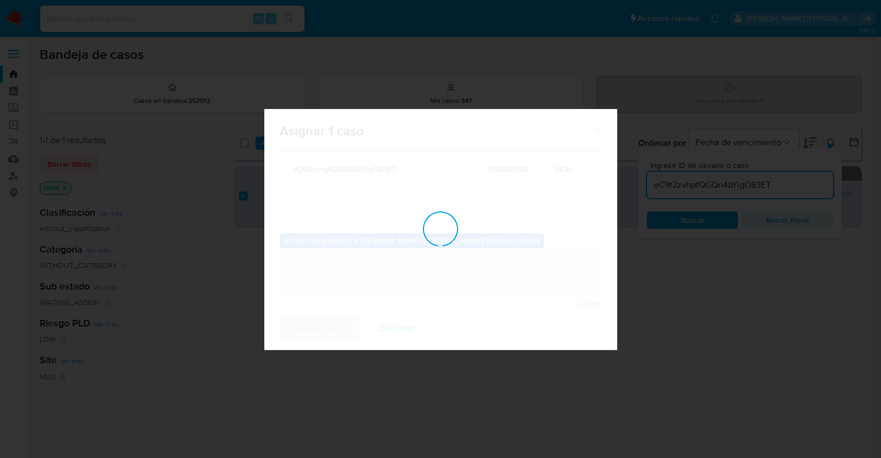
checkbox input "false"
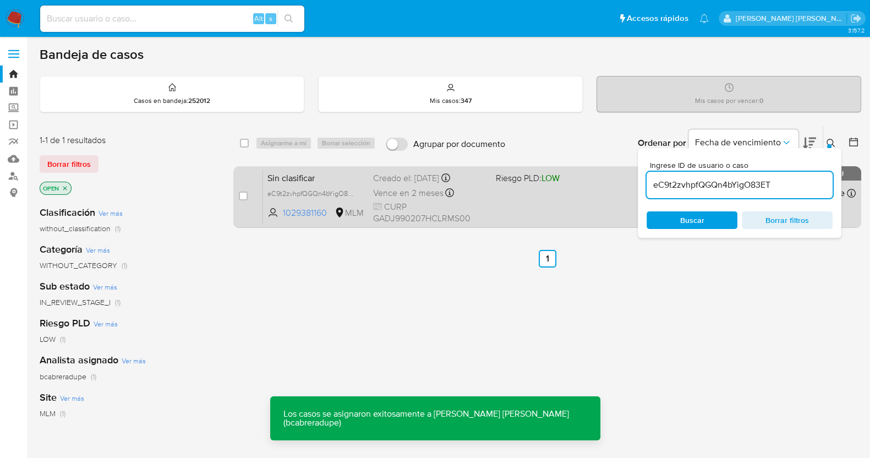
click at [393, 176] on div "Creado el: 30/08/2025 Creado el: 30/08/2025 18:03:30" at bounding box center [430, 178] width 114 height 12
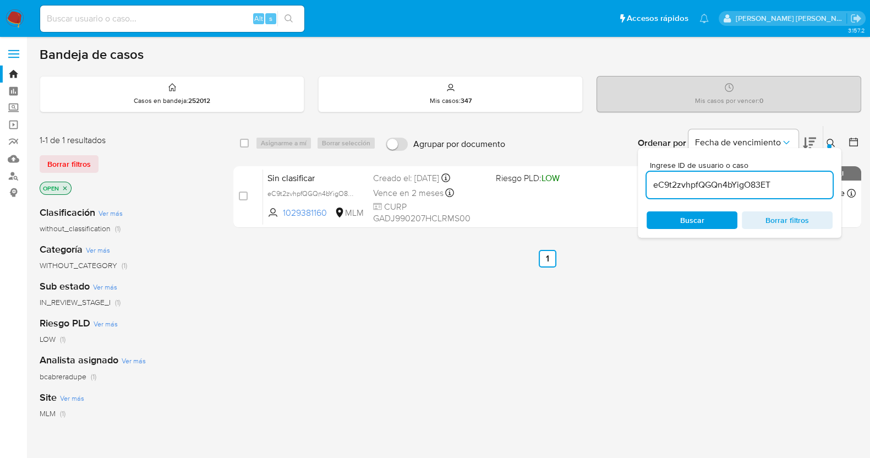
click at [709, 183] on input "eC9t2zvhpfQGQn4bYigO83ET" at bounding box center [740, 185] width 186 height 14
paste input "L9mSIRNnTq3nOZIIzwzAlCCI"
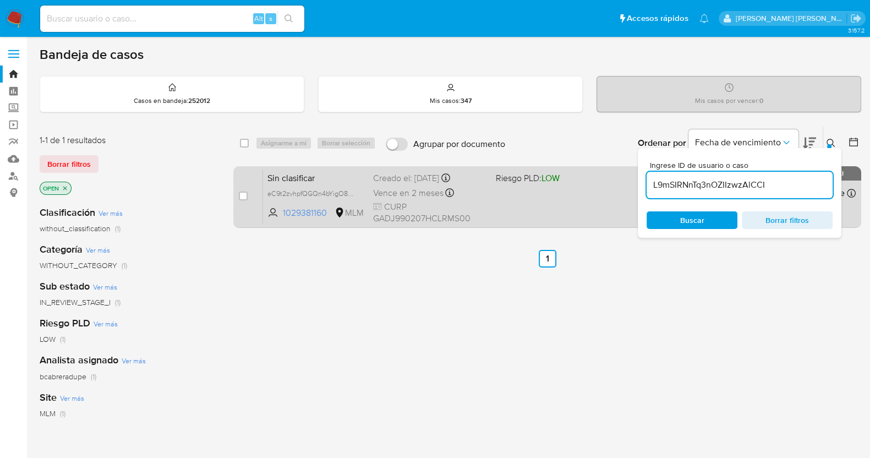
type input "L9mSIRNnTq3nOZIIzwzAlCCI"
click at [243, 192] on input "checkbox" at bounding box center [243, 196] width 9 height 9
checkbox input "true"
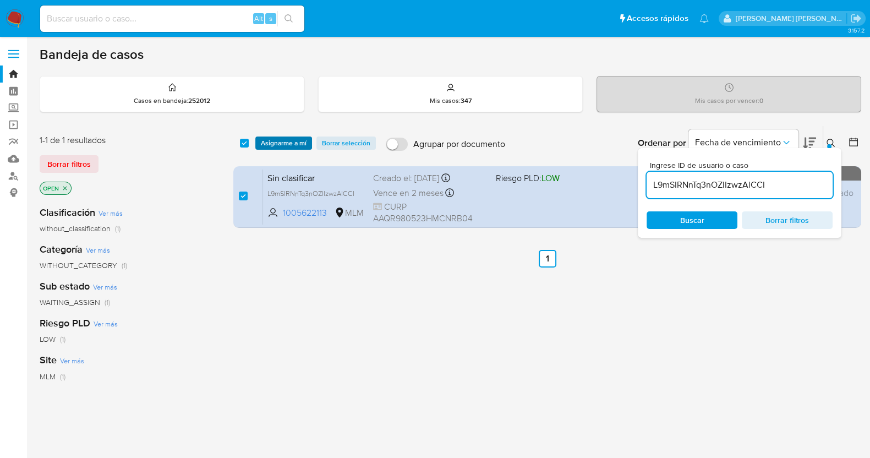
click at [286, 141] on span "Asignarme a mí" at bounding box center [284, 143] width 46 height 11
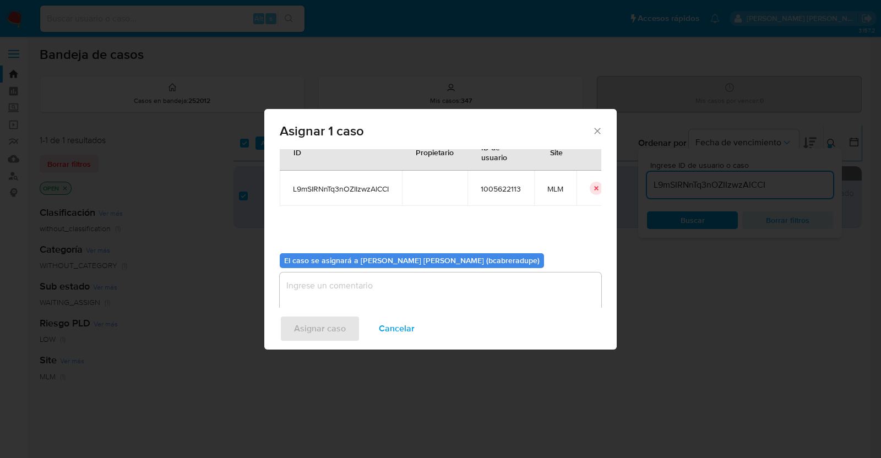
scroll to position [57, 0]
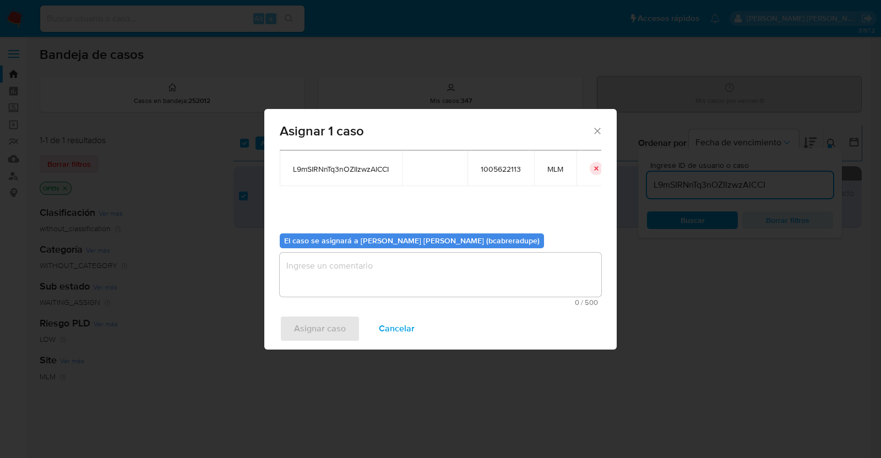
click at [413, 281] on textarea "assign-modal" at bounding box center [440, 275] width 321 height 44
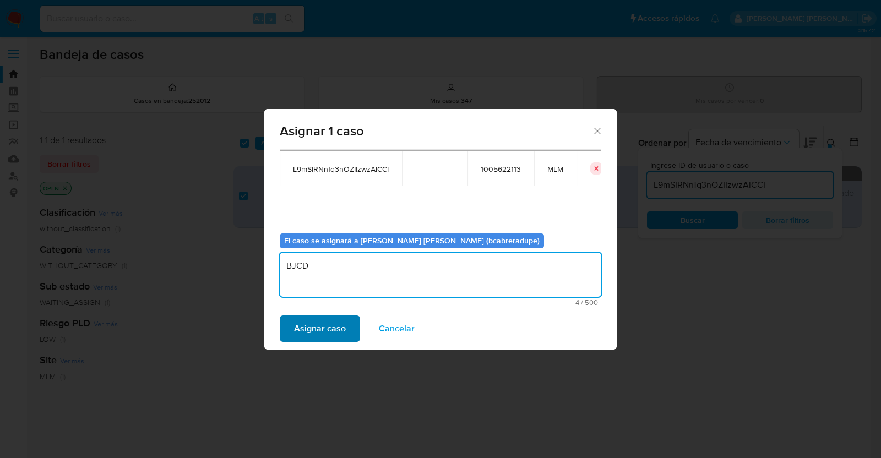
type textarea "BJCD"
click at [330, 335] on span "Asignar caso" at bounding box center [320, 328] width 52 height 24
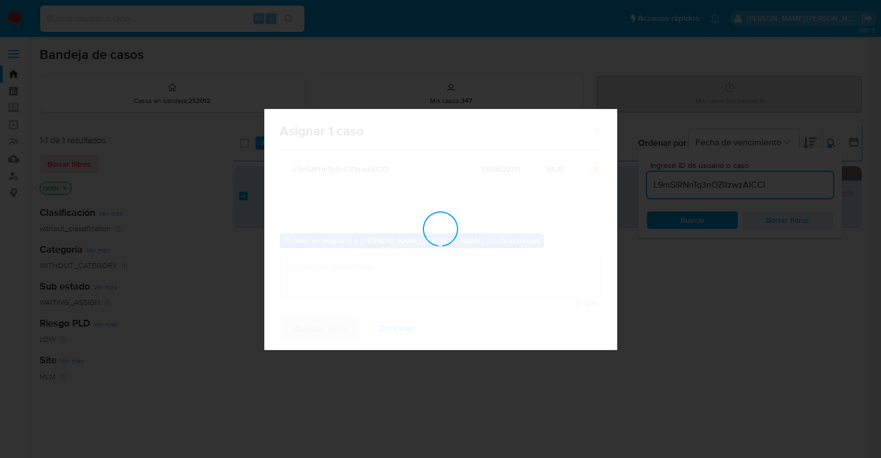
checkbox input "false"
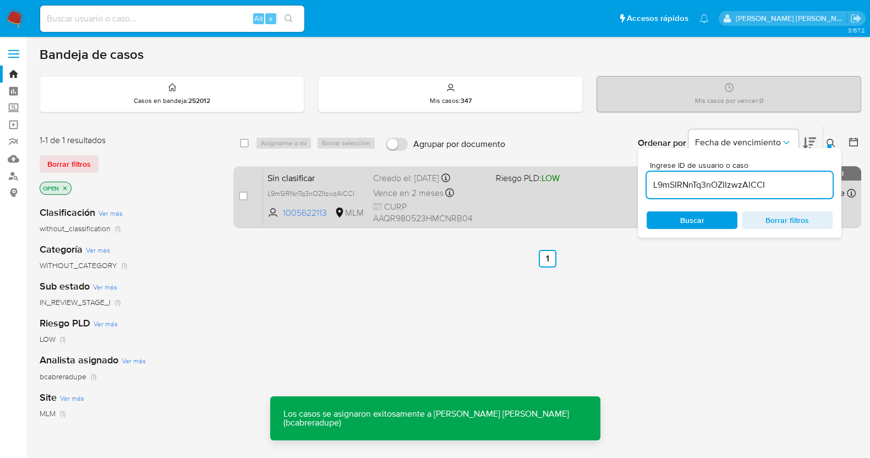
click at [351, 180] on span "Sin clasificar" at bounding box center [315, 177] width 97 height 14
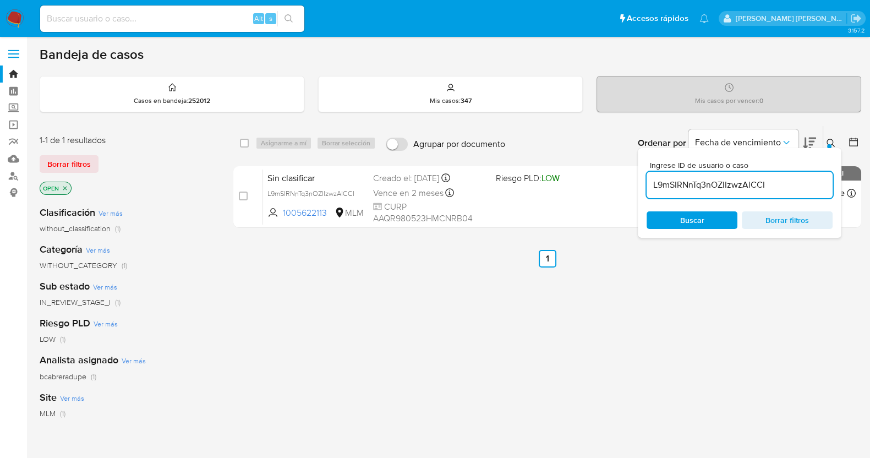
click at [703, 188] on input "L9mSIRNnTq3nOZIIzwzAlCCI" at bounding box center [740, 185] width 186 height 14
paste input "90rxyPgabk19LWiZVAQltURr"
type input "90rxyPgabk19LWiZVAQltURr"
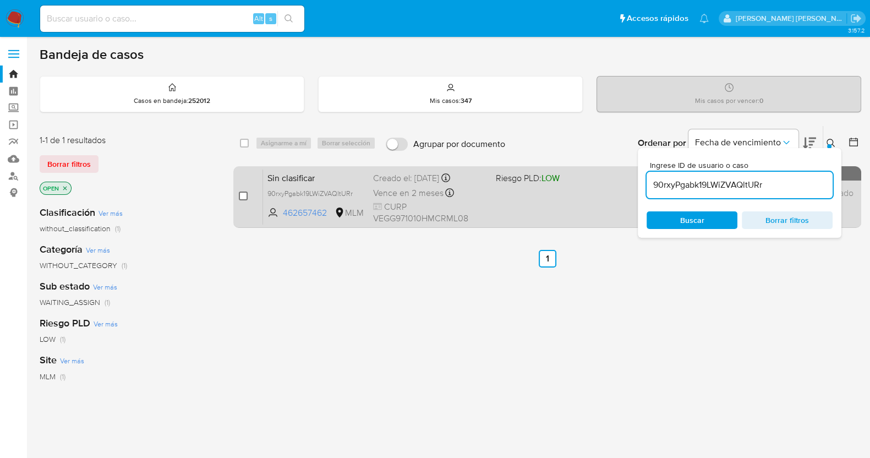
click at [241, 193] on input "checkbox" at bounding box center [243, 196] width 9 height 9
checkbox input "true"
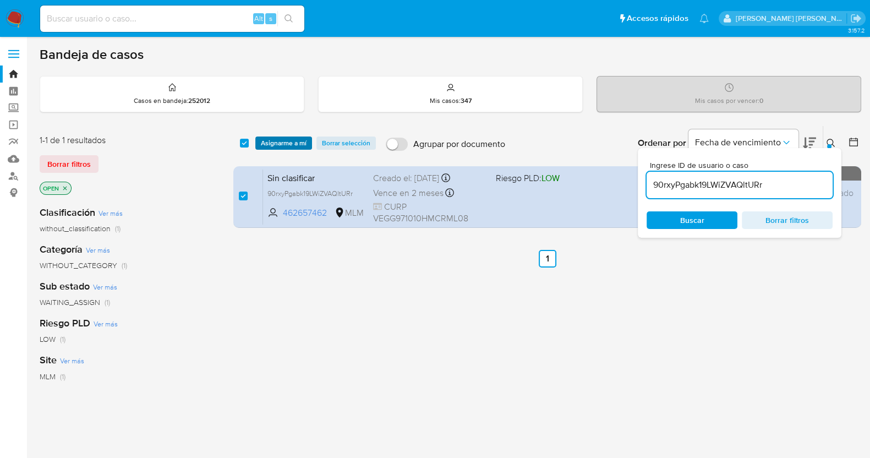
click at [301, 141] on span "Asignarme a mí" at bounding box center [284, 143] width 46 height 11
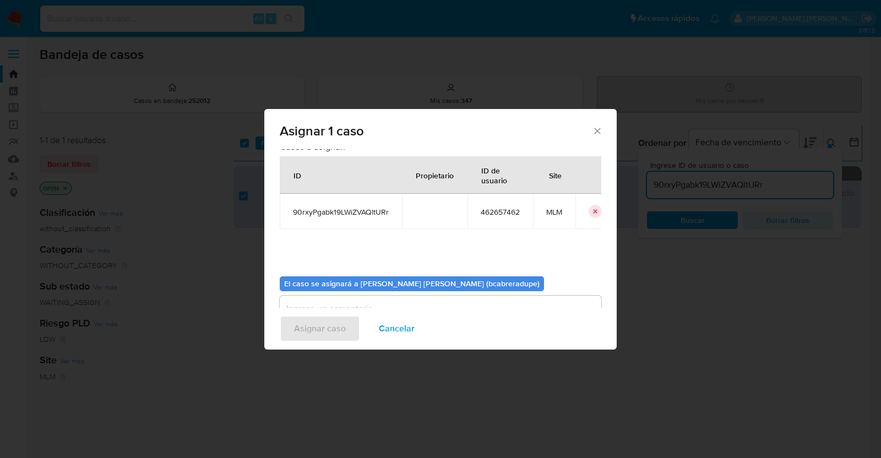
scroll to position [57, 0]
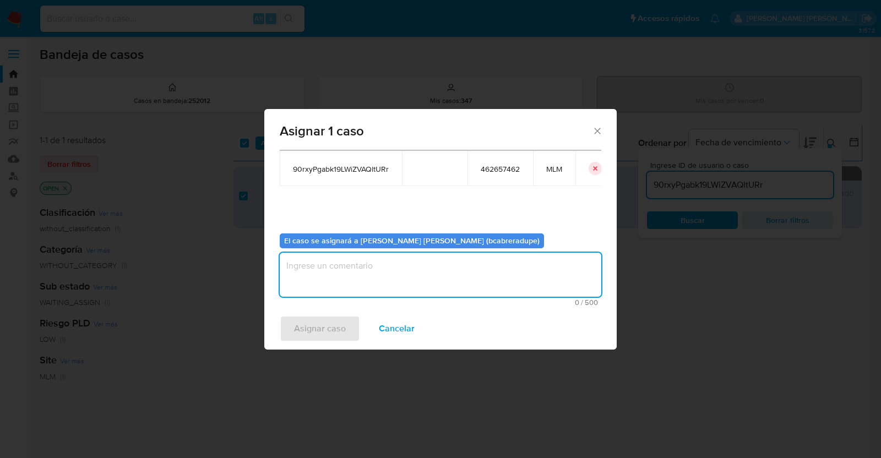
click at [450, 280] on textarea "assign-modal" at bounding box center [440, 275] width 321 height 44
type textarea "BJCD"
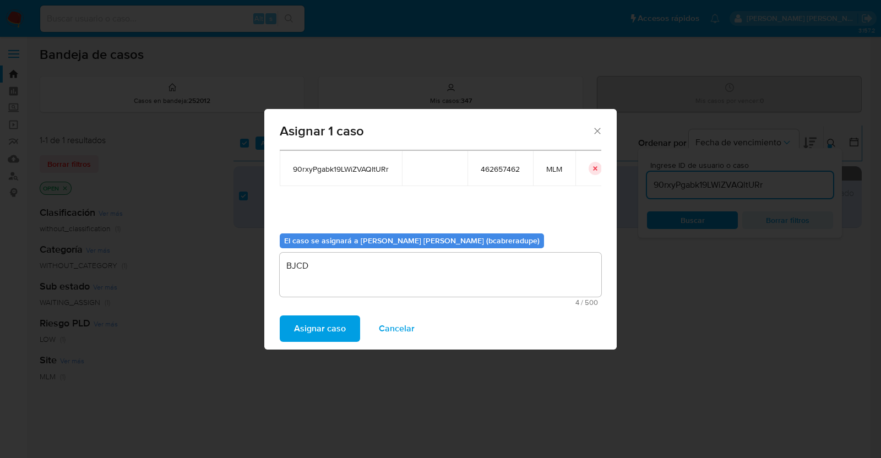
click at [341, 323] on span "Asignar caso" at bounding box center [320, 328] width 52 height 24
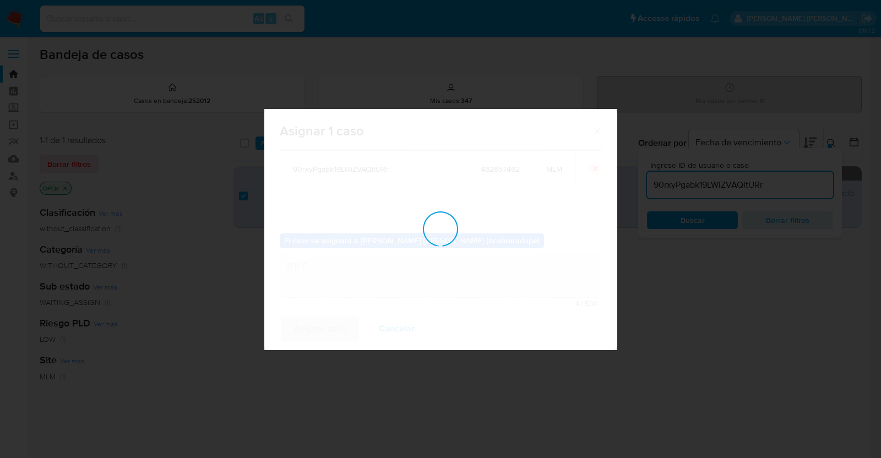
checkbox input "false"
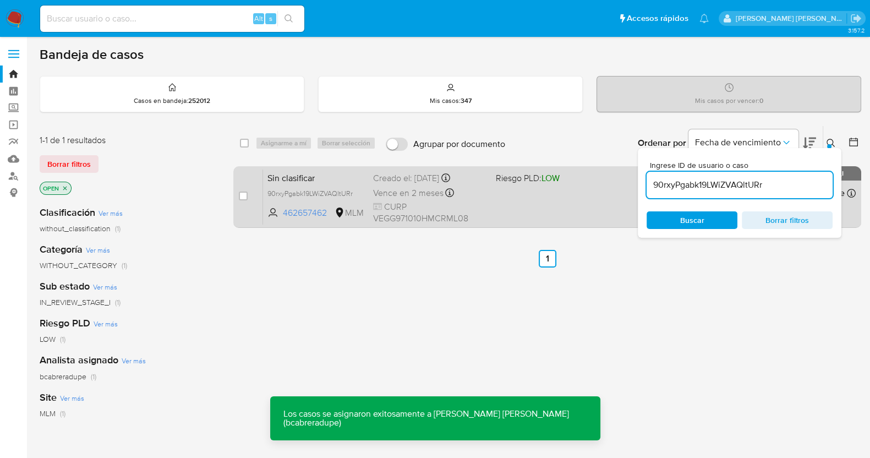
click at [421, 176] on div "Creado el: 30/08/2025 Creado el: 30/08/2025 17:52:03" at bounding box center [430, 178] width 114 height 12
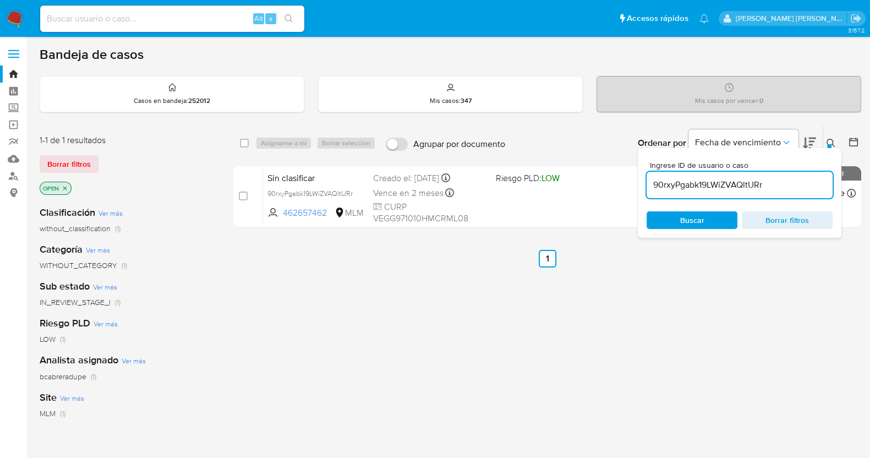
click at [684, 188] on input "90rxyPgabk19LWiZVAQltURr" at bounding box center [740, 185] width 186 height 14
paste input "vHJXQmf166IFJyrrMPIIZ823"
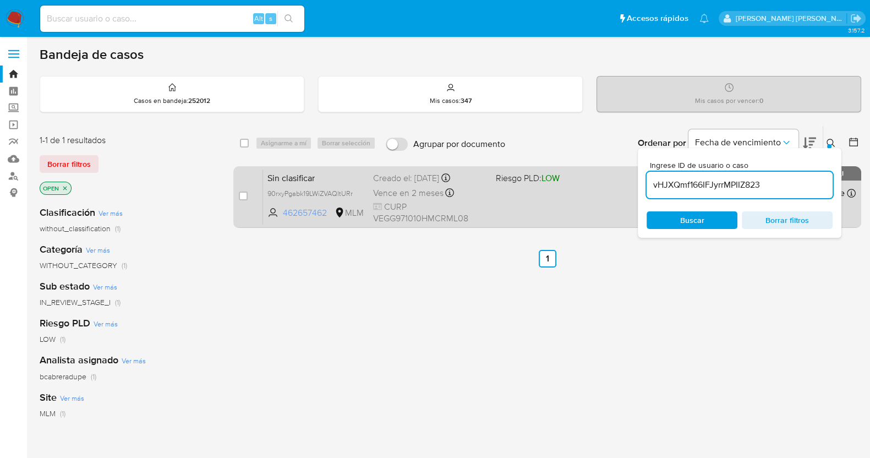
type input "vHJXQmf166IFJyrrMPIIZ823"
click at [241, 196] on input "checkbox" at bounding box center [243, 196] width 9 height 9
checkbox input "true"
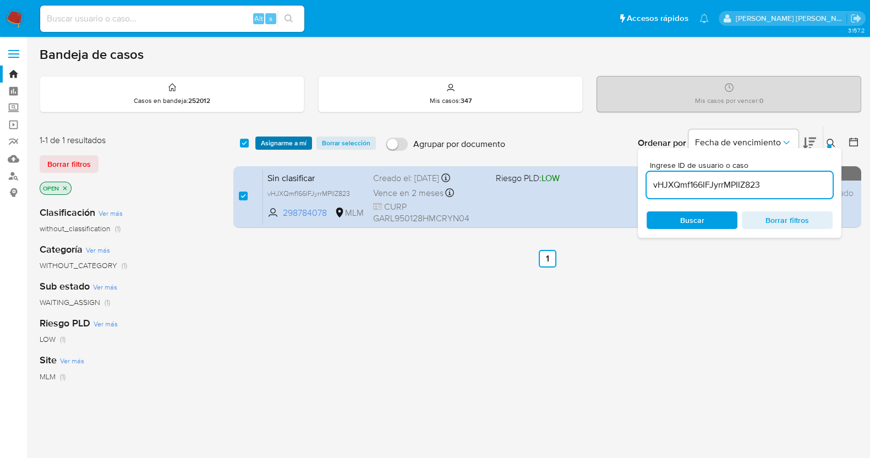
click at [283, 138] on span "Asignarme a mí" at bounding box center [284, 143] width 46 height 11
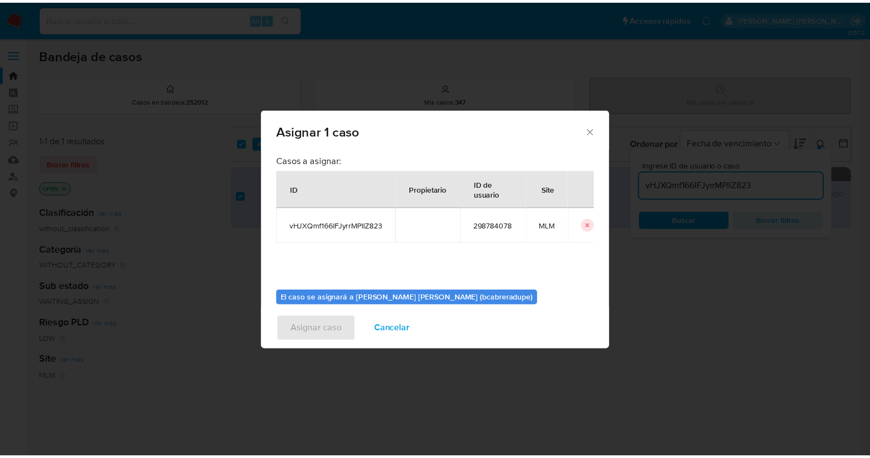
scroll to position [57, 0]
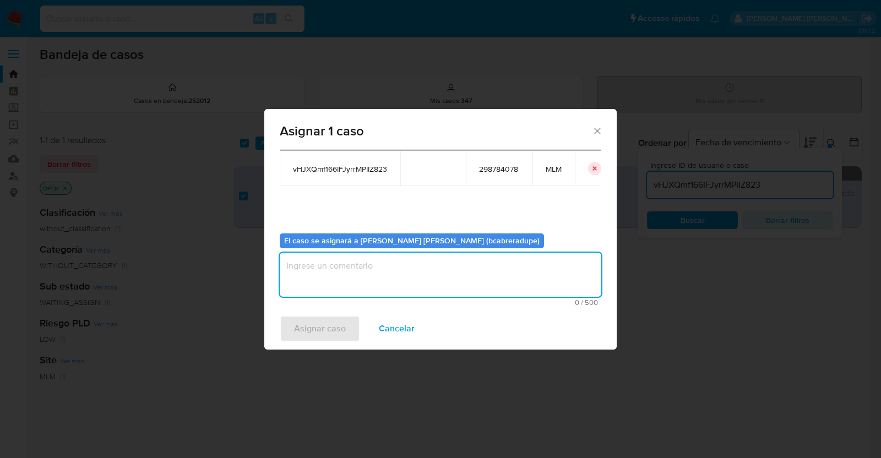
click at [454, 276] on textarea "assign-modal" at bounding box center [440, 275] width 321 height 44
type textarea "BJCD"
click at [320, 327] on span "Asignar caso" at bounding box center [320, 328] width 52 height 24
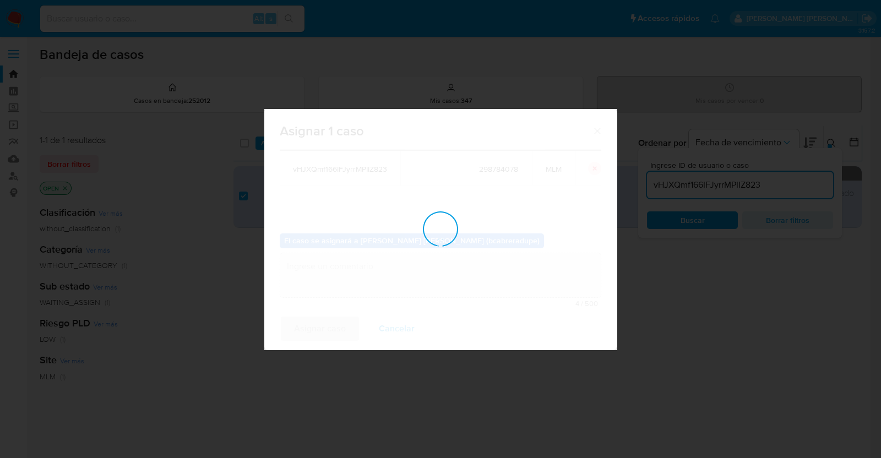
checkbox input "false"
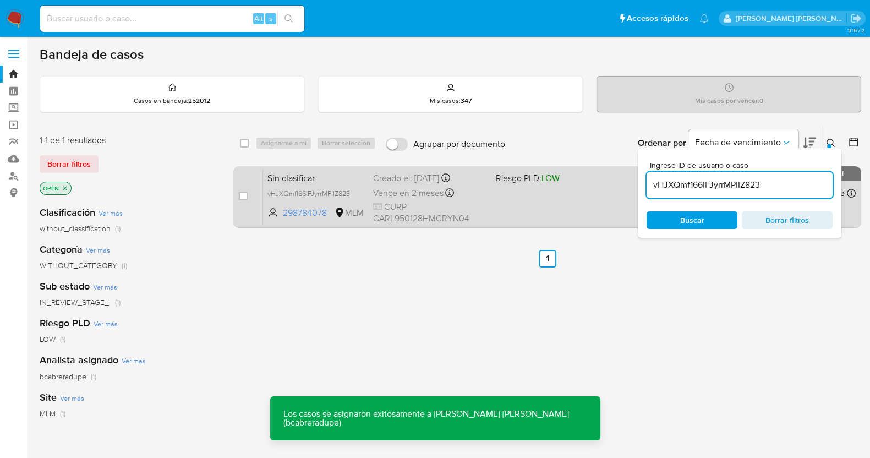
click at [392, 174] on div "Creado el: 30/08/2025 Creado el: 30/08/2025 17:26:22" at bounding box center [430, 178] width 114 height 12
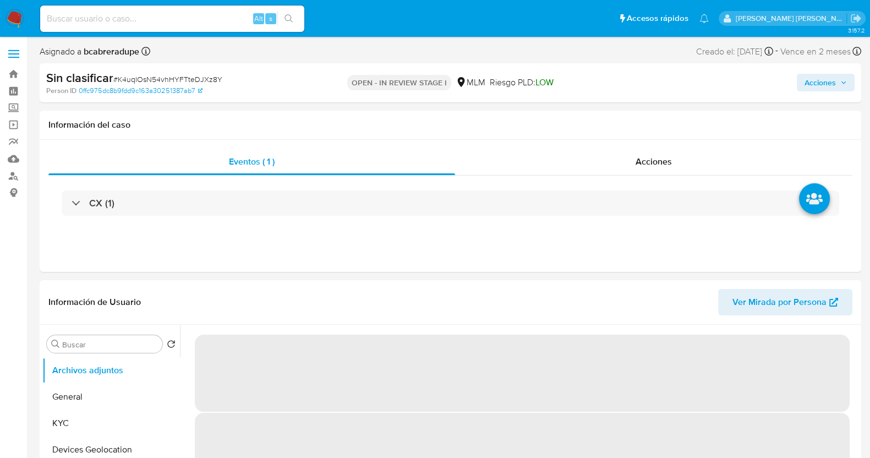
select select "10"
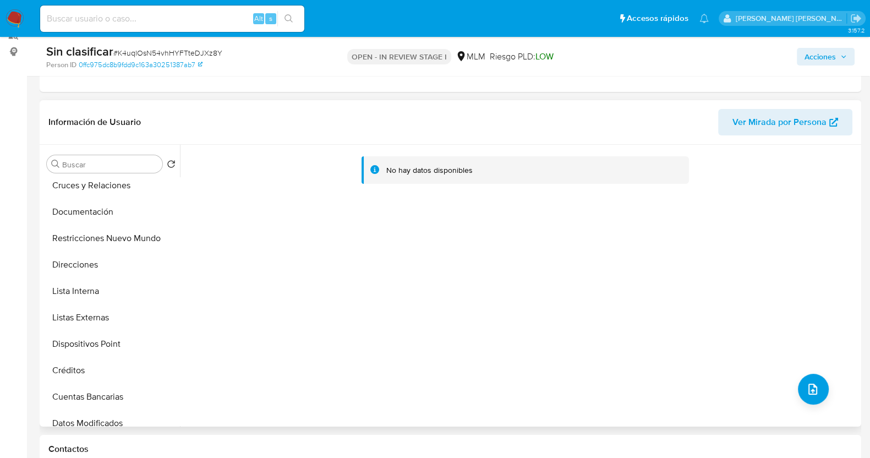
scroll to position [68, 0]
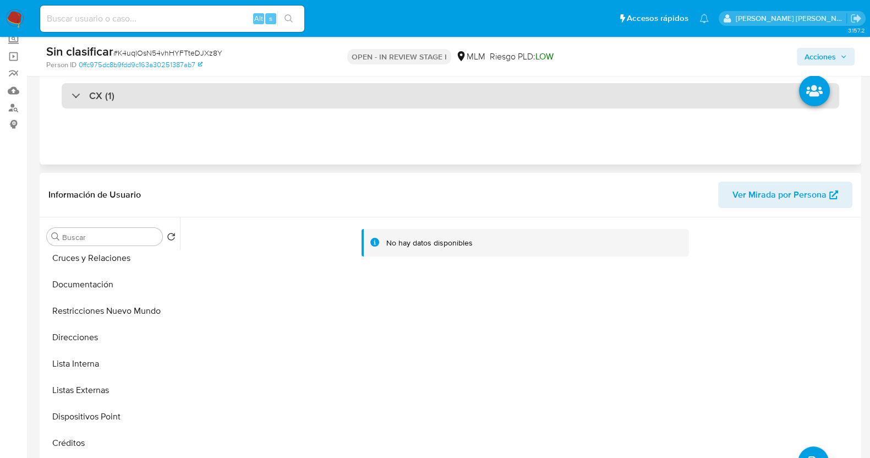
click at [99, 101] on h3 "CX (1)" at bounding box center [101, 96] width 25 height 12
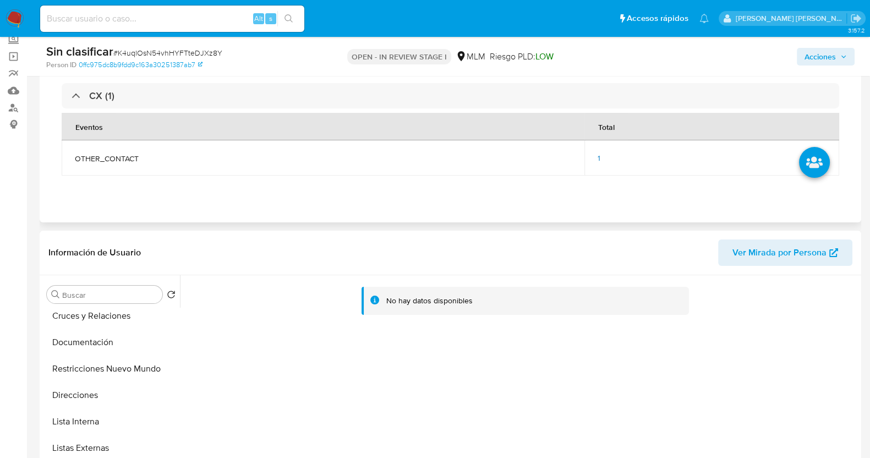
click at [599, 156] on span "1" at bounding box center [599, 157] width 3 height 11
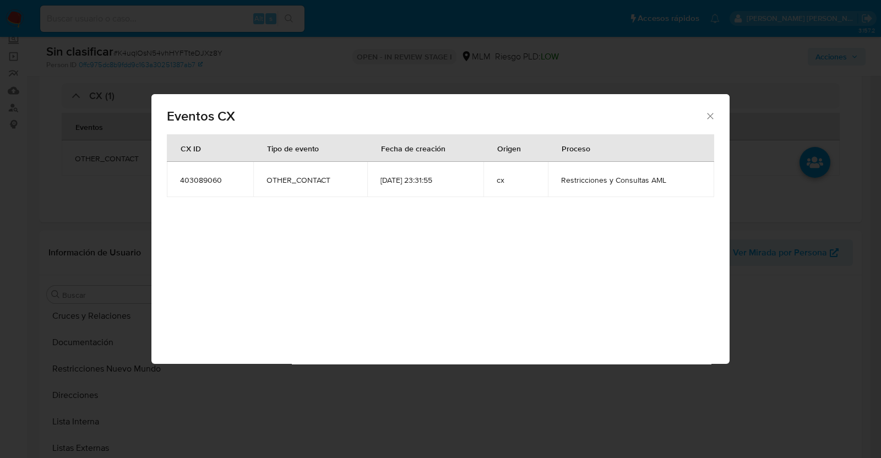
click at [708, 116] on icon "Cerrar" at bounding box center [709, 116] width 11 height 11
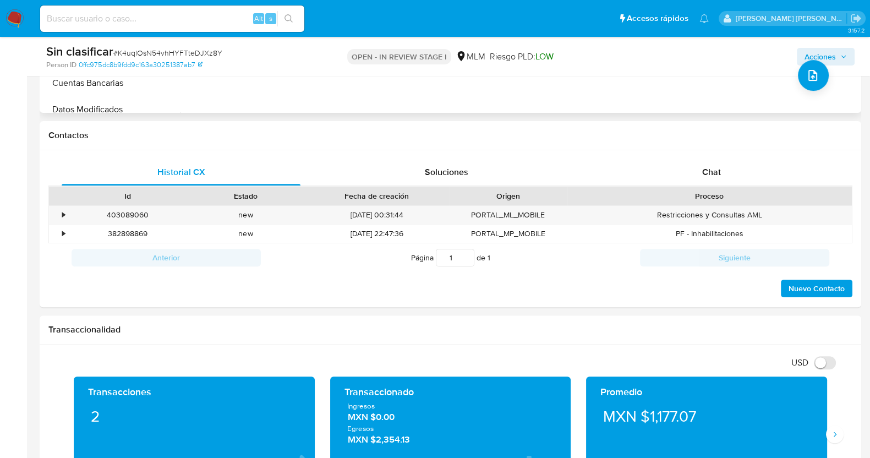
scroll to position [550, 0]
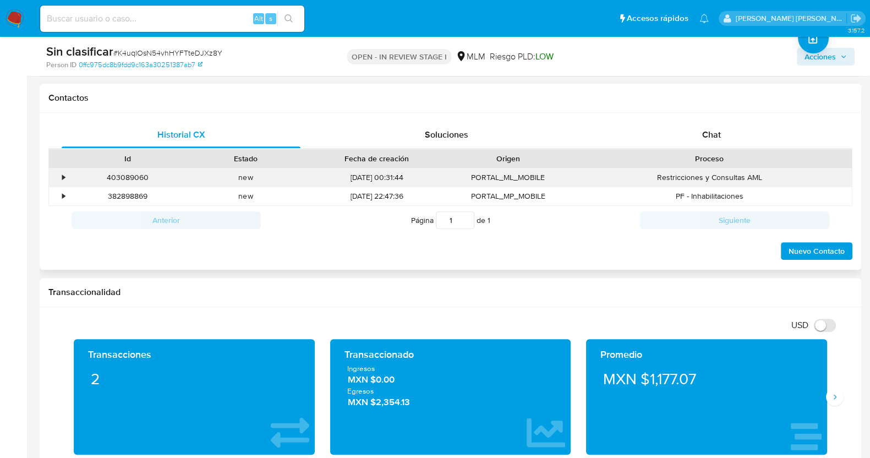
click at [62, 178] on div "•" at bounding box center [63, 177] width 3 height 10
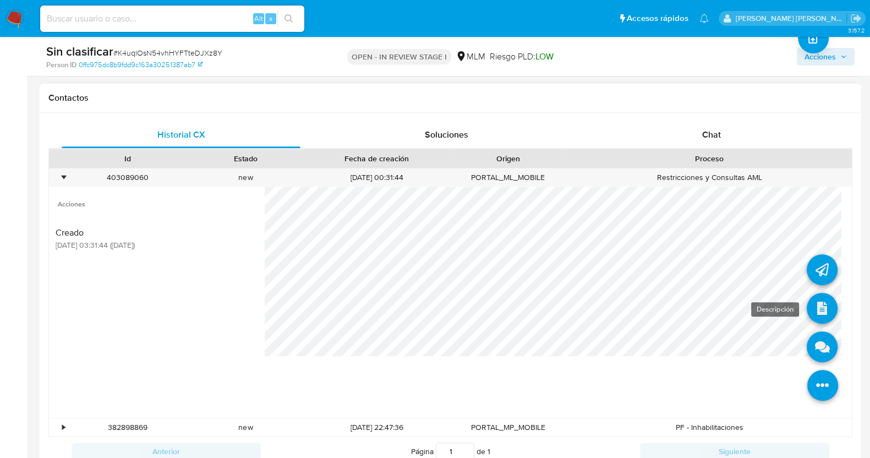
click at [811, 307] on icon at bounding box center [822, 308] width 31 height 31
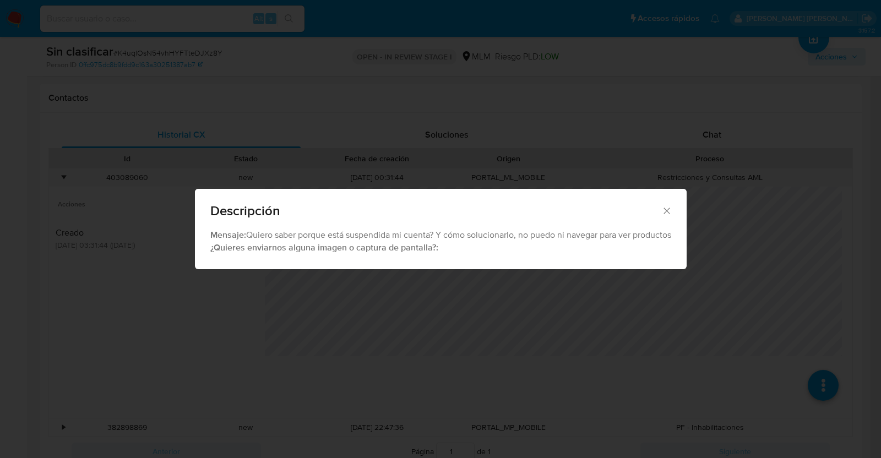
click at [669, 212] on icon "Cerrar" at bounding box center [666, 210] width 6 height 6
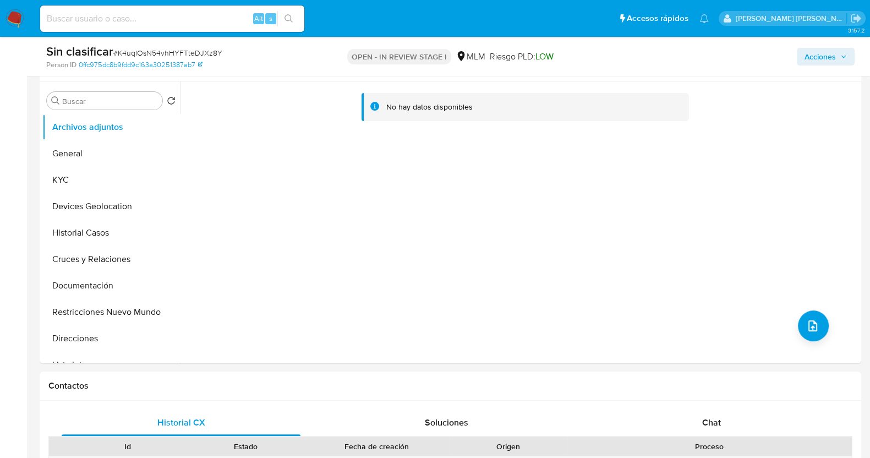
scroll to position [275, 0]
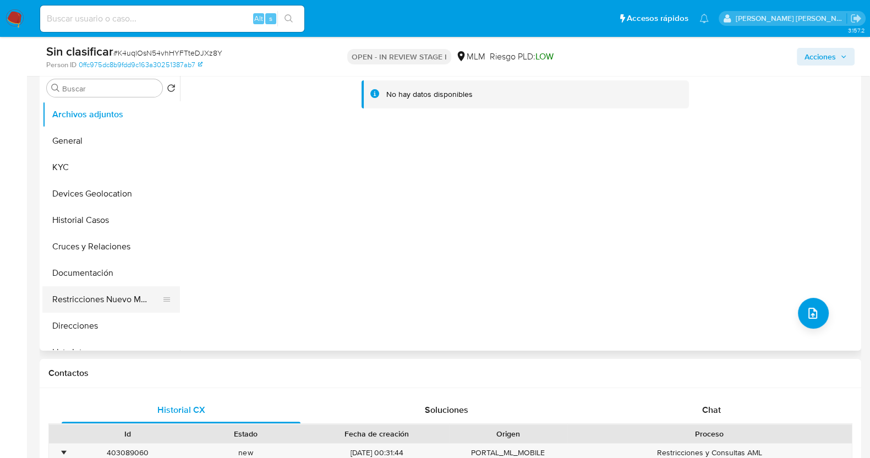
click at [84, 301] on button "Restricciones Nuevo Mundo" at bounding box center [106, 299] width 129 height 26
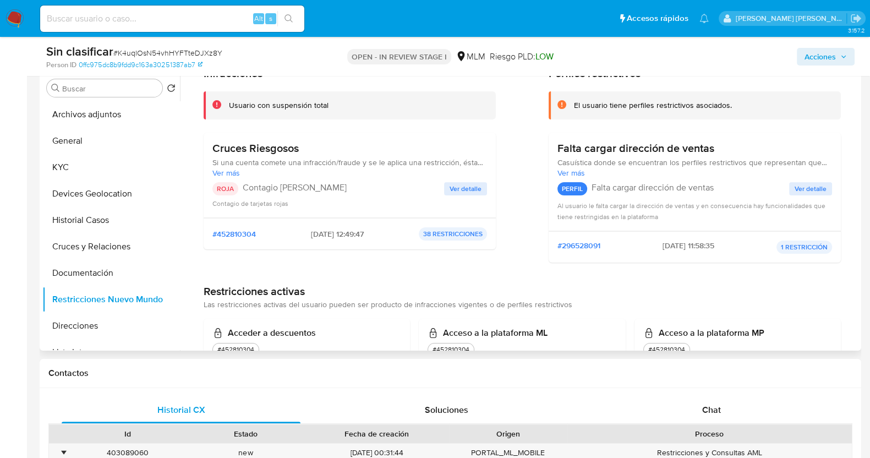
scroll to position [68, 0]
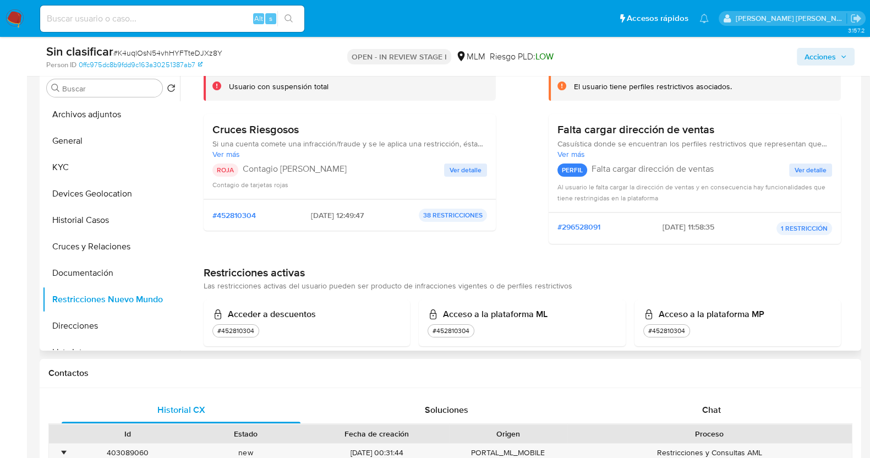
click at [456, 170] on span "Ver detalle" at bounding box center [466, 170] width 32 height 11
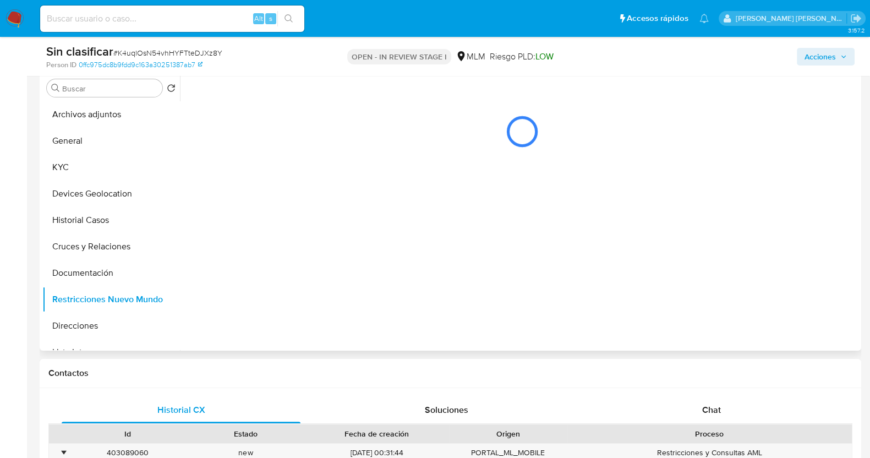
scroll to position [0, 0]
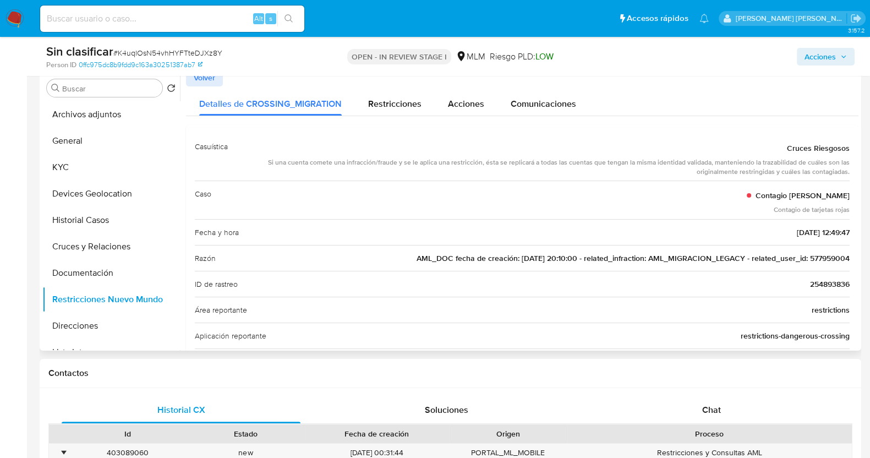
click at [831, 259] on span "AML_DOC fecha de creación: 24/03/2021 20:10:00 - related_infraction: AML_MIGRAC…" at bounding box center [633, 258] width 433 height 11
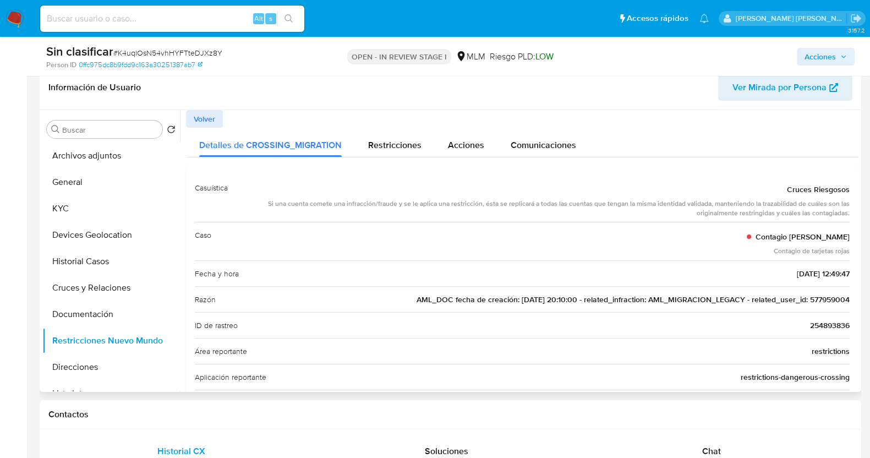
scroll to position [137, 0]
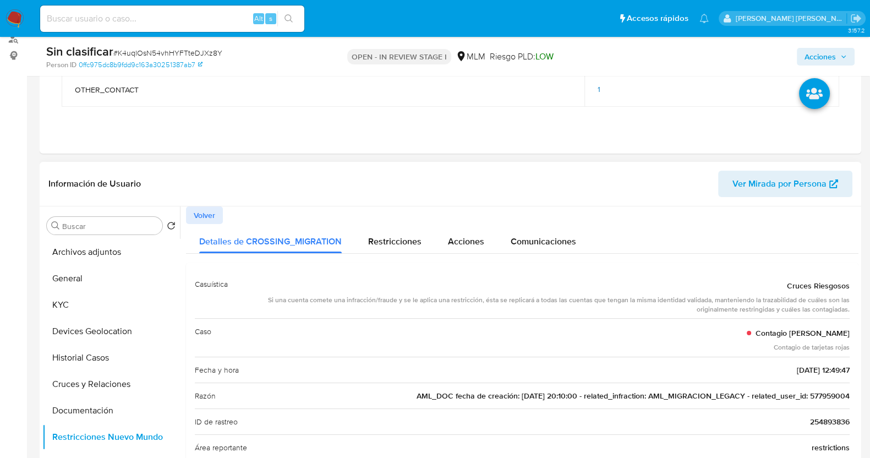
click at [213, 212] on span "Volver" at bounding box center [204, 214] width 21 height 15
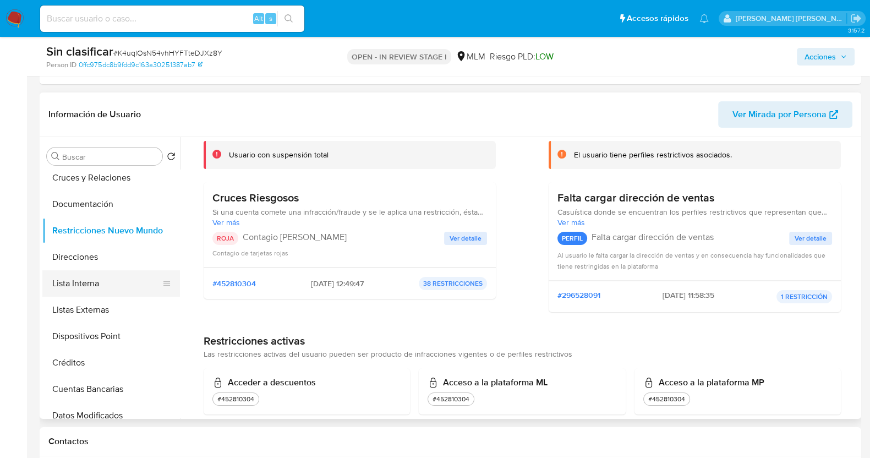
scroll to position [0, 0]
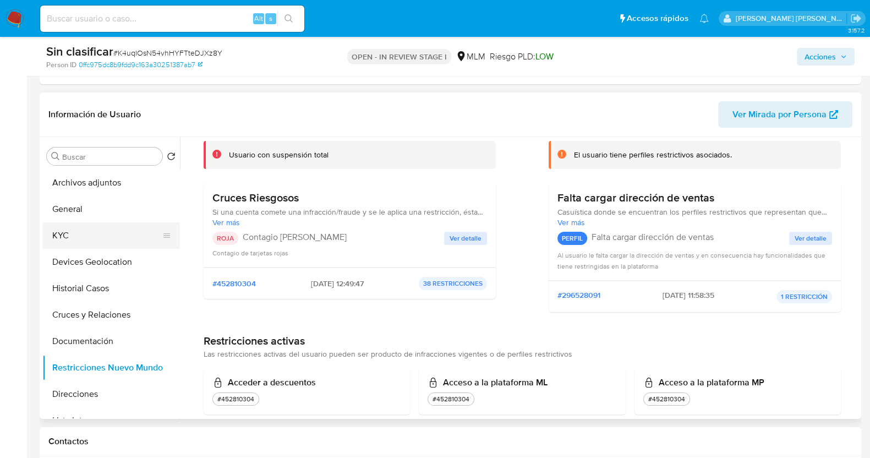
drag, startPoint x: 82, startPoint y: 238, endPoint x: 96, endPoint y: 234, distance: 14.4
click at [83, 238] on button "KYC" at bounding box center [106, 235] width 129 height 26
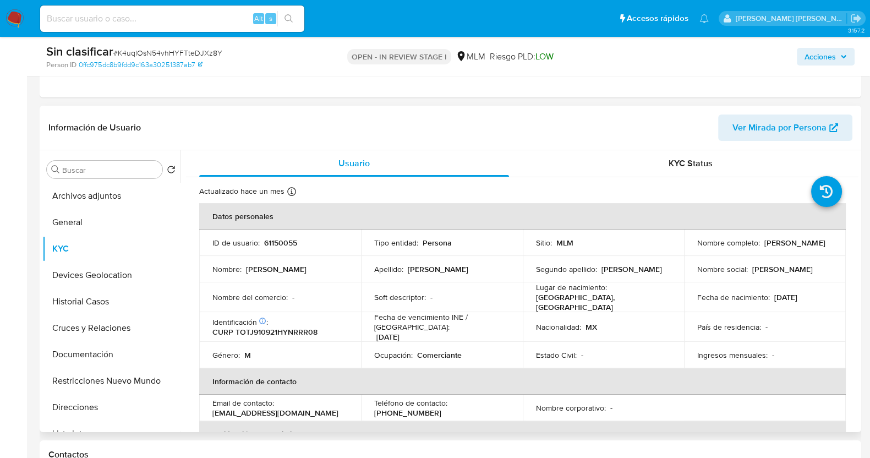
scroll to position [68, 0]
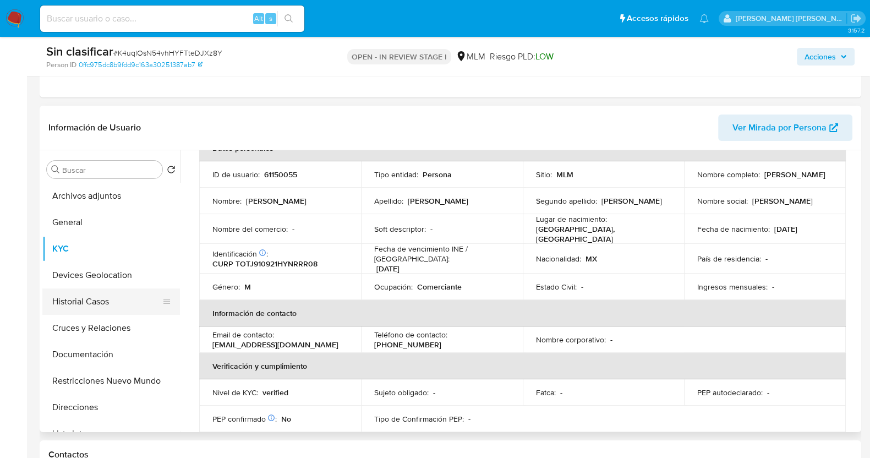
drag, startPoint x: 97, startPoint y: 298, endPoint x: 105, endPoint y: 298, distance: 7.2
click at [99, 298] on button "Historial Casos" at bounding box center [106, 301] width 129 height 26
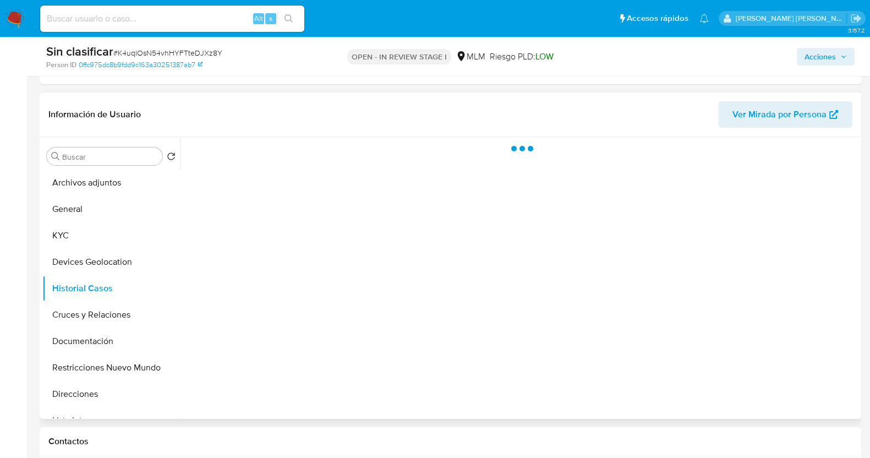
scroll to position [0, 0]
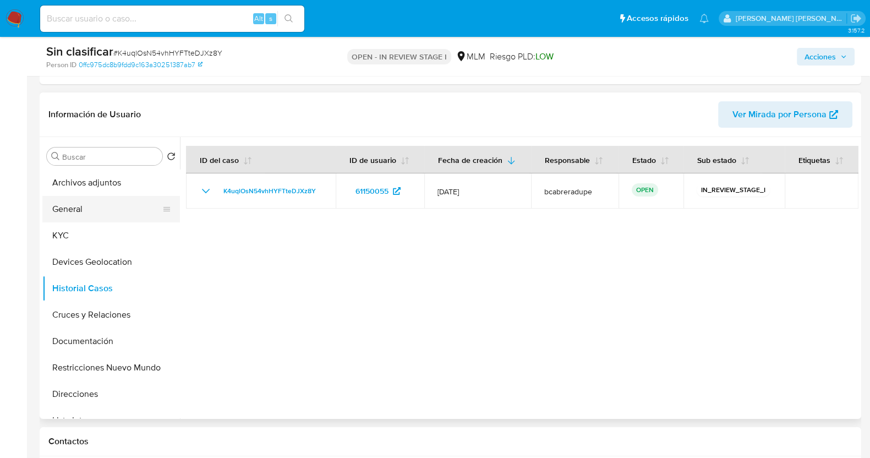
click at [87, 213] on button "General" at bounding box center [106, 209] width 129 height 26
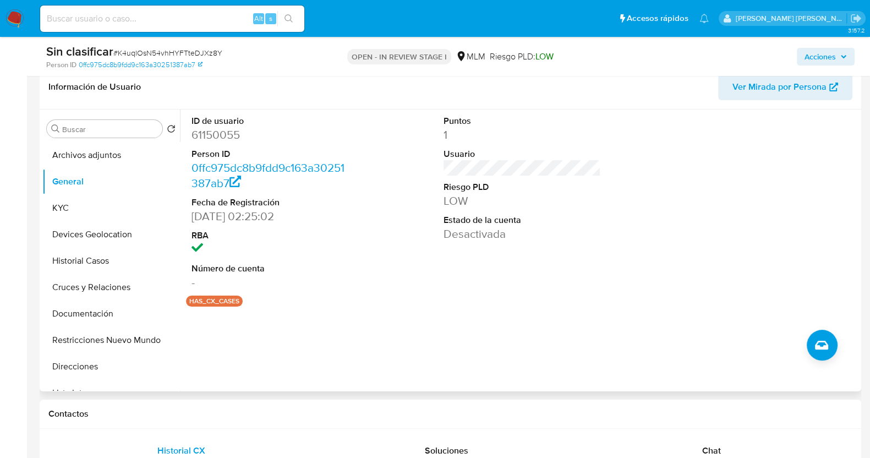
scroll to position [275, 0]
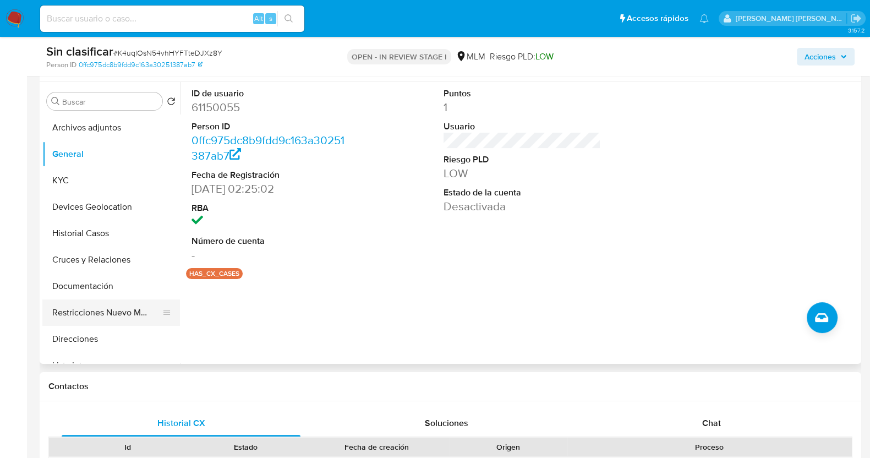
click at [113, 318] on button "Restricciones Nuevo Mundo" at bounding box center [106, 312] width 129 height 26
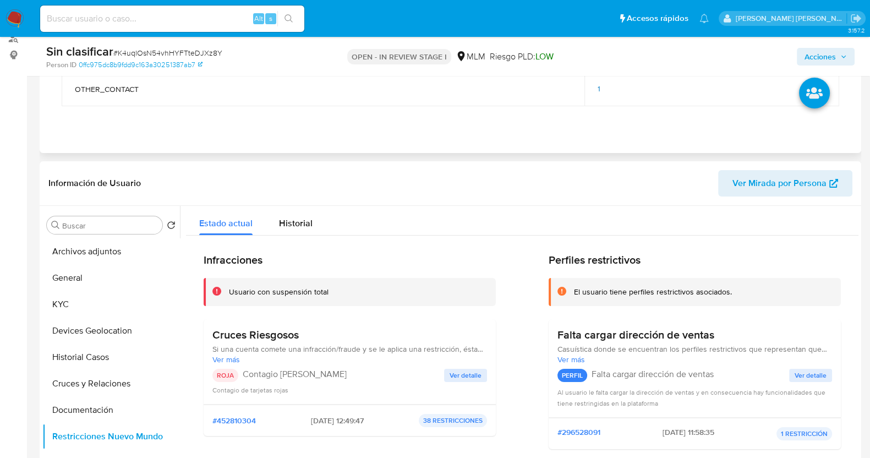
drag, startPoint x: 272, startPoint y: 203, endPoint x: 745, endPoint y: 139, distance: 476.5
click at [838, 49] on span "Acciones" at bounding box center [826, 56] width 42 height 15
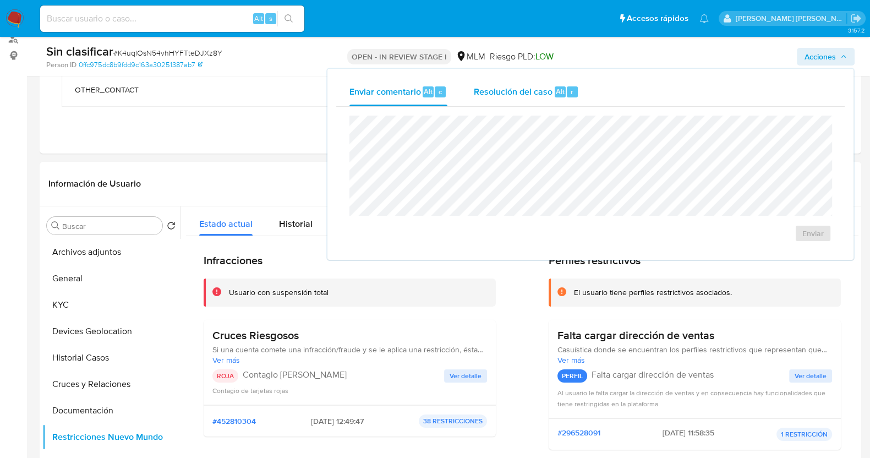
drag, startPoint x: 505, startPoint y: 95, endPoint x: 514, endPoint y: 103, distance: 12.1
click at [506, 96] on span "Resolución del caso" at bounding box center [513, 91] width 79 height 13
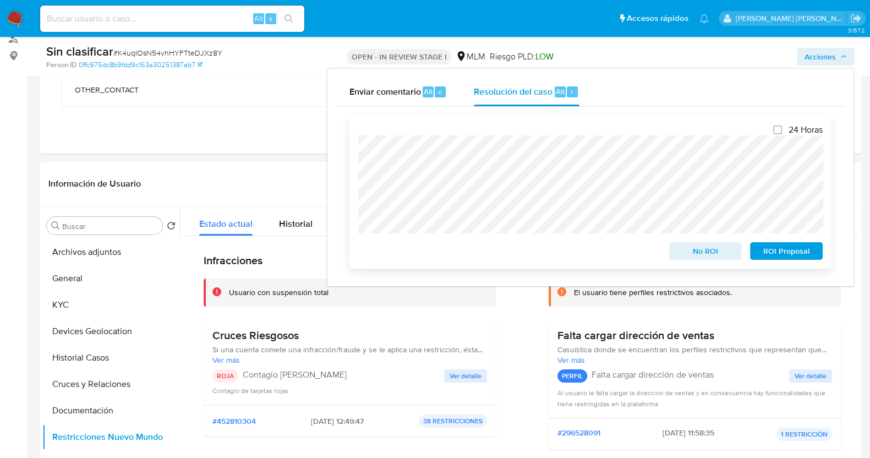
click at [717, 254] on span "No ROI" at bounding box center [705, 250] width 57 height 15
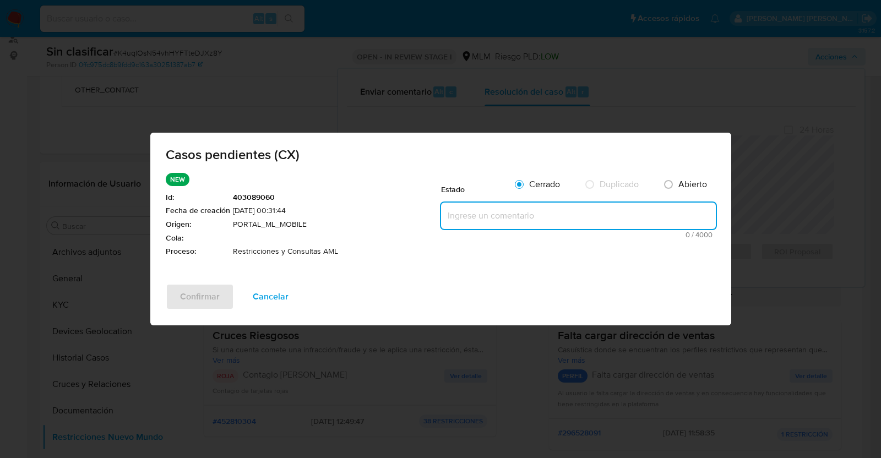
drag, startPoint x: 471, startPoint y: 211, endPoint x: 504, endPoint y: 207, distance: 32.6
click at [472, 211] on textarea at bounding box center [578, 216] width 275 height 26
paste textarea "SE VALIDA CASO CX, CLIENTE CUENTA CON RESTRICCION POR PARTE DE AML, NO SE RETIR…"
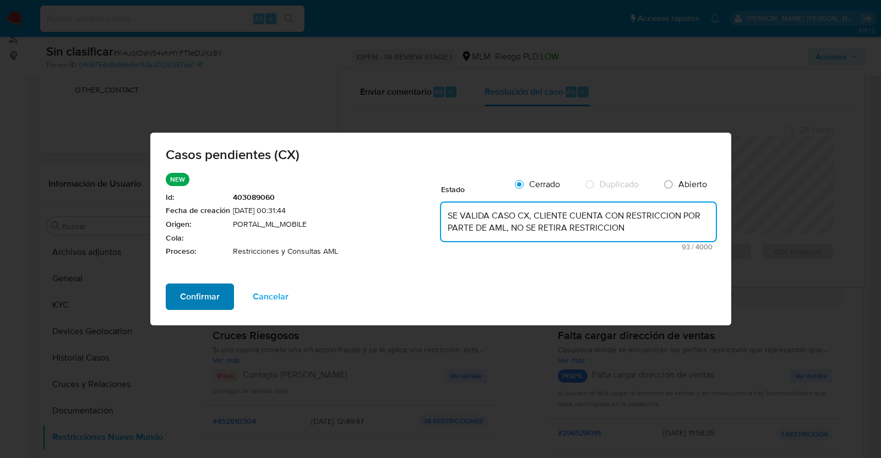
type textarea "SE VALIDA CASO CX, CLIENTE CUENTA CON RESTRICCION POR PARTE DE AML, NO SE RETIR…"
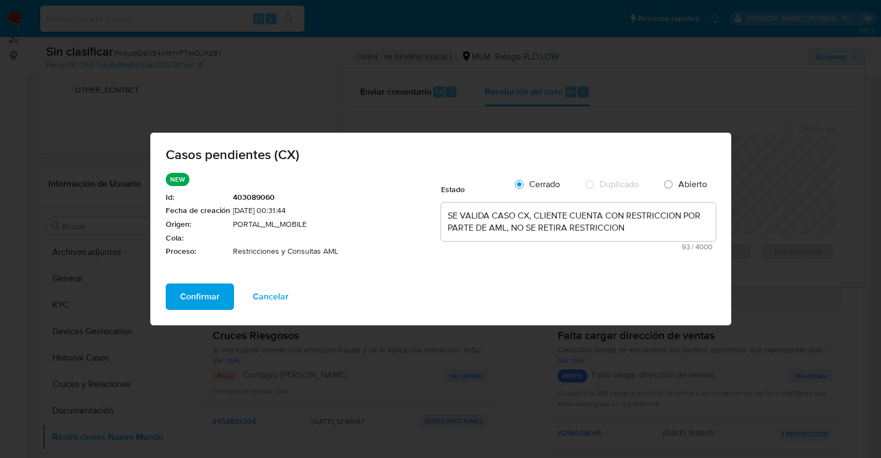
click at [204, 293] on span "Confirmar" at bounding box center [200, 297] width 40 height 24
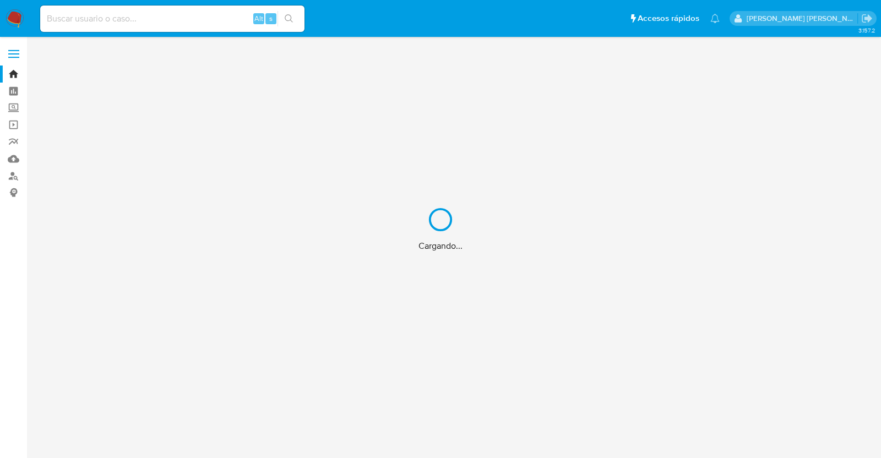
click at [171, 20] on div "Cargando..." at bounding box center [440, 229] width 881 height 458
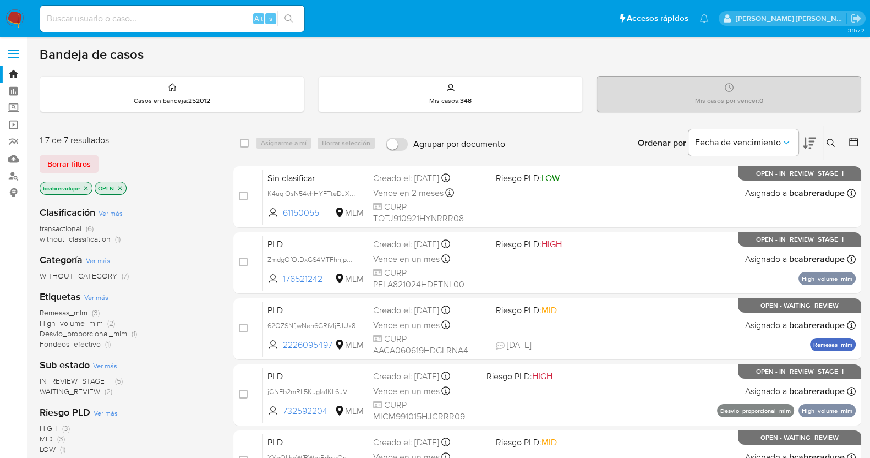
click at [171, 23] on input at bounding box center [172, 19] width 264 height 14
paste input "577959004"
type input "577959004"
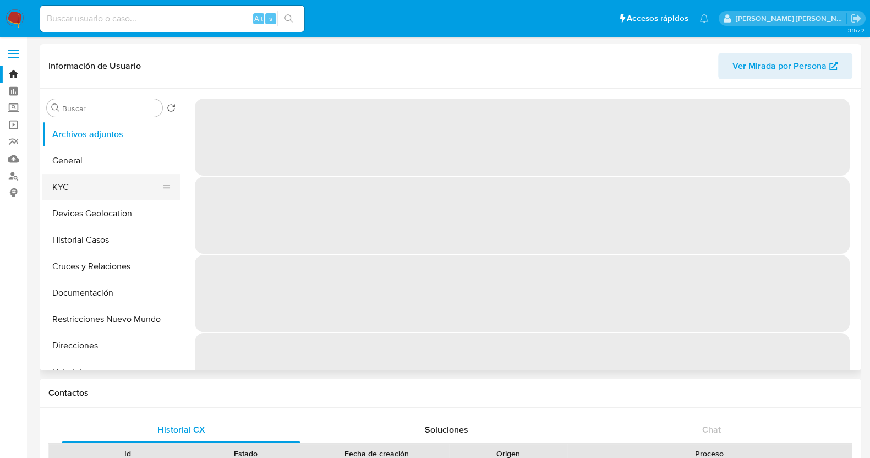
select select "10"
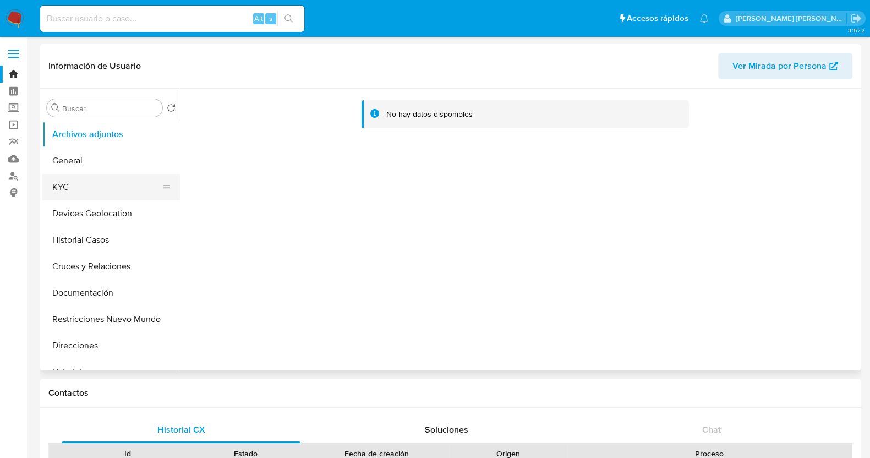
click at [96, 191] on button "KYC" at bounding box center [106, 187] width 129 height 26
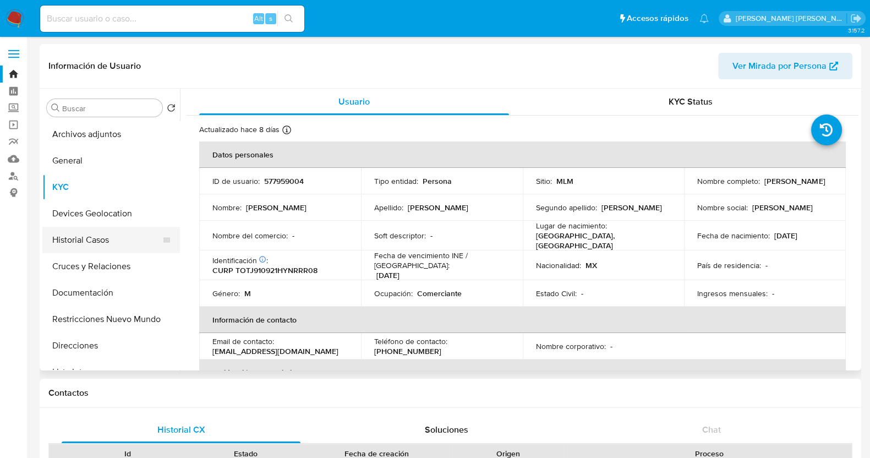
click at [100, 237] on button "Historial Casos" at bounding box center [106, 240] width 129 height 26
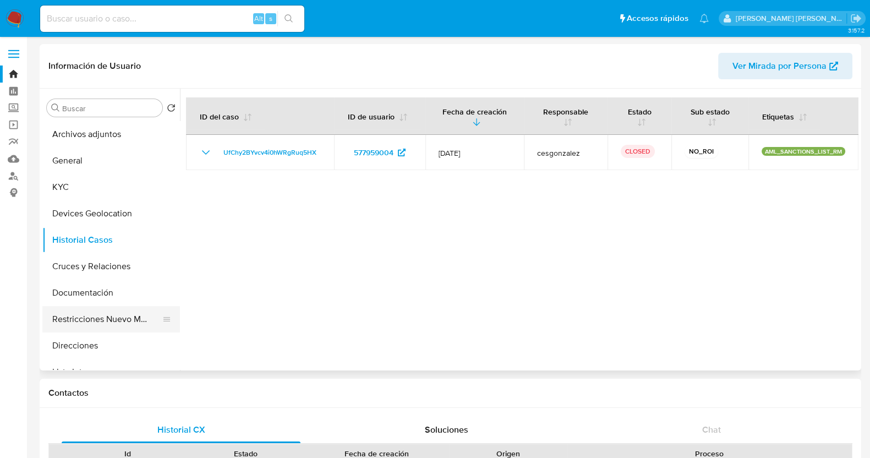
click at [116, 316] on button "Restricciones Nuevo Mundo" at bounding box center [106, 319] width 129 height 26
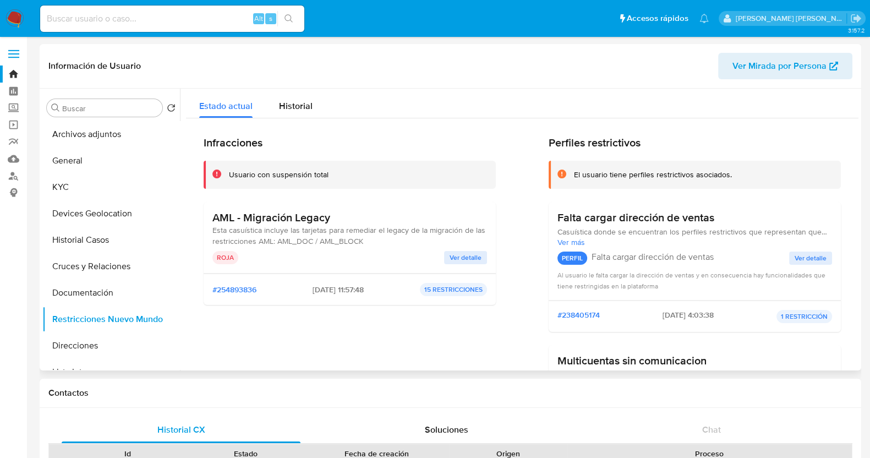
click at [471, 261] on span "Ver detalle" at bounding box center [466, 257] width 32 height 11
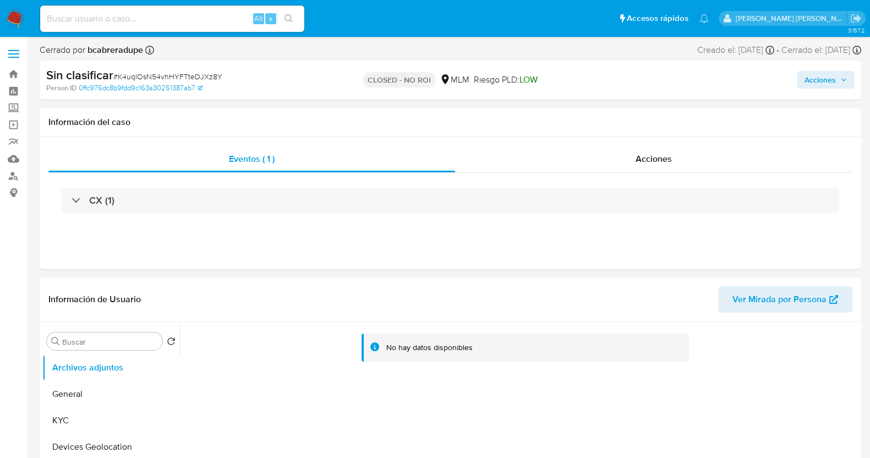
select select "10"
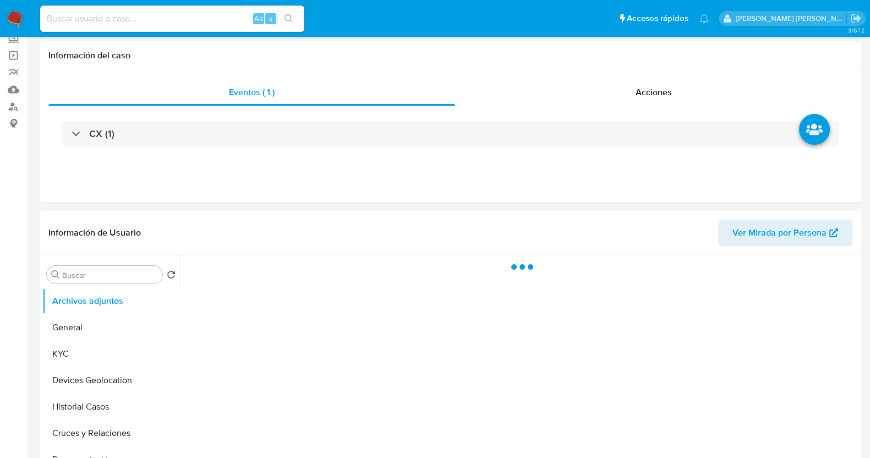
scroll to position [137, 0]
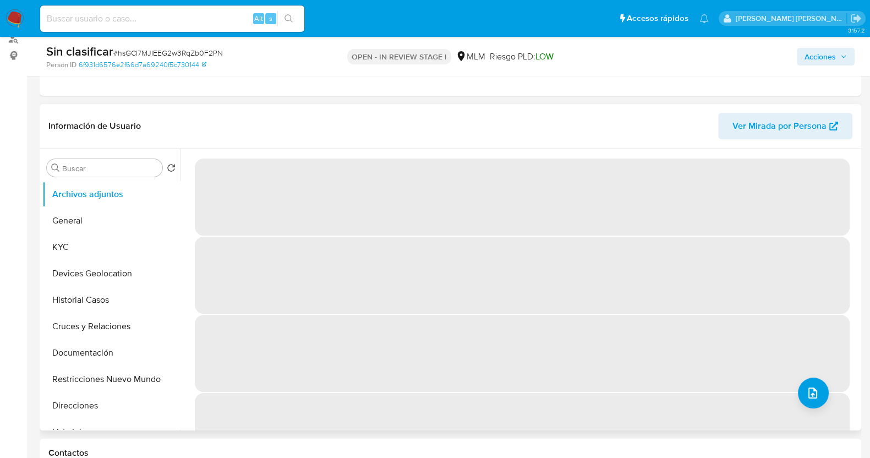
select select "10"
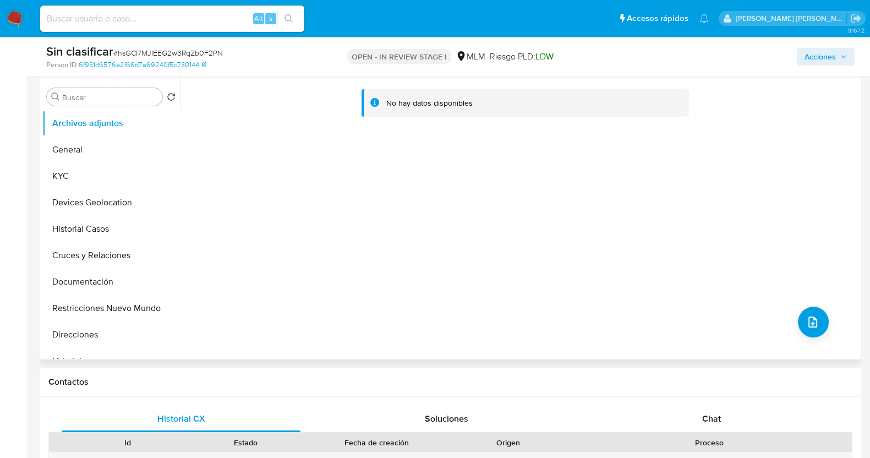
scroll to position [275, 0]
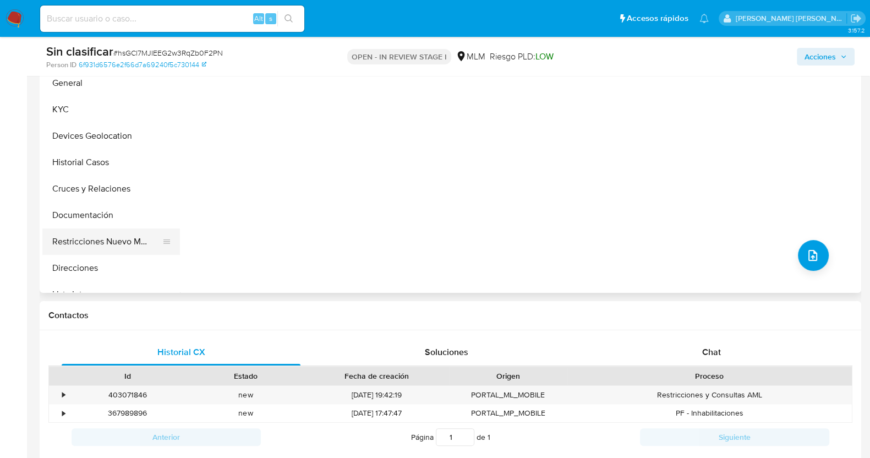
click at [126, 242] on button "Restricciones Nuevo Mundo" at bounding box center [106, 241] width 129 height 26
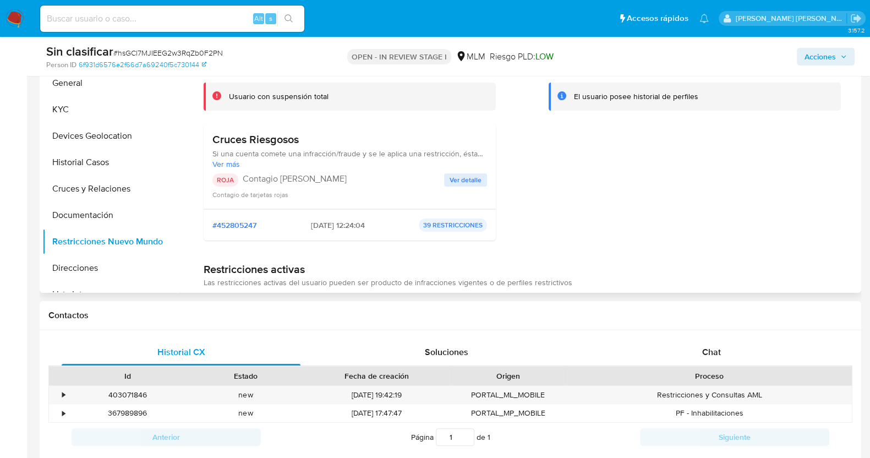
scroll to position [206, 0]
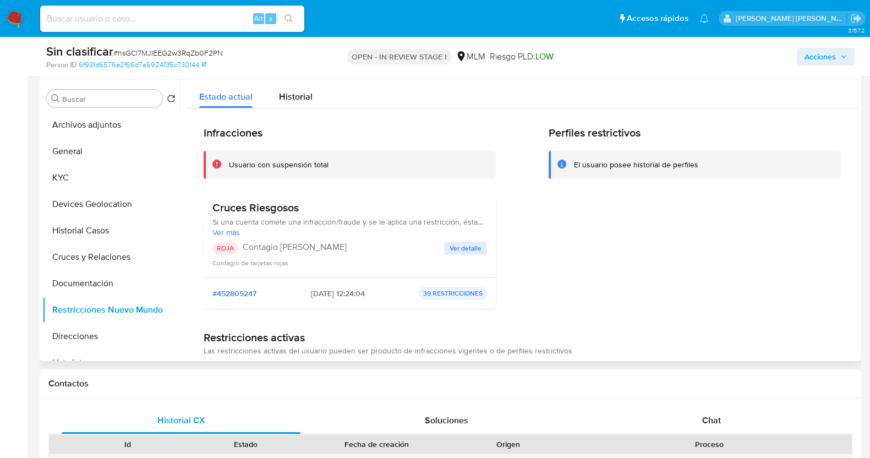
click at [473, 243] on span "Ver detalle" at bounding box center [466, 248] width 32 height 11
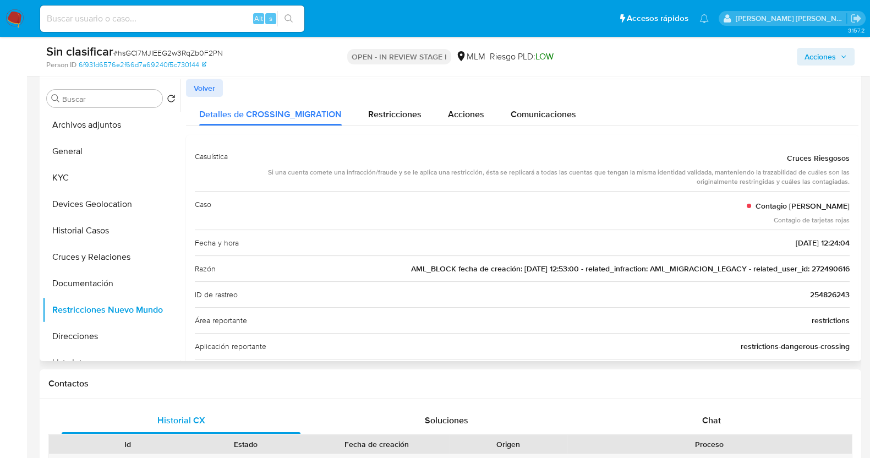
click at [826, 297] on span "254826243" at bounding box center [830, 294] width 40 height 11
click at [823, 270] on span "AML_BLOCK fecha de creación: 27/06/2018 12:53:00 - related_infraction: AML_MIGR…" at bounding box center [630, 268] width 439 height 11
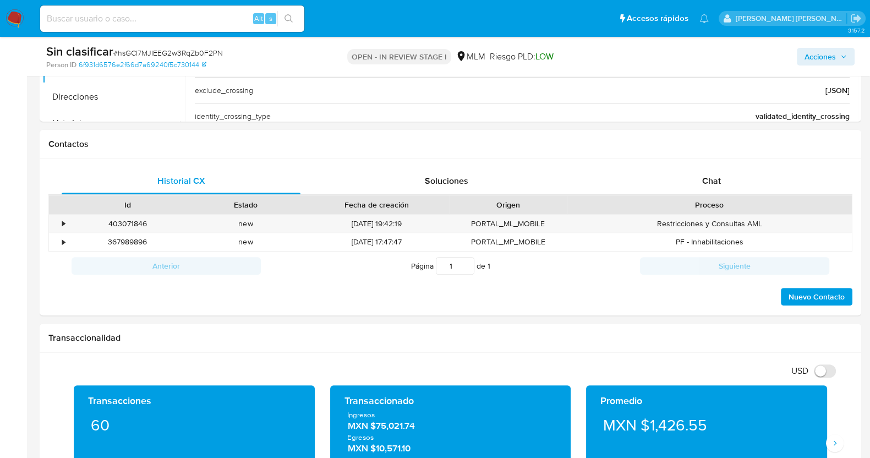
scroll to position [481, 0]
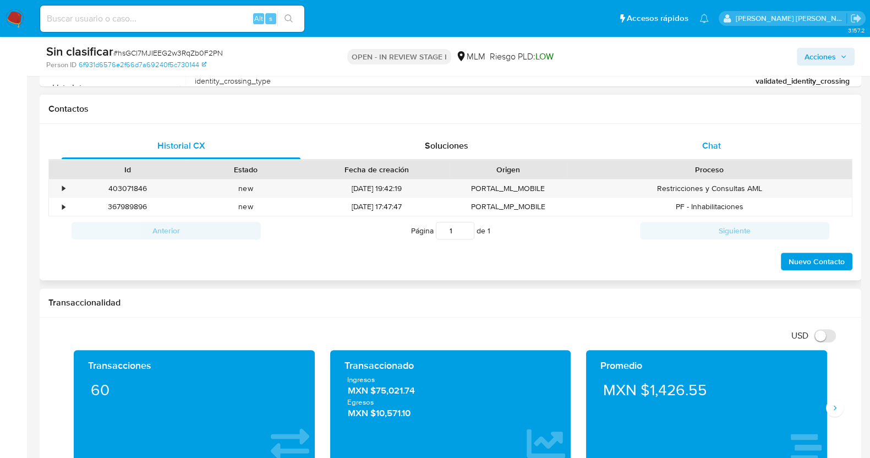
click at [706, 137] on div "Chat" at bounding box center [711, 146] width 239 height 26
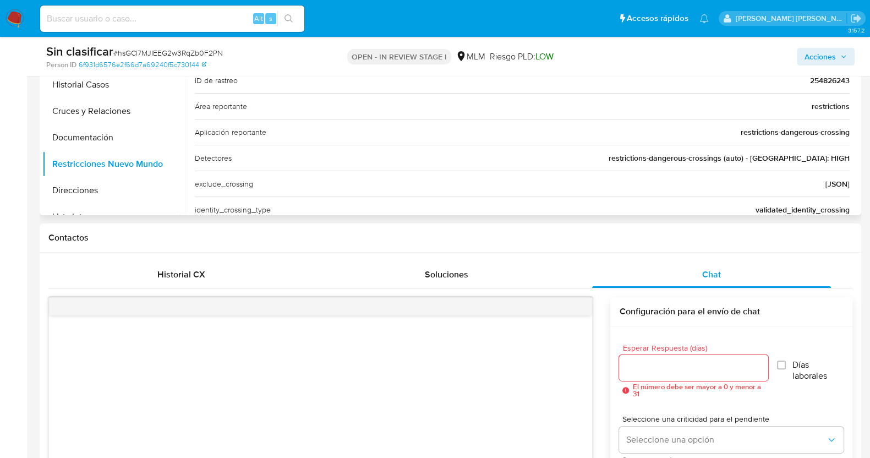
scroll to position [344, 0]
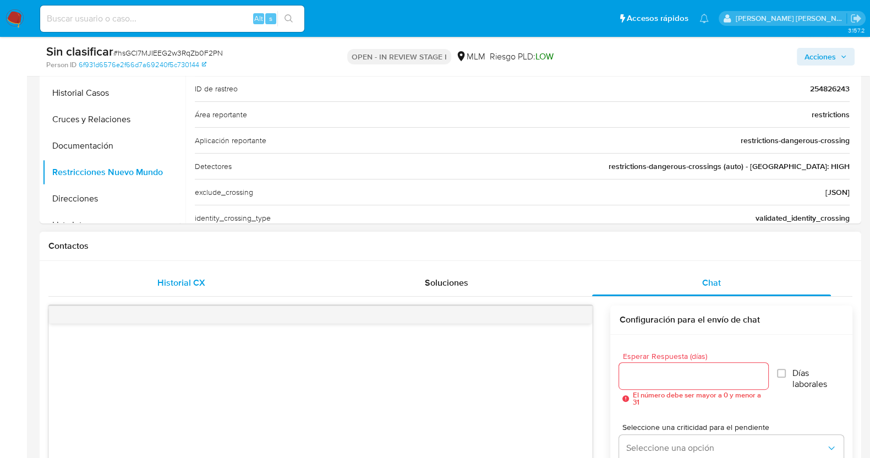
click at [194, 276] on span "Historial CX" at bounding box center [181, 282] width 48 height 13
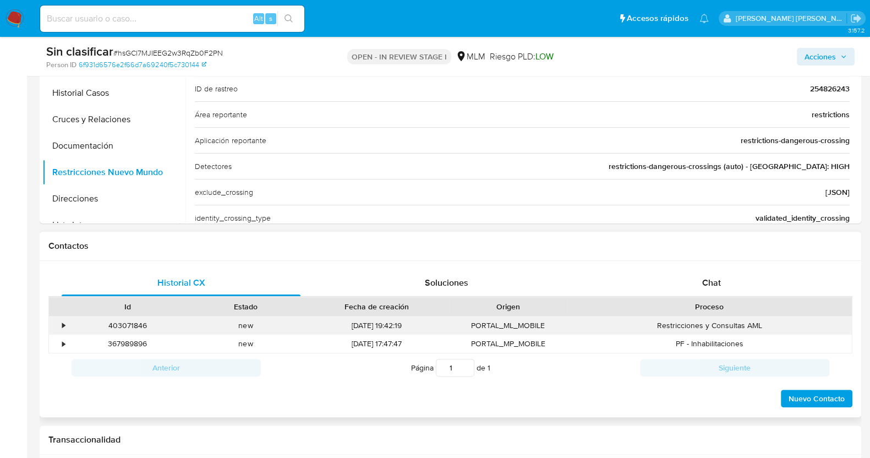
click at [62, 323] on div "•" at bounding box center [63, 325] width 3 height 10
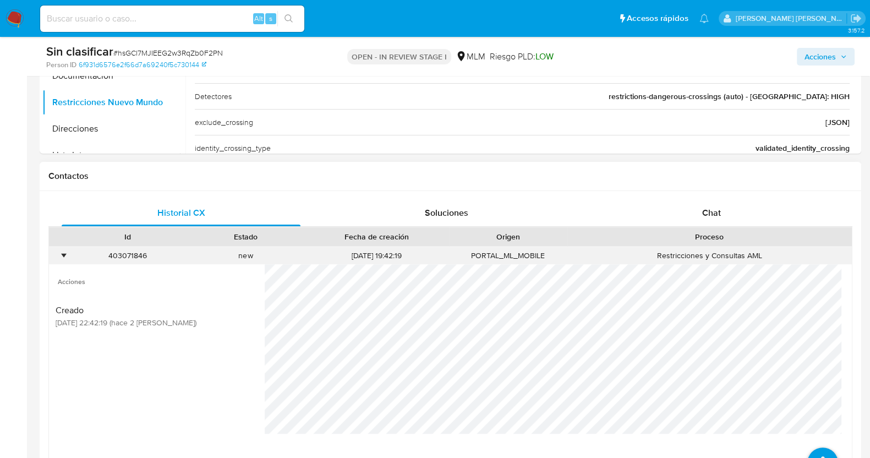
scroll to position [481, 0]
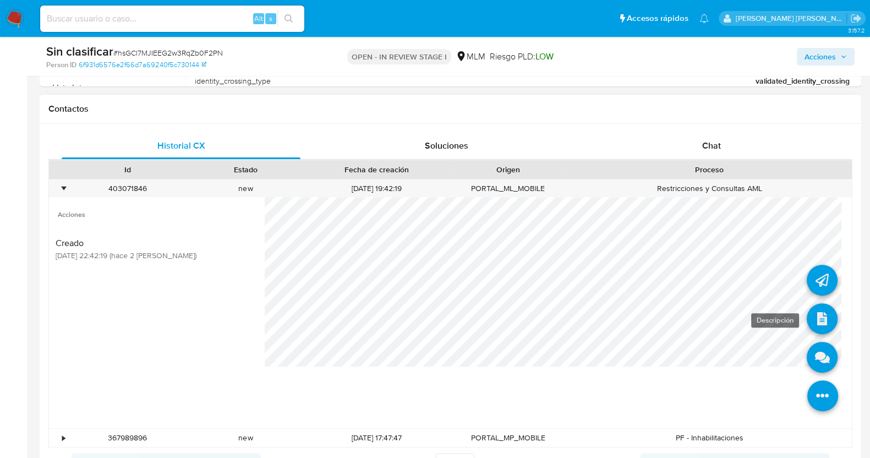
click at [821, 318] on icon at bounding box center [822, 318] width 31 height 31
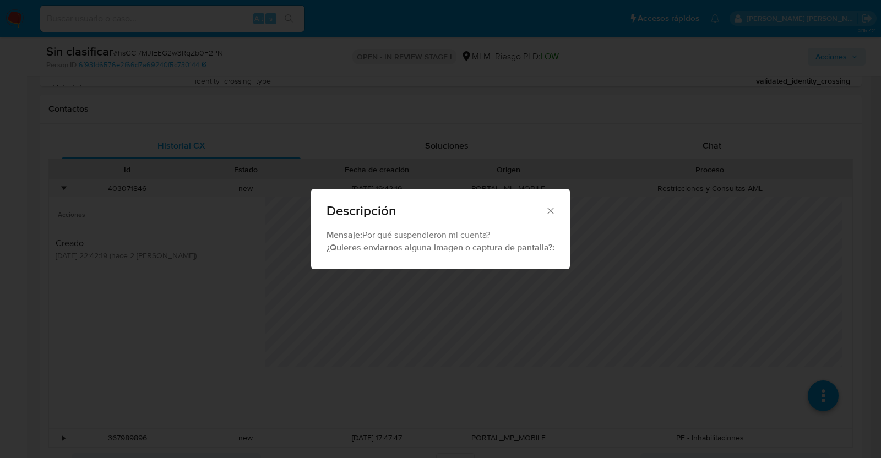
click at [548, 205] on icon "Cerrar" at bounding box center [550, 210] width 11 height 11
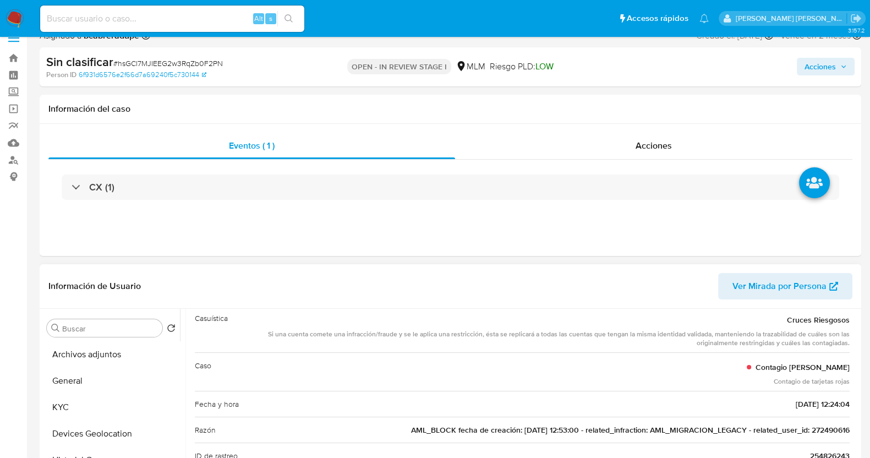
scroll to position [0, 0]
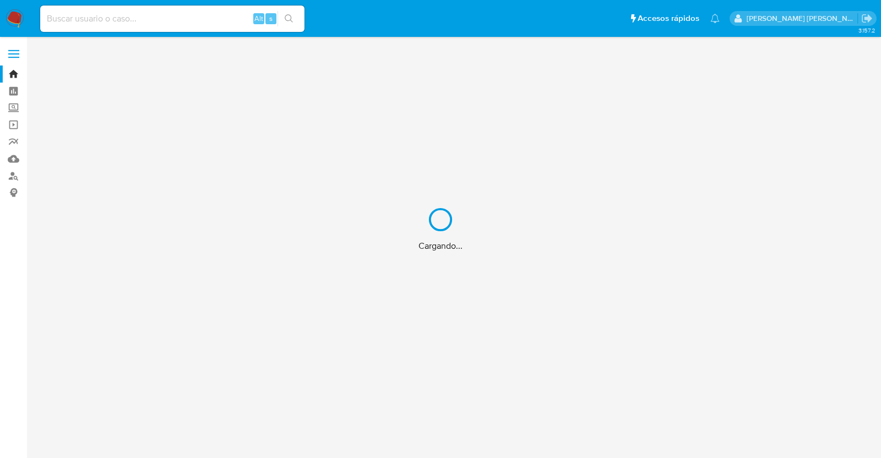
click at [169, 21] on div "Cargando..." at bounding box center [440, 229] width 881 height 458
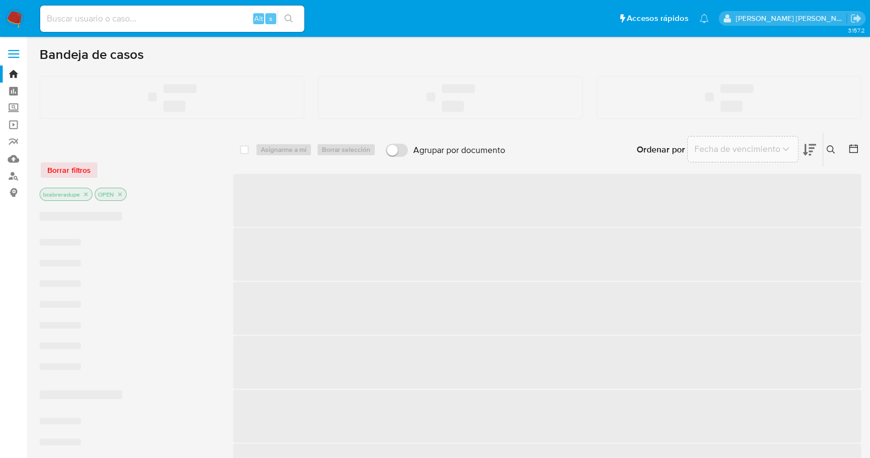
click at [184, 21] on input at bounding box center [172, 19] width 264 height 14
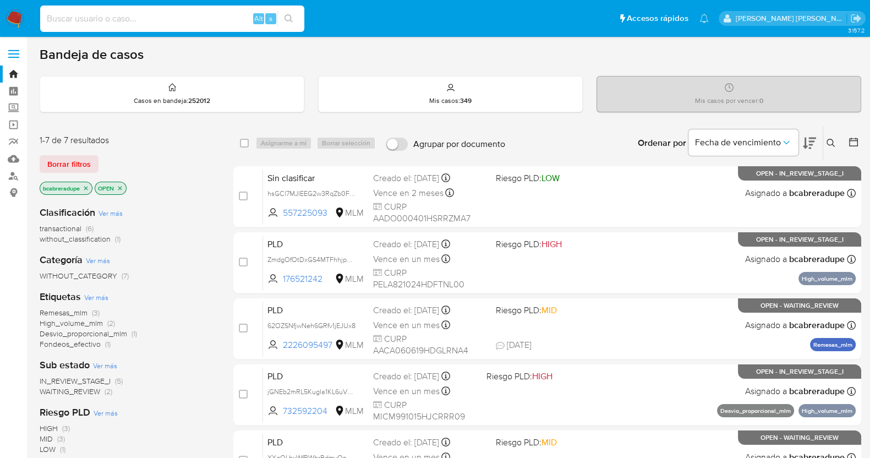
paste input "254826243"
type input "254826243"
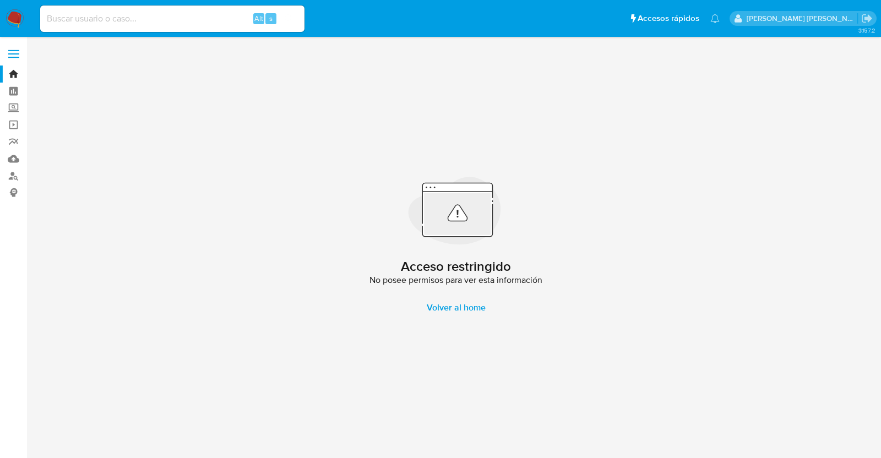
click at [176, 20] on input at bounding box center [172, 19] width 264 height 14
paste input "272490616"
type input "272490616"
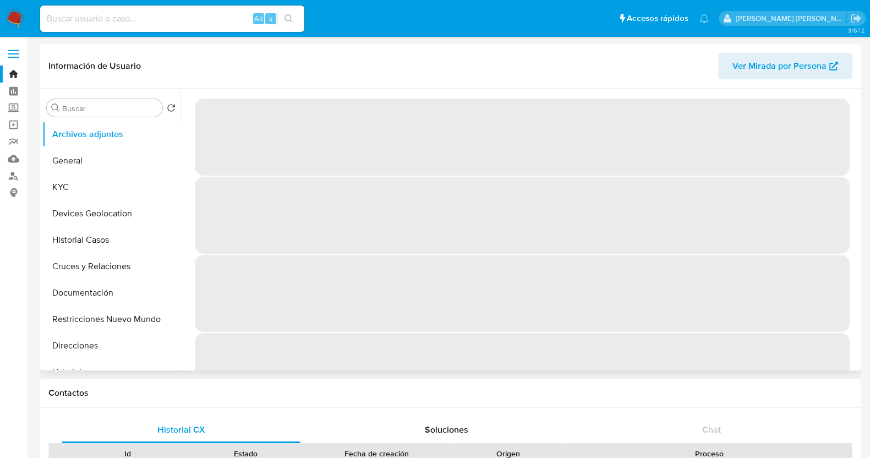
select select "10"
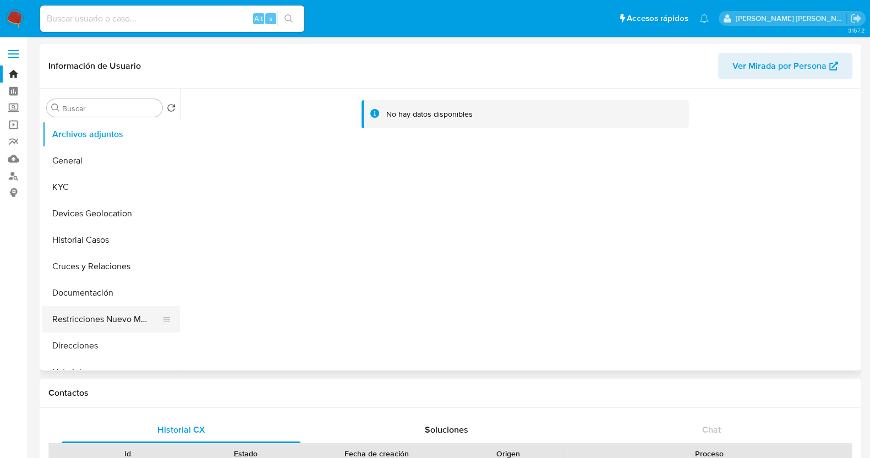
click at [117, 325] on button "Restricciones Nuevo Mundo" at bounding box center [106, 319] width 129 height 26
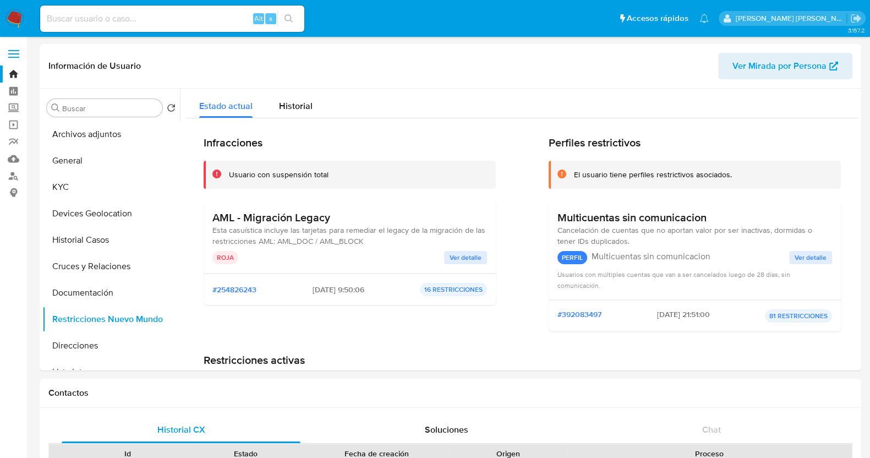
click at [242, 15] on input at bounding box center [172, 19] width 264 height 14
paste input "9UXAMivvZFhS6lvBoa2a9hUN"
type input "9UXAMivvZFhS6lvBoa2a9hUN"
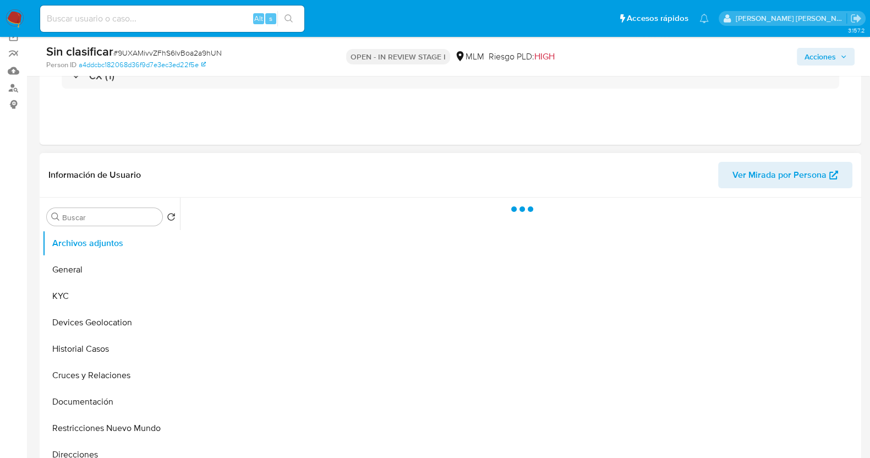
scroll to position [137, 0]
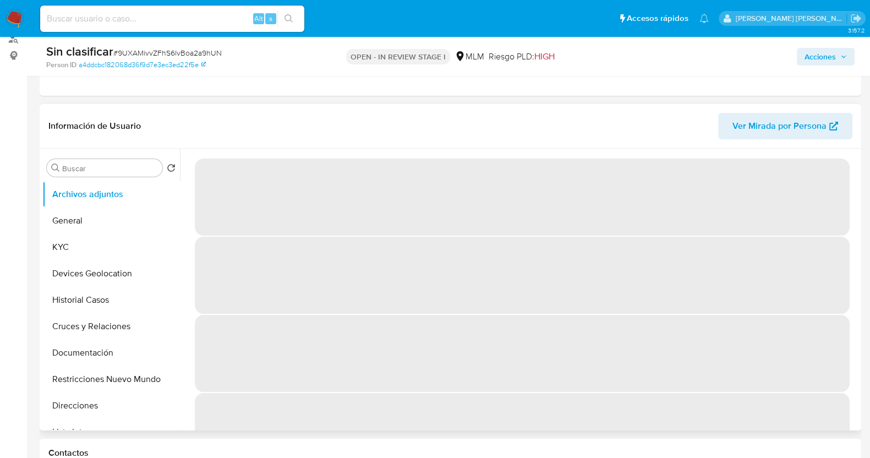
select select "10"
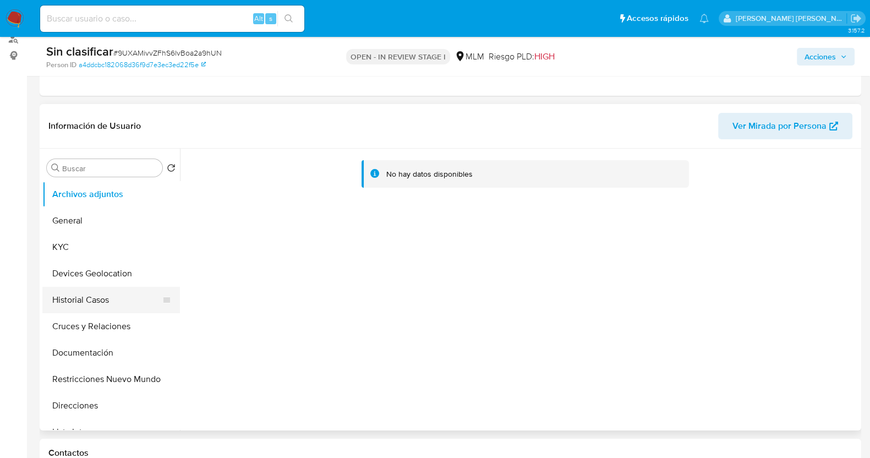
drag, startPoint x: 94, startPoint y: 299, endPoint x: 121, endPoint y: 287, distance: 29.8
click at [96, 300] on button "Historial Casos" at bounding box center [106, 300] width 129 height 26
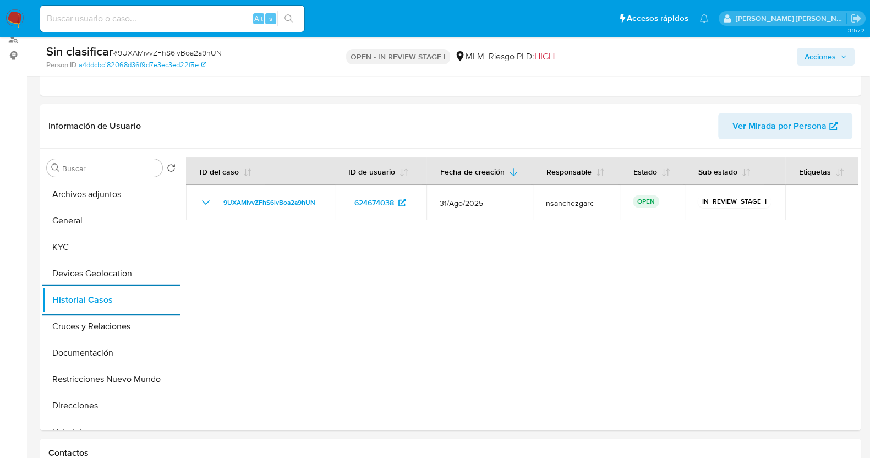
click at [154, 17] on input at bounding box center [172, 19] width 264 height 14
paste input "MolCOLPHGE4aZR4eK6oR75mY"
type input "MolCOLPHGE4aZR4eK6oR75mY"
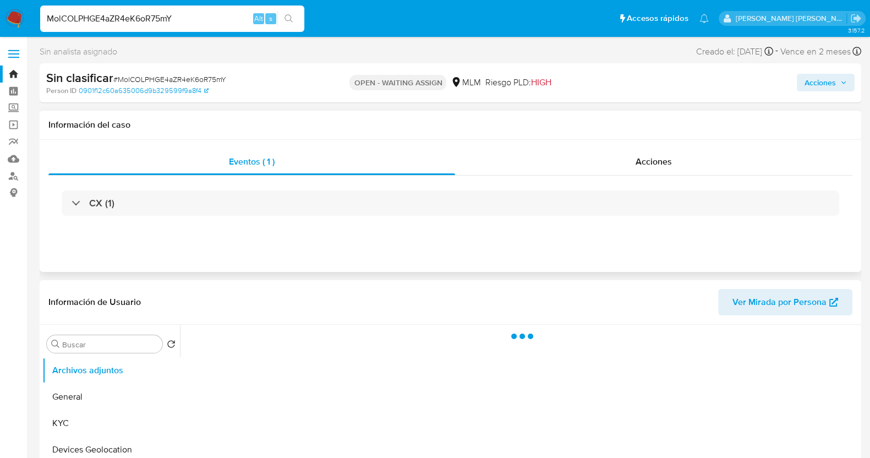
scroll to position [137, 0]
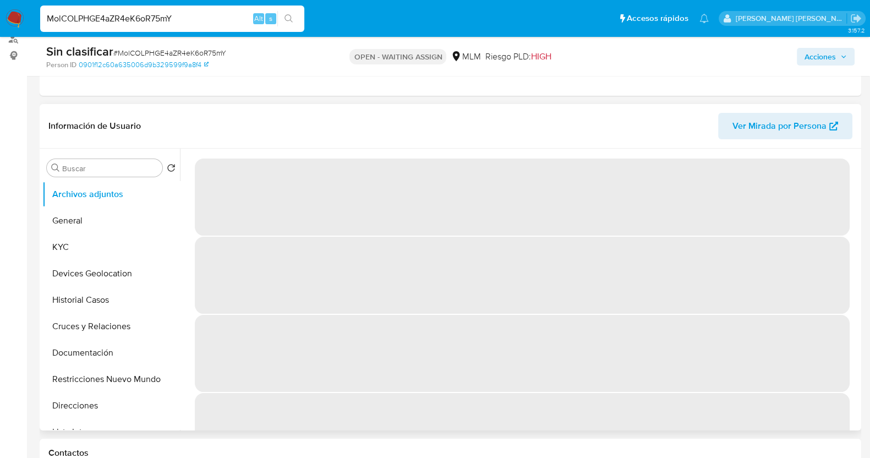
select select "10"
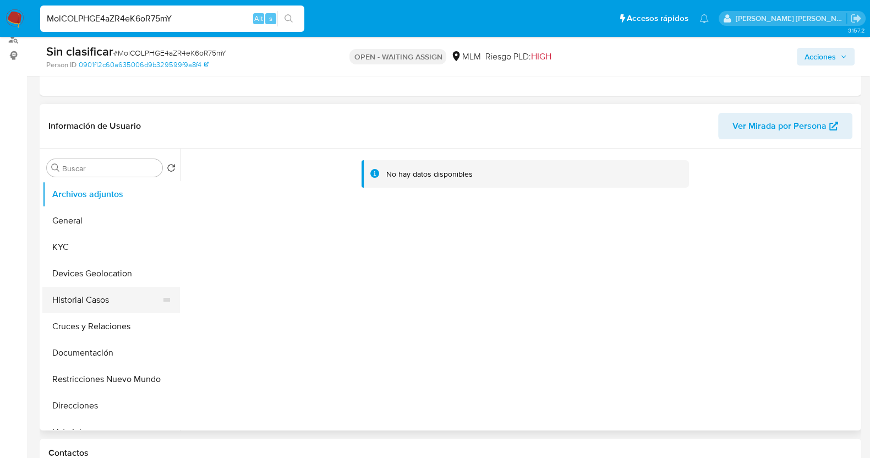
click at [96, 302] on button "Historial Casos" at bounding box center [106, 300] width 129 height 26
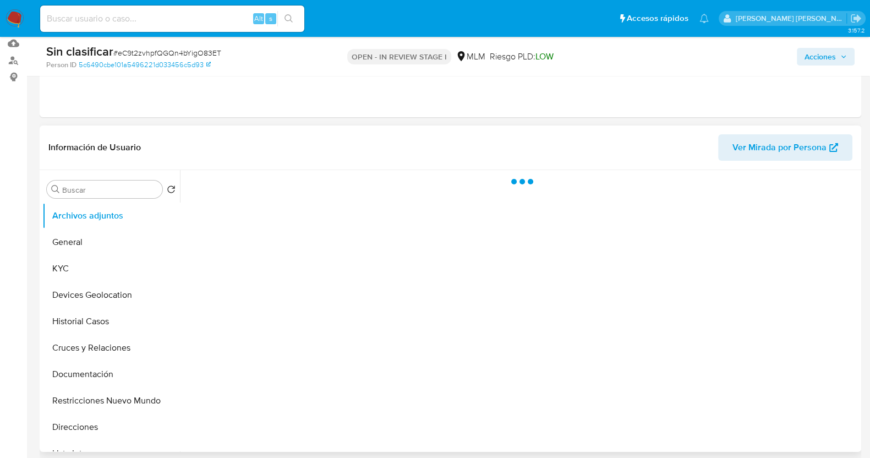
scroll to position [137, 0]
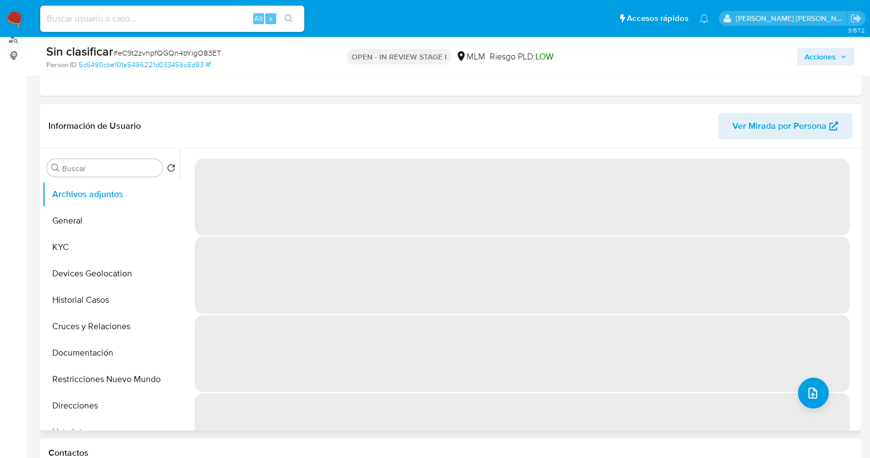
select select "10"
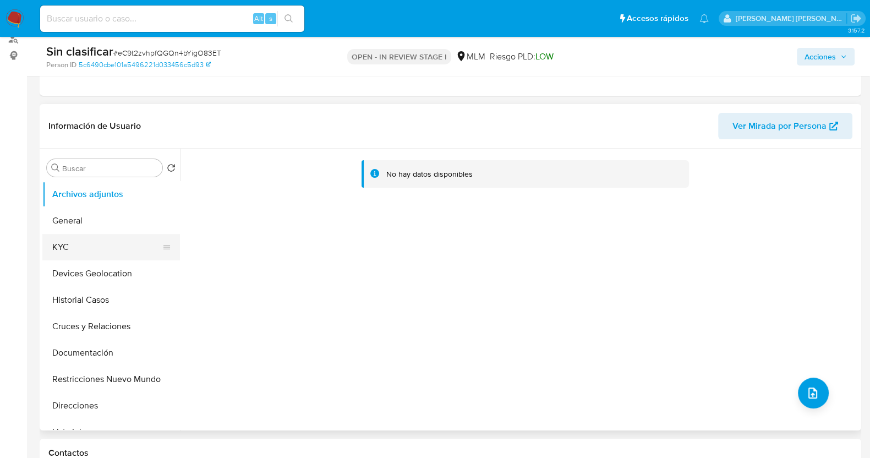
click at [80, 252] on button "KYC" at bounding box center [106, 247] width 129 height 26
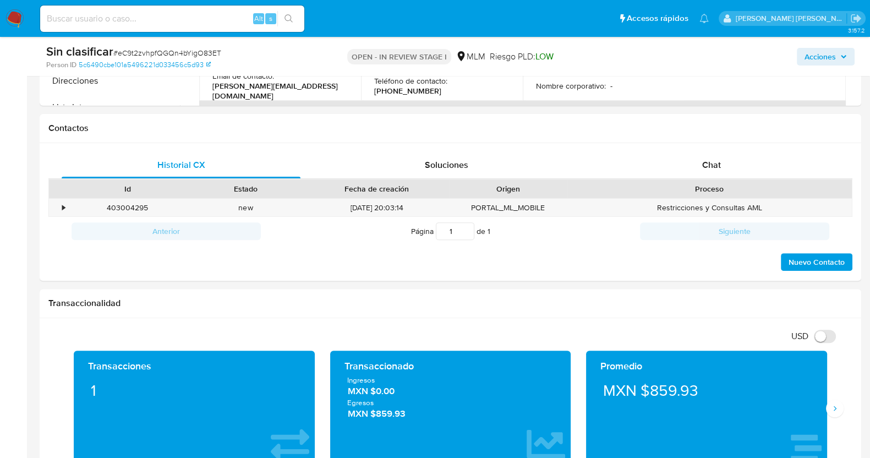
scroll to position [481, 0]
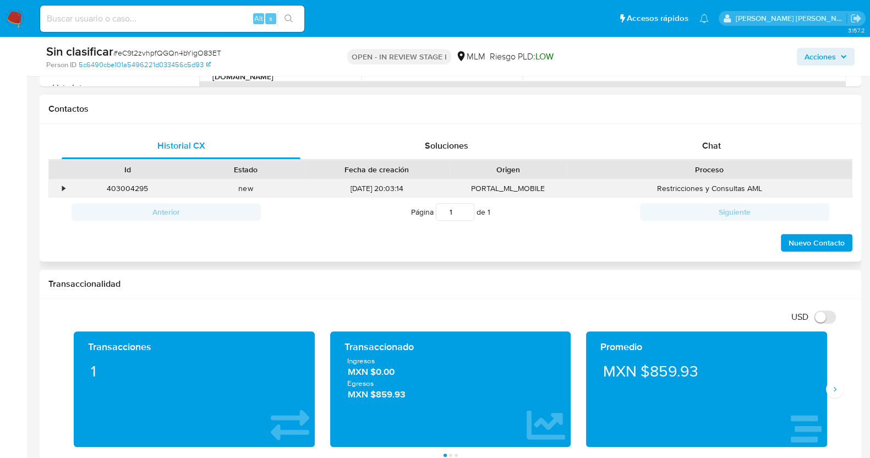
click at [67, 185] on div "•" at bounding box center [58, 188] width 19 height 18
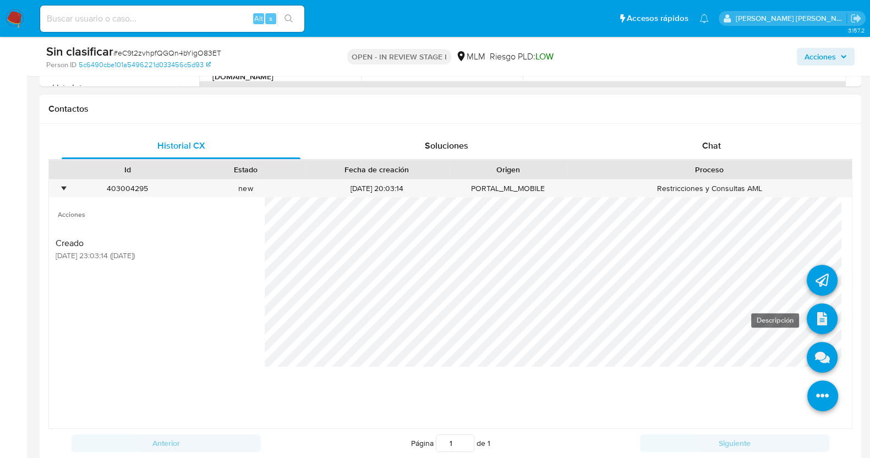
click at [813, 318] on icon at bounding box center [822, 318] width 31 height 31
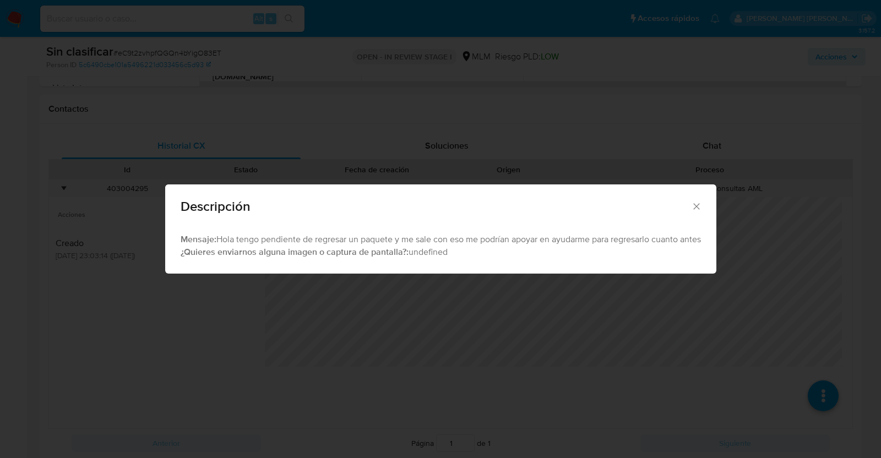
click at [702, 207] on icon "Cerrar" at bounding box center [696, 206] width 11 height 11
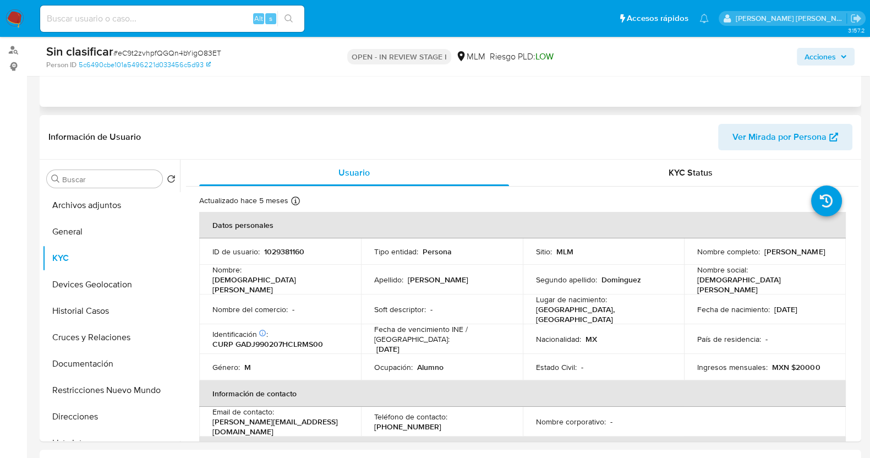
scroll to position [0, 0]
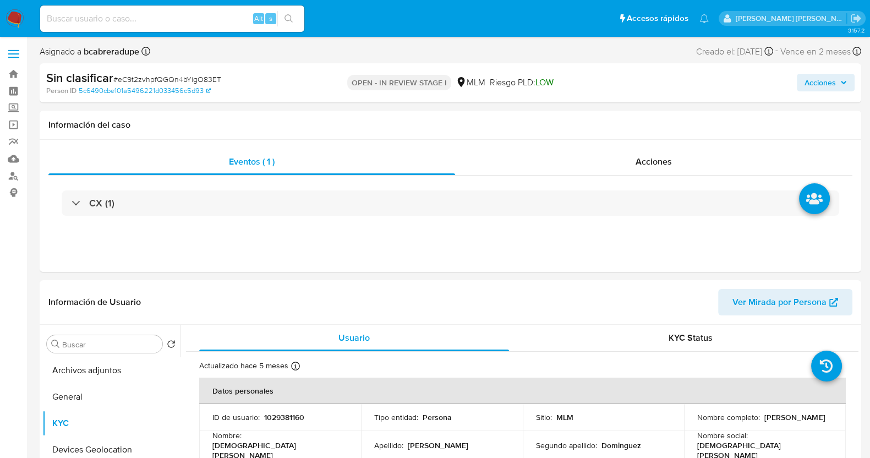
click at [815, 79] on span "Acciones" at bounding box center [820, 83] width 31 height 18
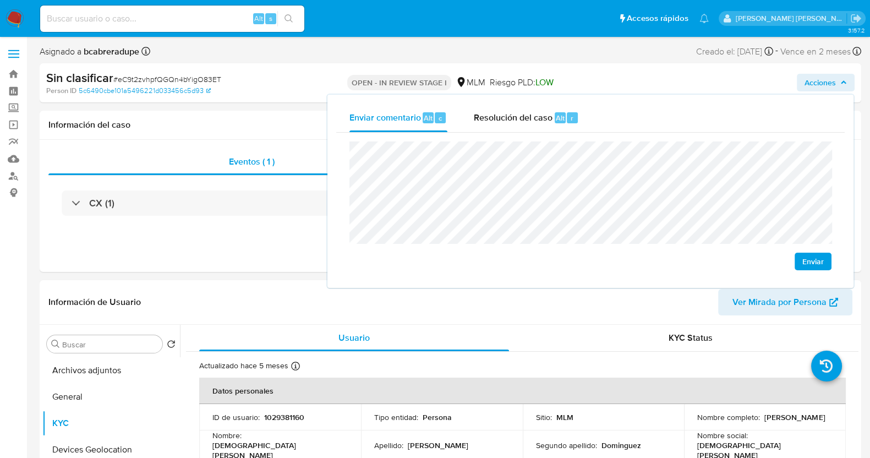
click at [345, 158] on div "Enviar" at bounding box center [590, 206] width 509 height 146
click at [525, 126] on div "Resolución del caso Alt r" at bounding box center [526, 117] width 105 height 29
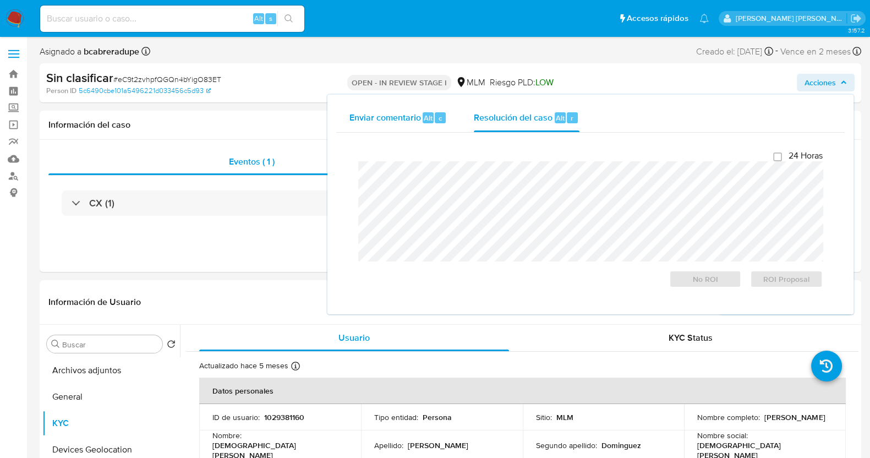
click at [409, 117] on span "Enviar comentario" at bounding box center [385, 117] width 72 height 13
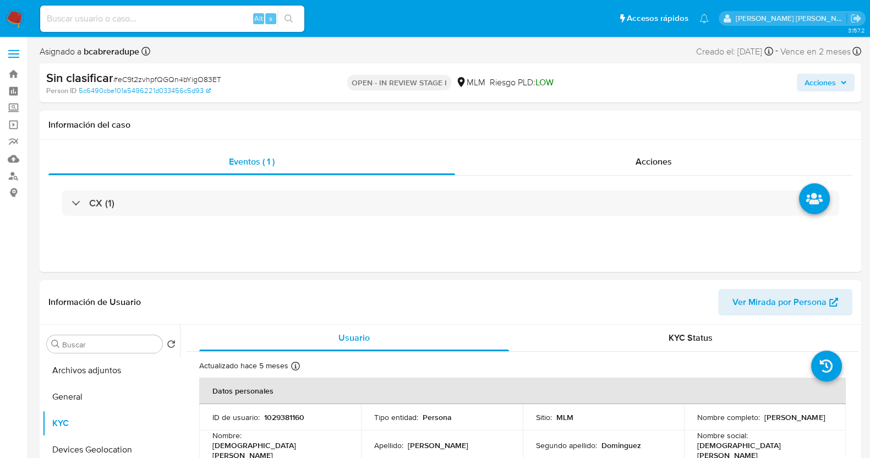
click at [839, 84] on span "Acciones" at bounding box center [826, 82] width 42 height 15
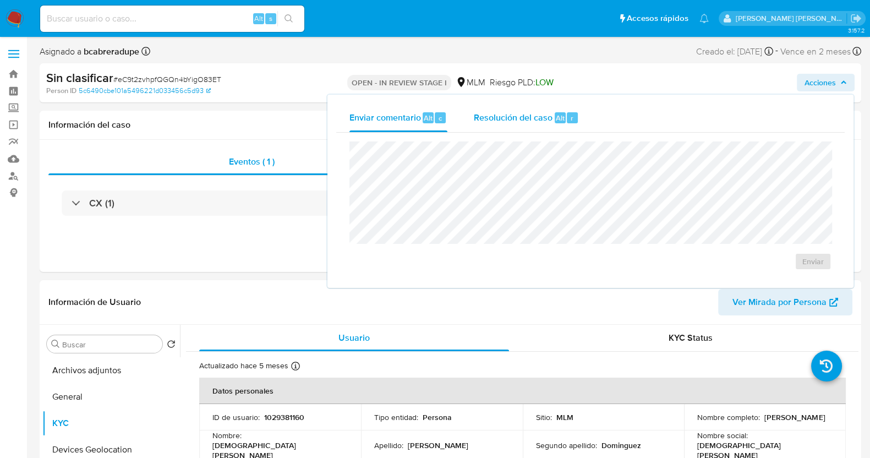
click at [504, 111] on span "Resolución del caso" at bounding box center [513, 117] width 79 height 13
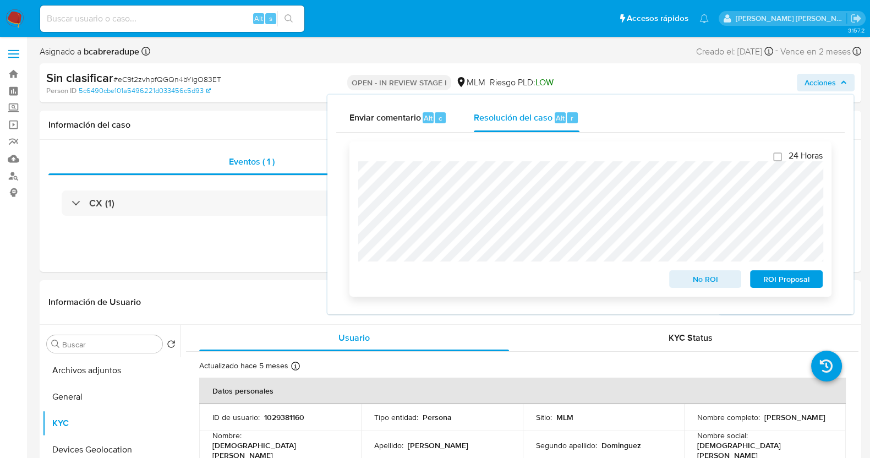
click at [722, 285] on span "No ROI" at bounding box center [705, 278] width 57 height 15
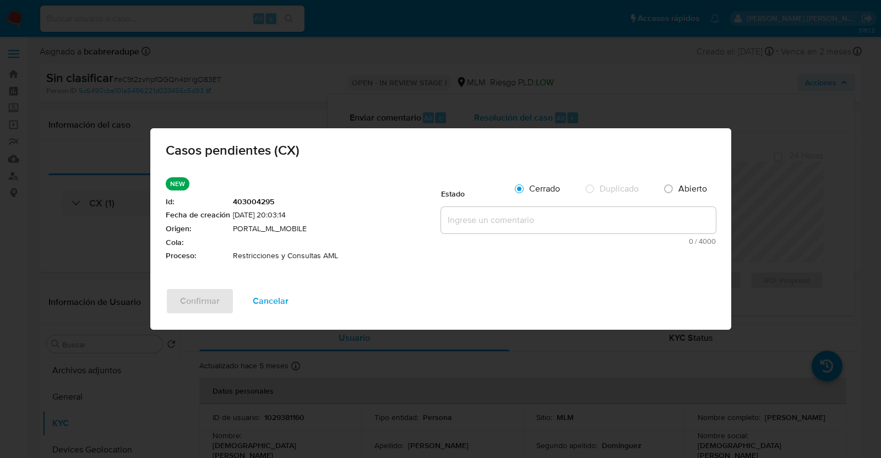
click at [501, 227] on textarea at bounding box center [578, 220] width 275 height 26
paste textarea "SE VALIDA CASO CX, CLIENTE NO CUENTA CON RESTRICCIONES POR PARTE DE AML"
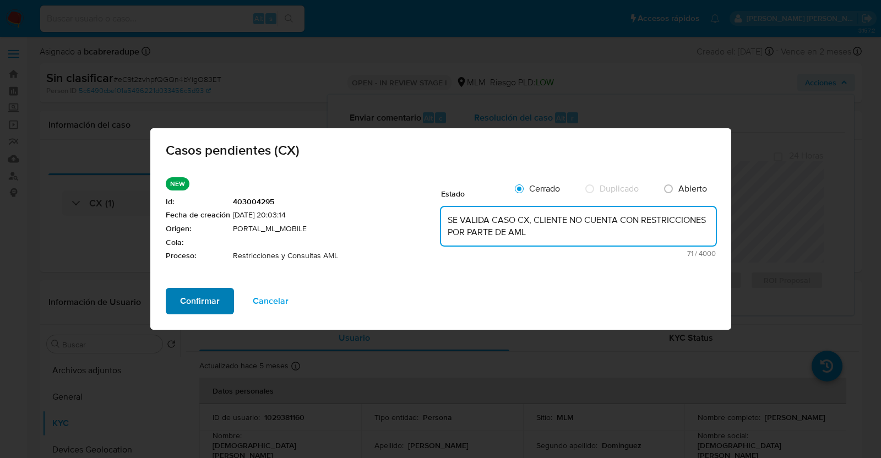
type textarea "SE VALIDA CASO CX, CLIENTE NO CUENTA CON RESTRICCIONES POR PARTE DE AML"
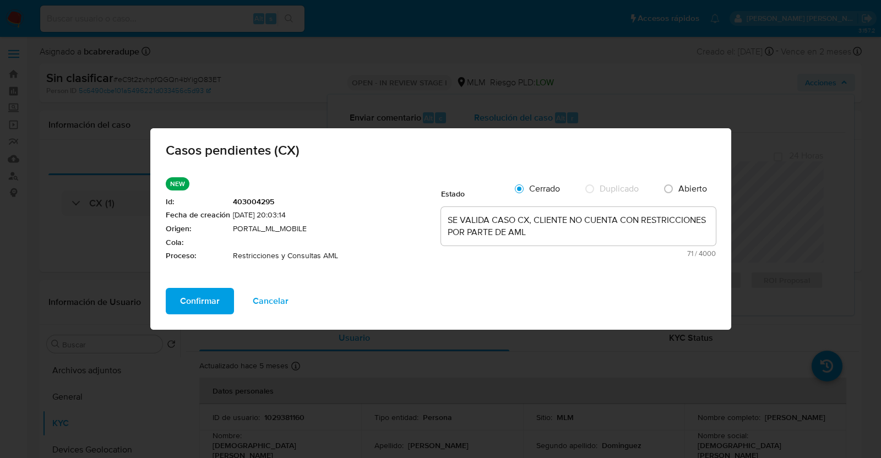
click at [199, 304] on span "Confirmar" at bounding box center [200, 301] width 40 height 24
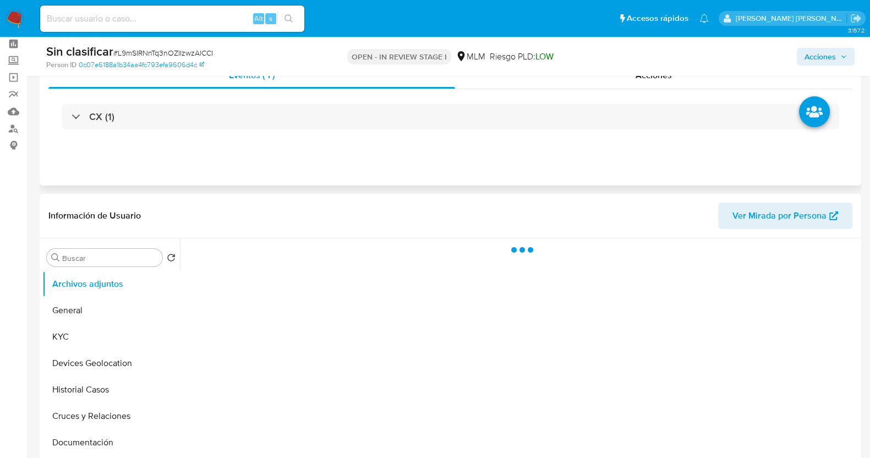
scroll to position [68, 0]
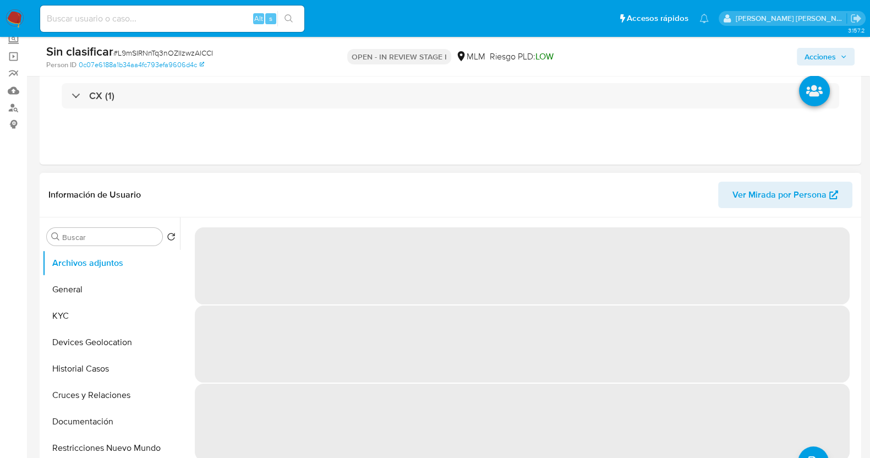
select select "10"
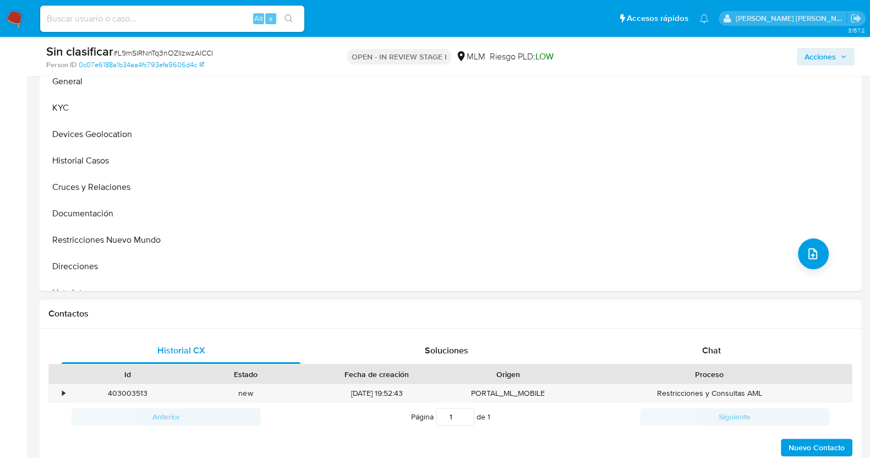
scroll to position [275, 0]
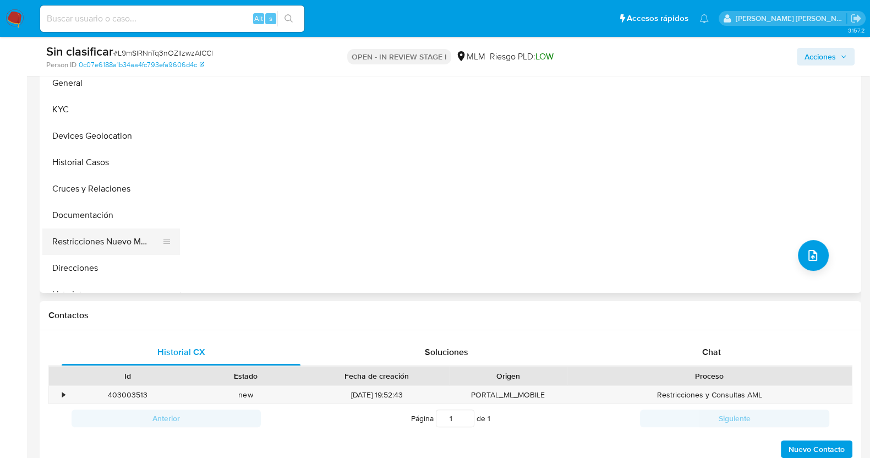
click at [90, 237] on button "Restricciones Nuevo Mundo" at bounding box center [106, 241] width 129 height 26
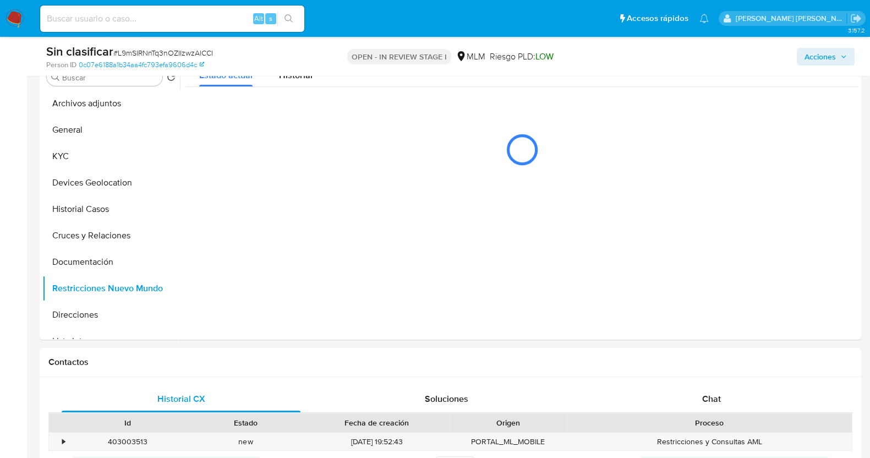
scroll to position [206, 0]
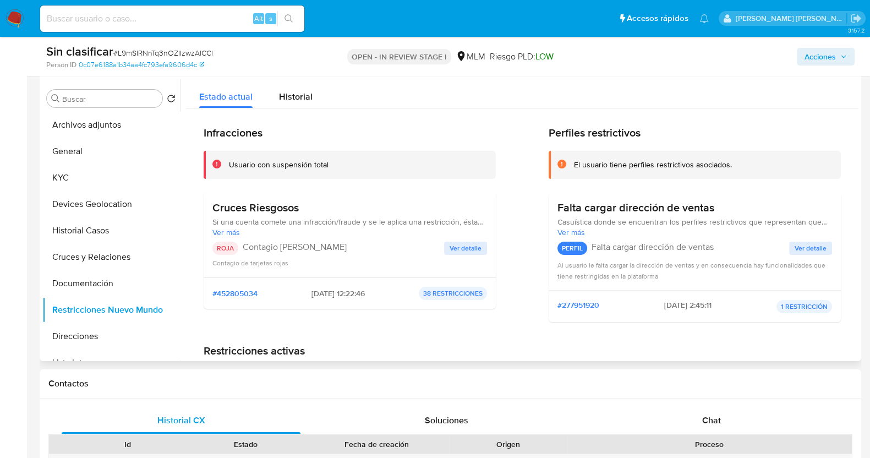
click at [462, 246] on span "Ver detalle" at bounding box center [466, 248] width 32 height 11
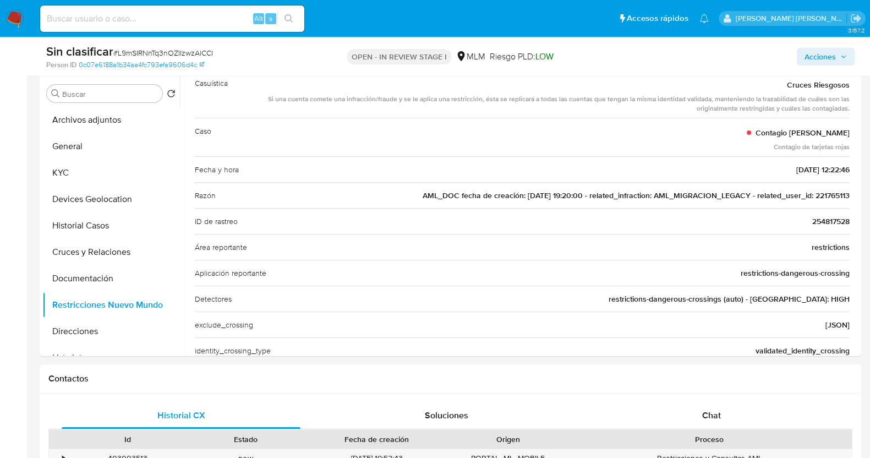
scroll to position [275, 0]
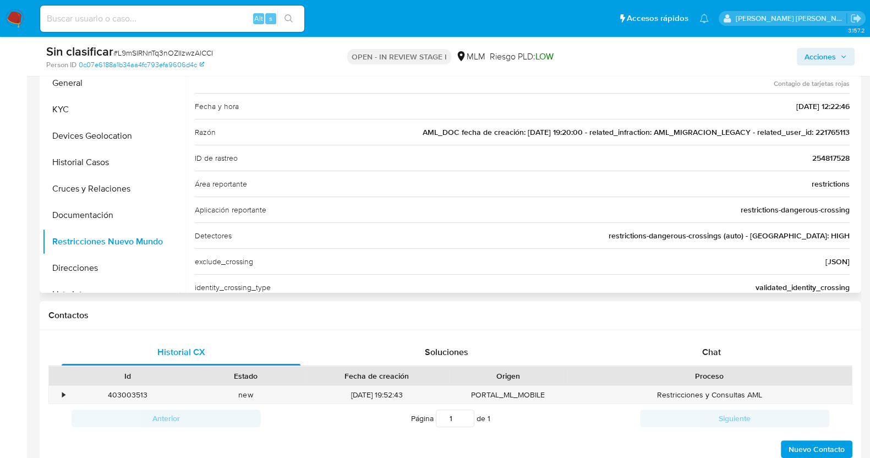
click at [827, 128] on span "AML_DOC fecha de creación: 07/04/2021 19:20:00 - related_infraction: AML_MIGRAC…" at bounding box center [636, 132] width 427 height 11
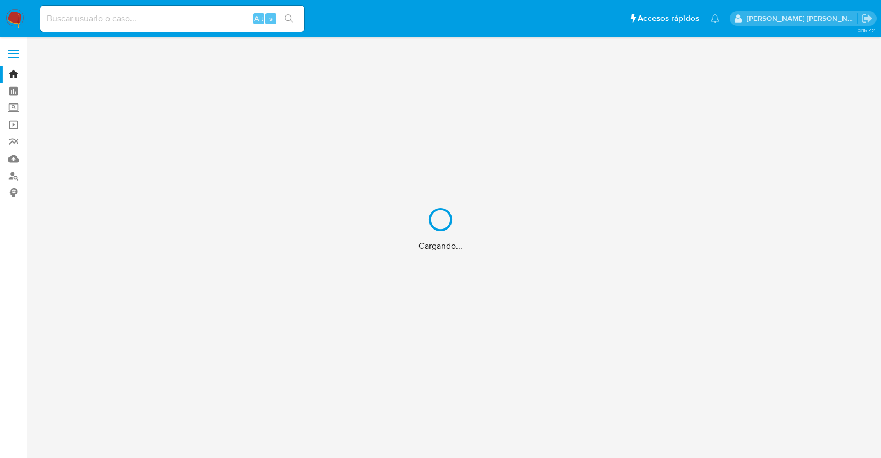
click at [143, 15] on div "Cargando..." at bounding box center [440, 229] width 881 height 458
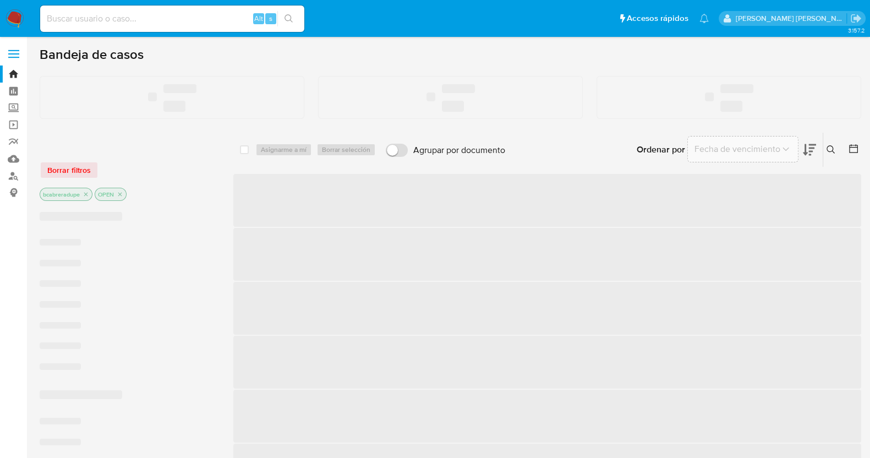
click at [175, 19] on input at bounding box center [172, 19] width 264 height 14
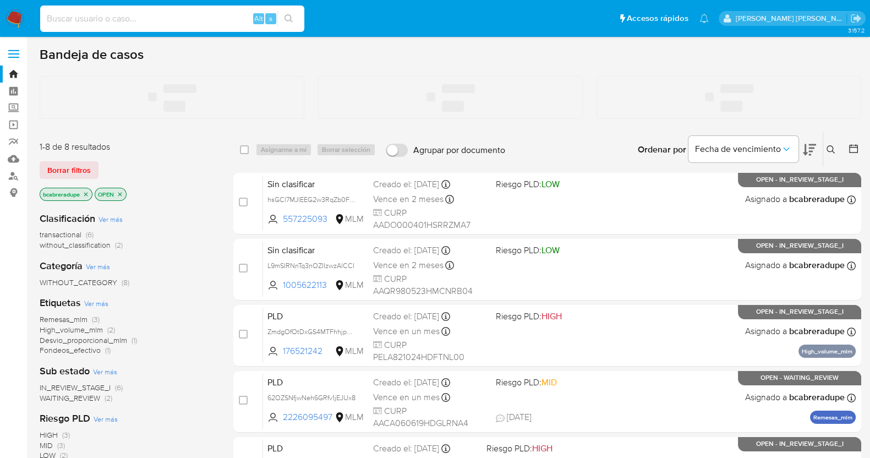
click at [175, 19] on input at bounding box center [172, 19] width 264 height 14
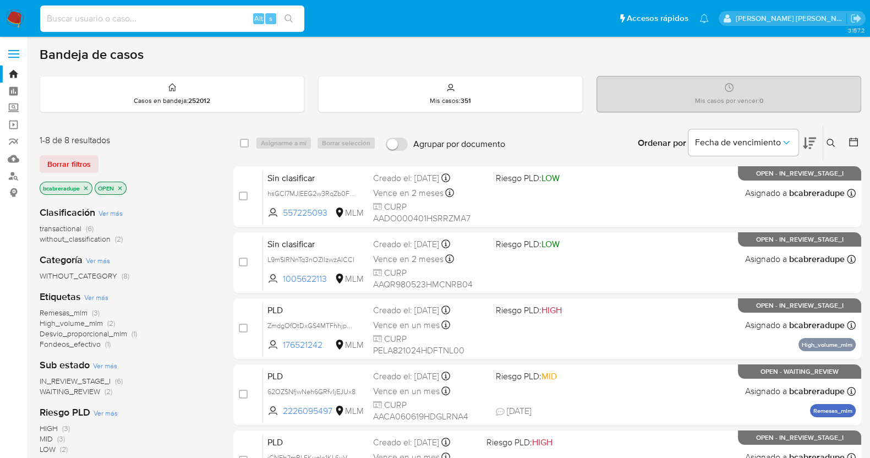
paste input "221765113"
type input "221765113"
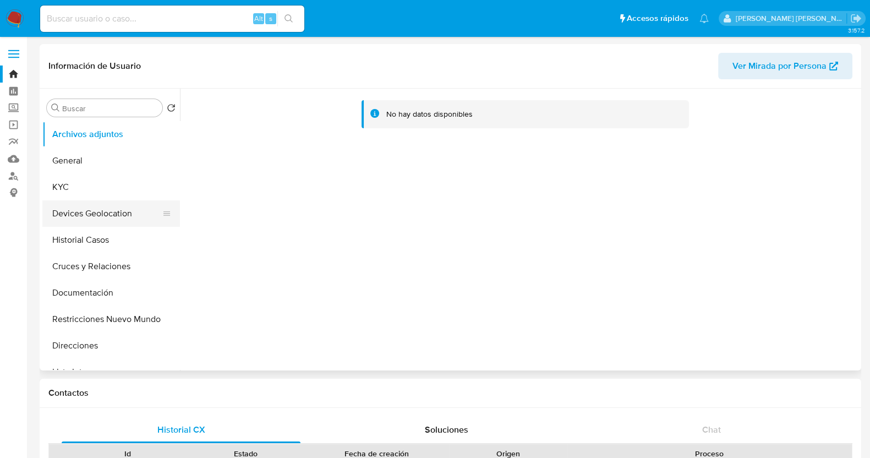
select select "10"
click at [94, 239] on button "Historial Casos" at bounding box center [106, 240] width 129 height 26
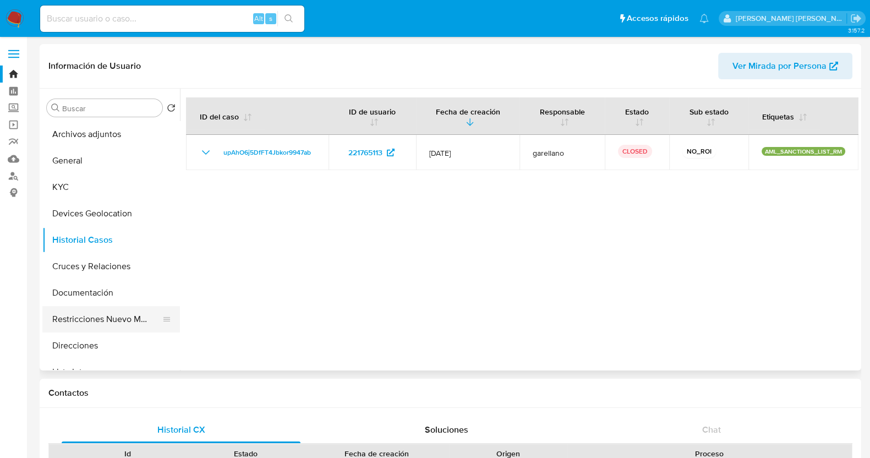
click at [105, 320] on button "Restricciones Nuevo Mundo" at bounding box center [106, 319] width 129 height 26
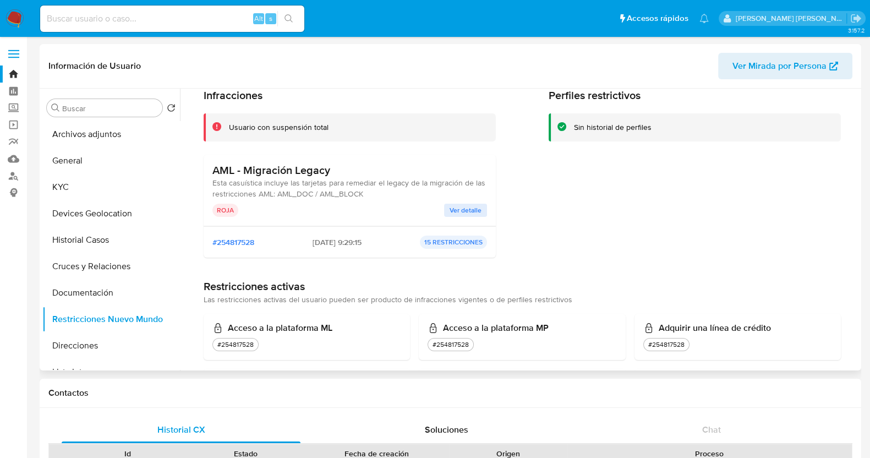
scroll to position [68, 0]
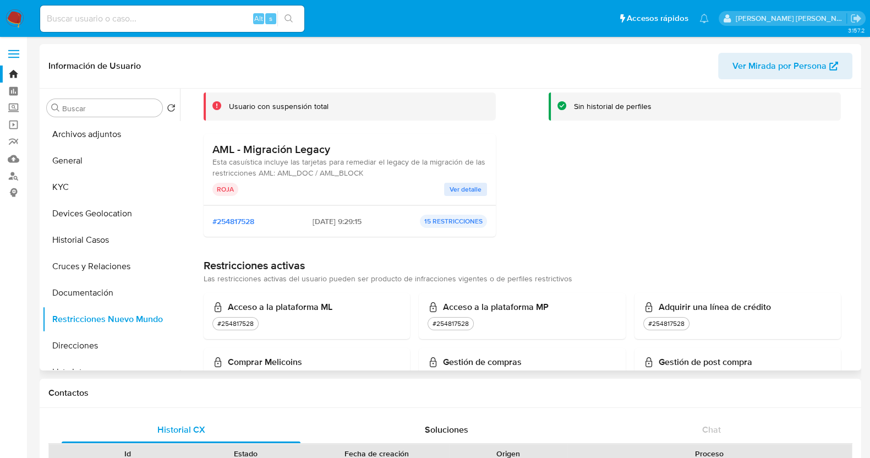
click at [460, 184] on span "Ver detalle" at bounding box center [466, 189] width 32 height 11
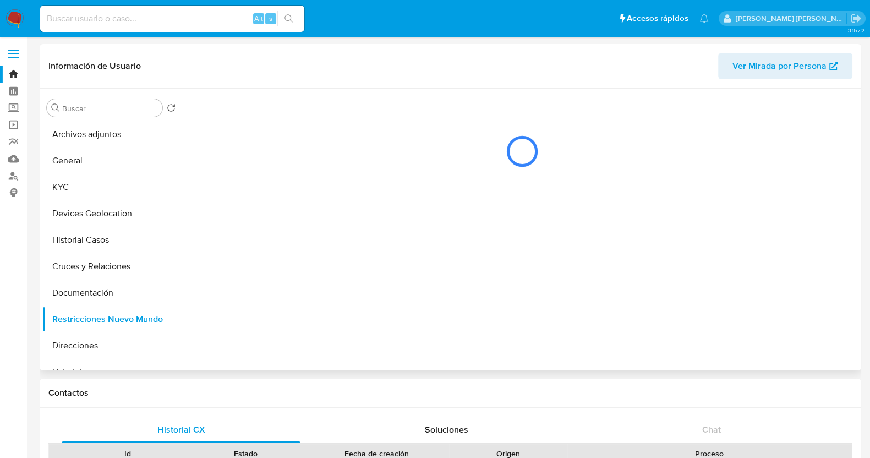
scroll to position [0, 0]
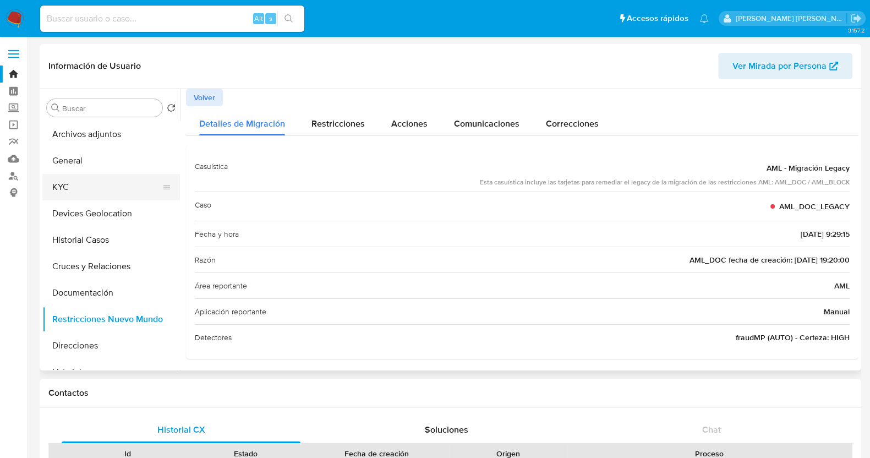
click at [76, 187] on button "KYC" at bounding box center [106, 187] width 129 height 26
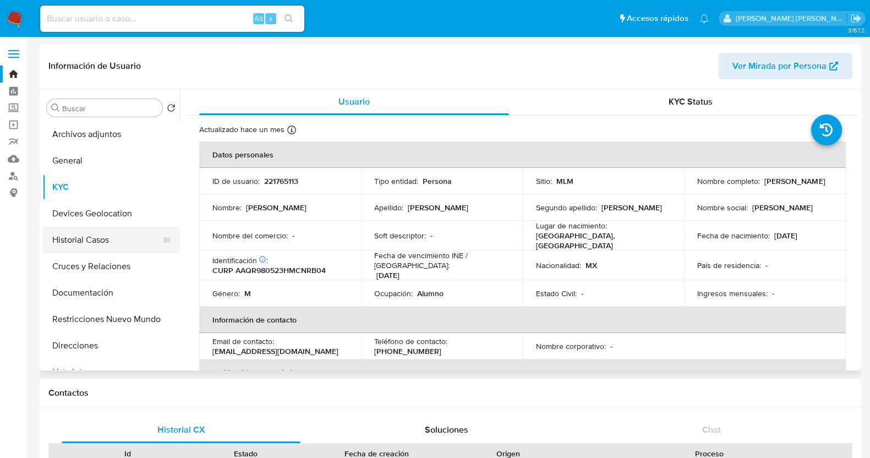
click at [84, 244] on button "Historial Casos" at bounding box center [106, 240] width 129 height 26
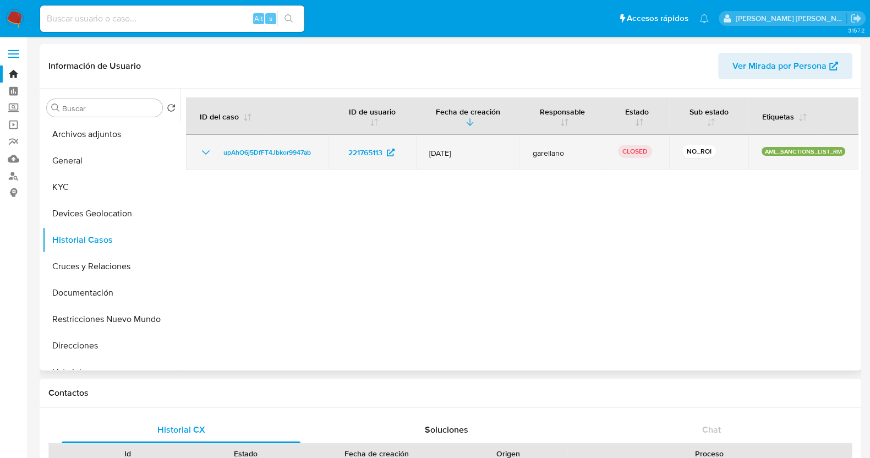
click at [202, 151] on icon "Mostrar/Ocultar" at bounding box center [205, 152] width 13 height 13
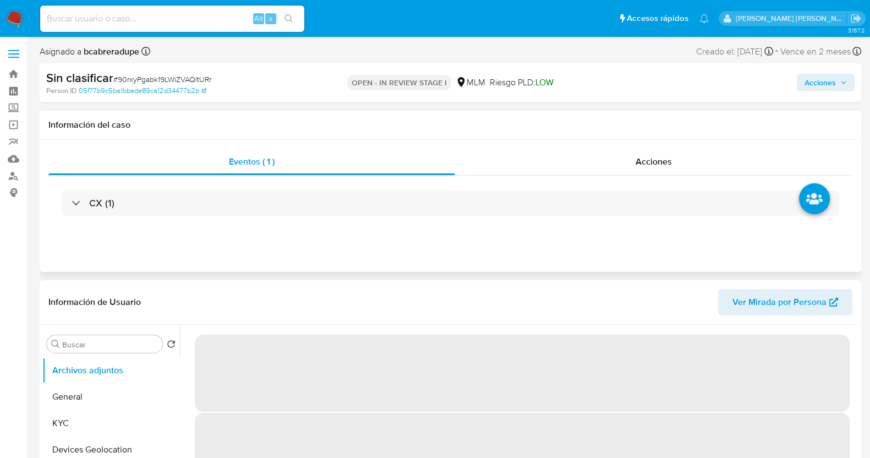
select select "10"
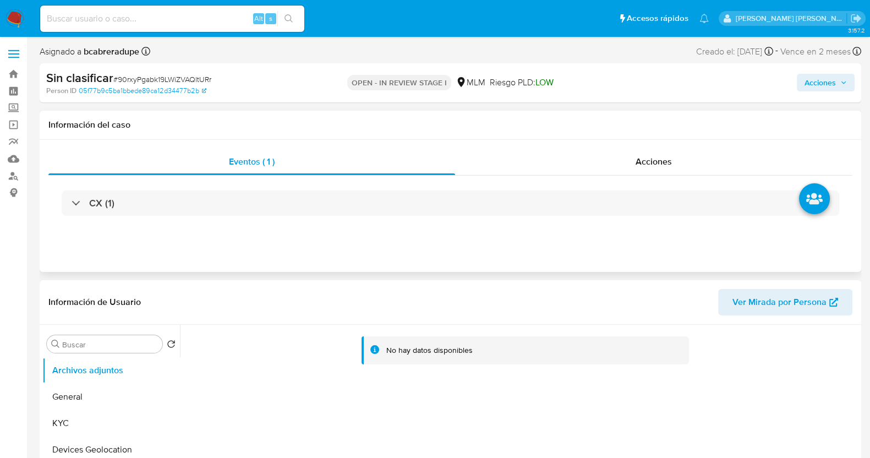
scroll to position [206, 0]
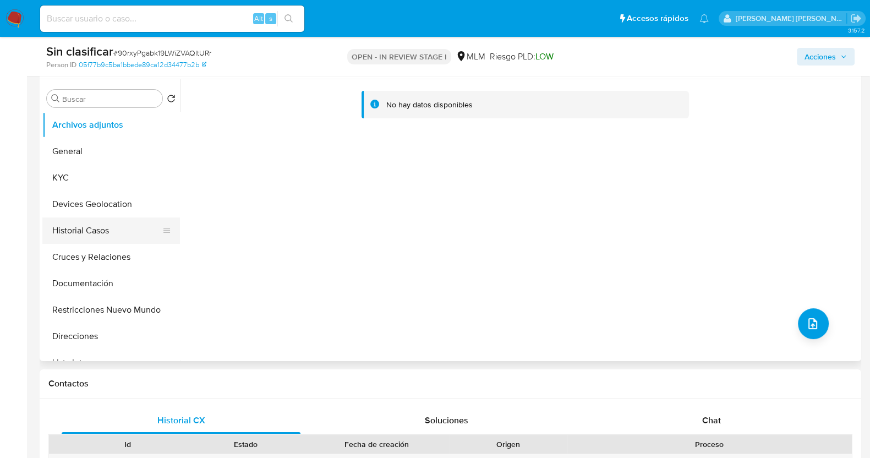
click at [102, 230] on button "Historial Casos" at bounding box center [106, 230] width 129 height 26
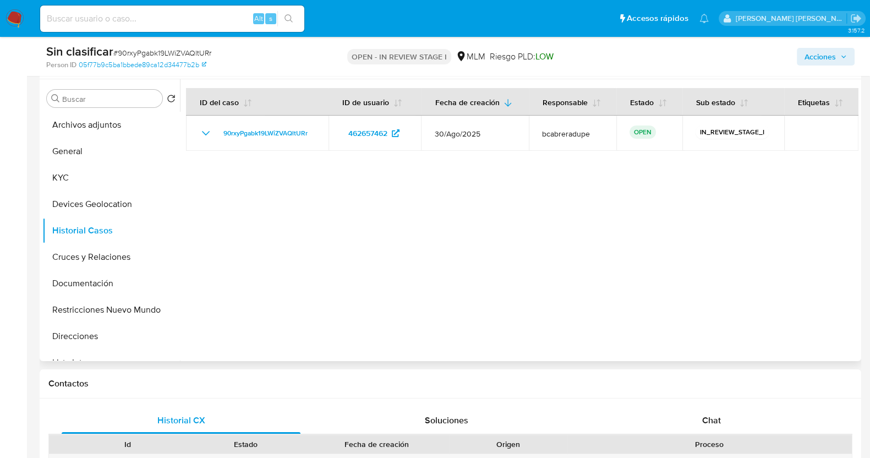
drag, startPoint x: 117, startPoint y: 312, endPoint x: 220, endPoint y: 277, distance: 109.1
click at [118, 312] on button "Restricciones Nuevo Mundo" at bounding box center [111, 310] width 138 height 26
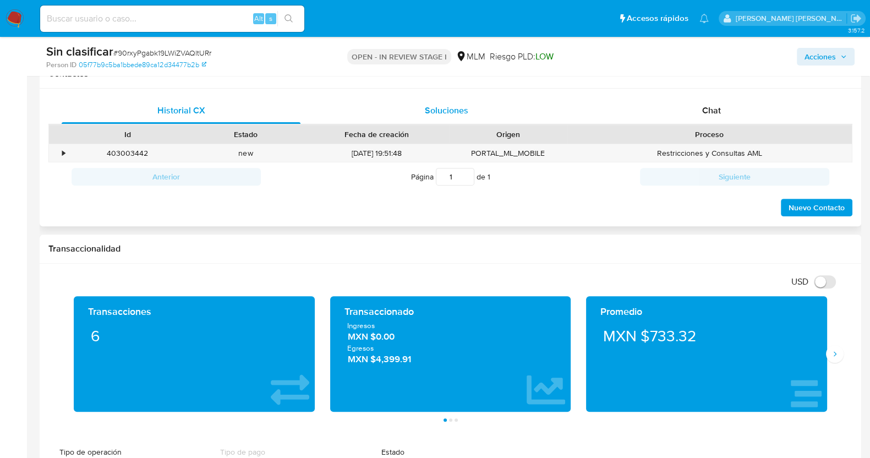
scroll to position [344, 0]
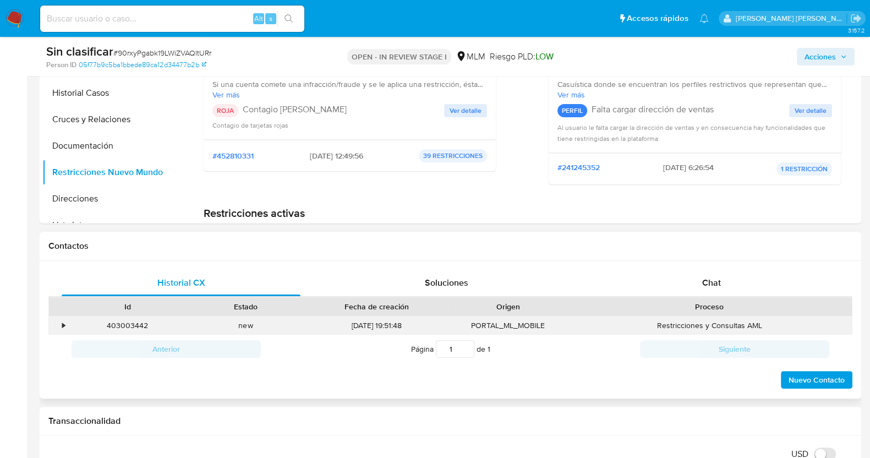
click at [59, 325] on div "•" at bounding box center [58, 325] width 19 height 18
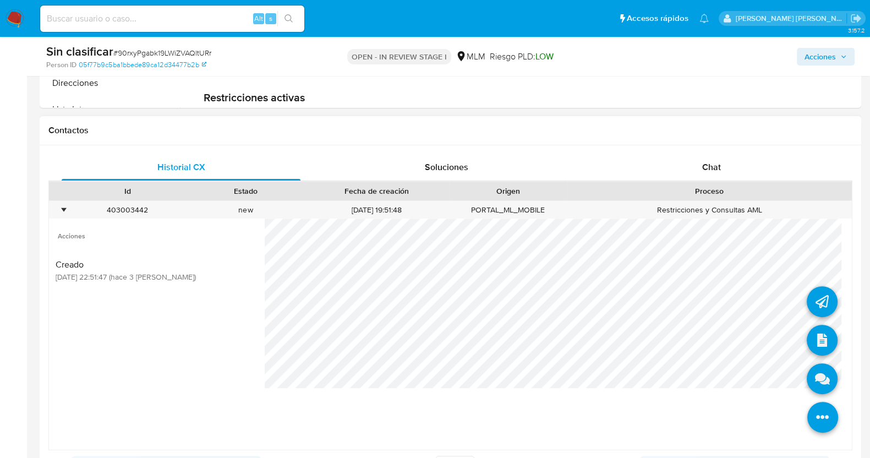
scroll to position [481, 0]
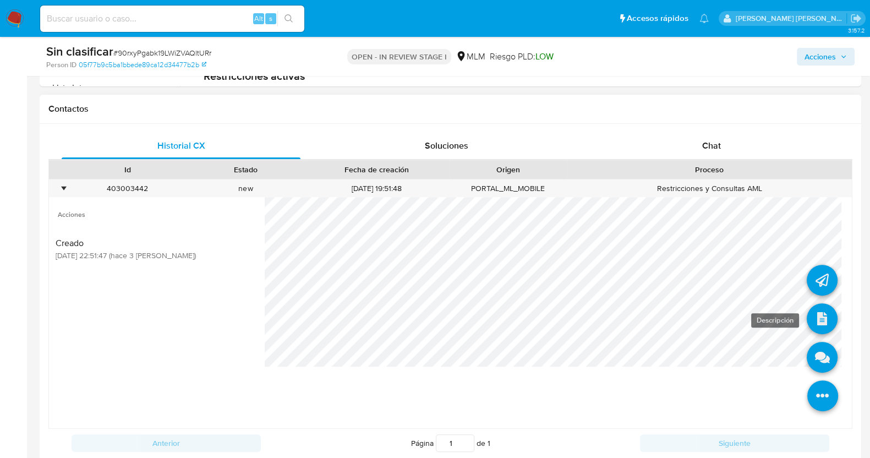
click at [819, 319] on icon at bounding box center [822, 318] width 31 height 31
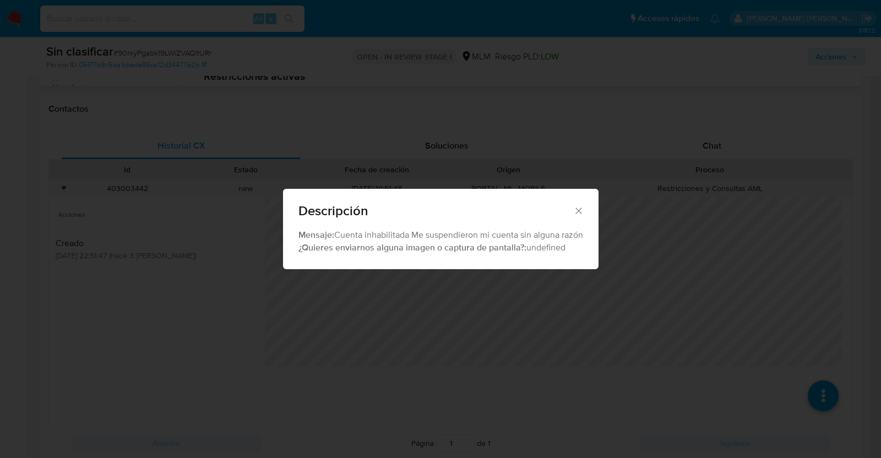
click at [581, 208] on icon "Cerrar" at bounding box center [578, 210] width 6 height 6
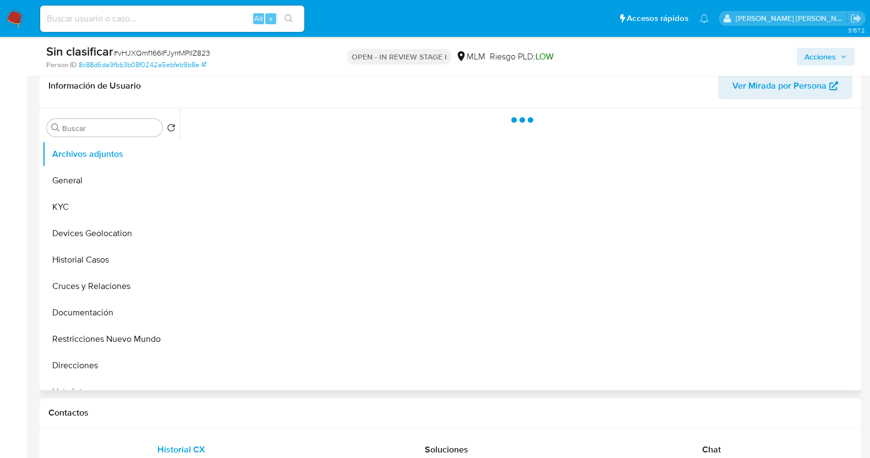
scroll to position [206, 0]
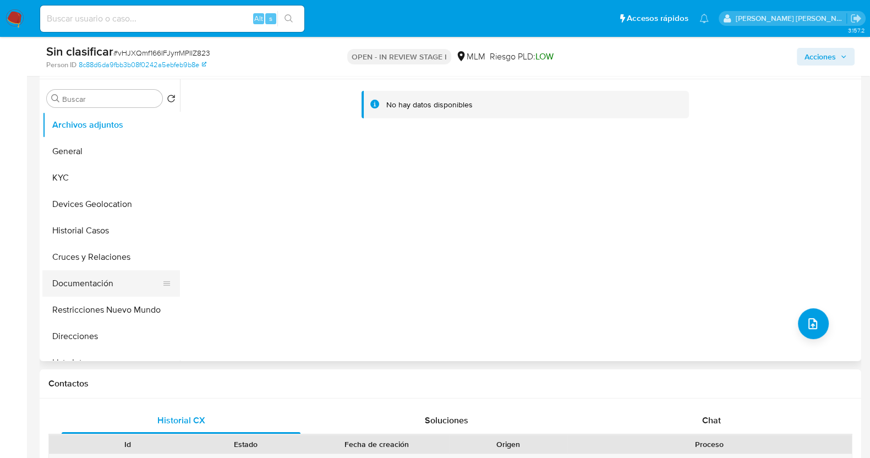
select select "10"
click at [127, 307] on button "Restricciones Nuevo Mundo" at bounding box center [106, 310] width 129 height 26
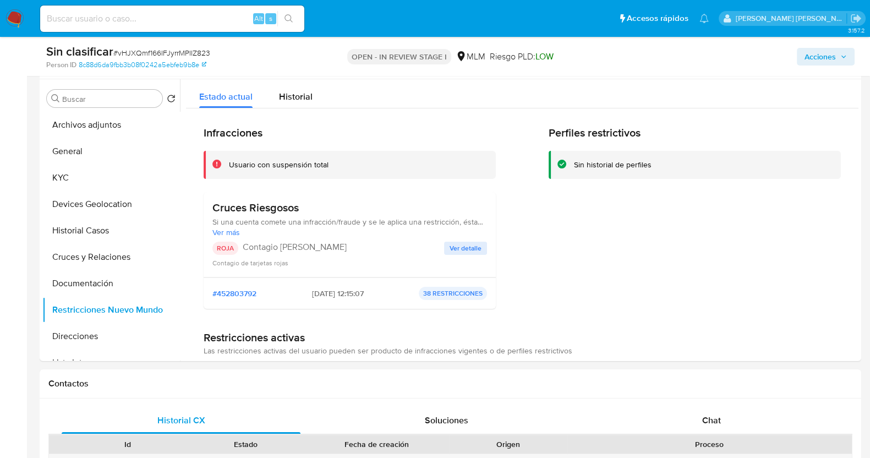
scroll to position [481, 0]
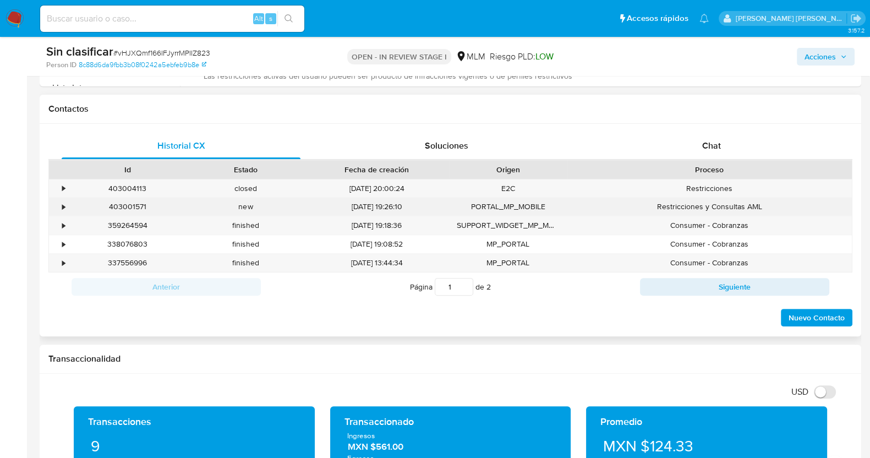
click at [60, 205] on div "•" at bounding box center [58, 207] width 19 height 18
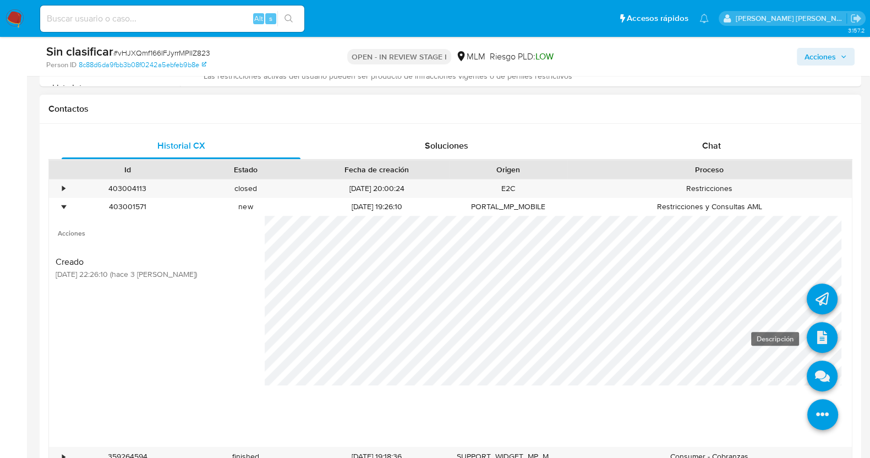
click at [818, 337] on icon at bounding box center [822, 337] width 31 height 31
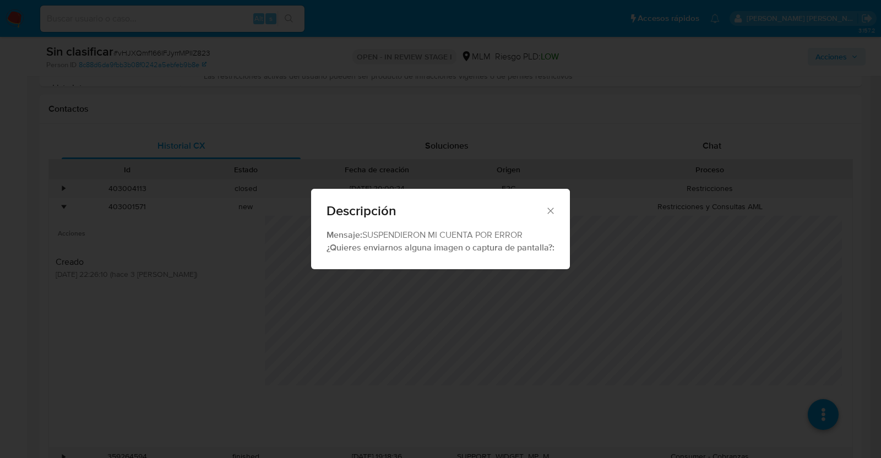
click at [551, 207] on icon "Cerrar" at bounding box center [550, 210] width 11 height 11
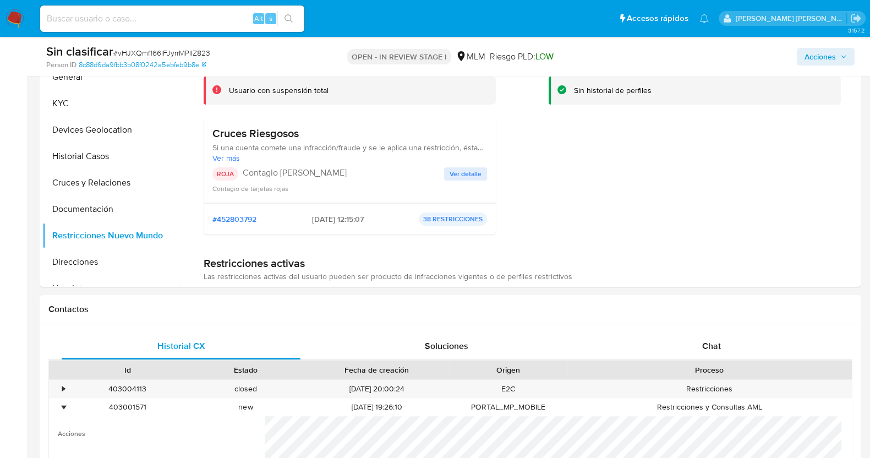
scroll to position [206, 0]
